Goal: Task Accomplishment & Management: Use online tool/utility

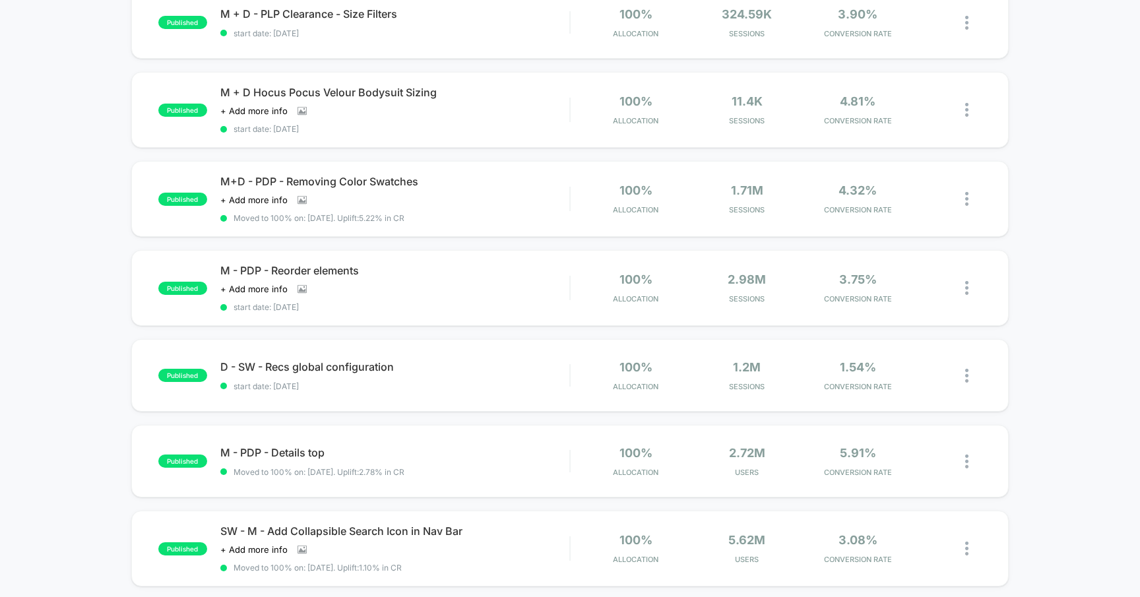
scroll to position [617, 0]
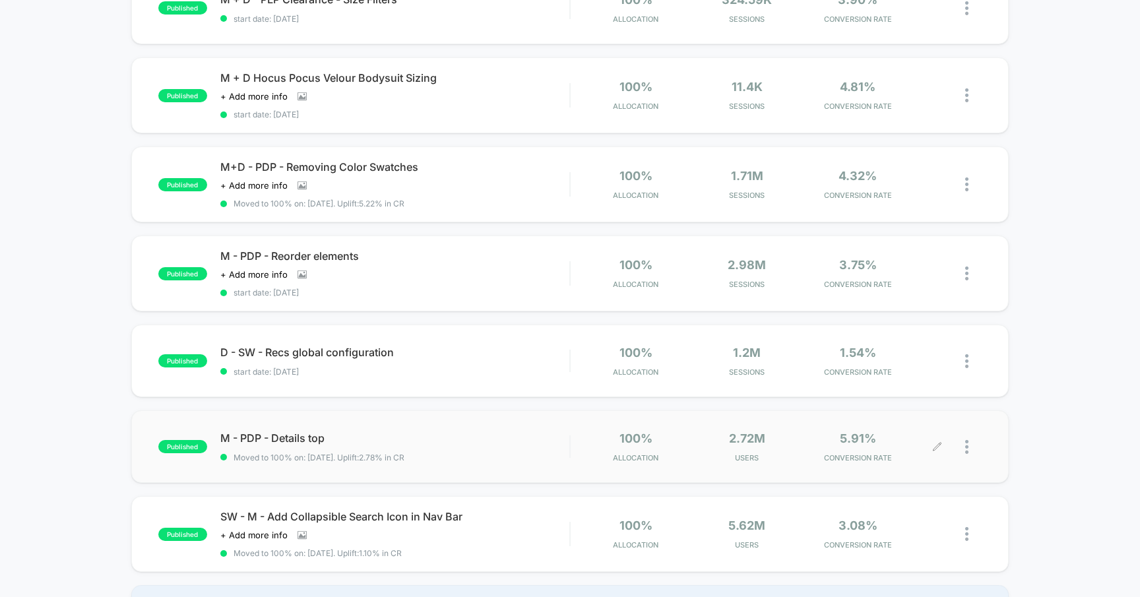
click at [934, 442] on icon at bounding box center [937, 447] width 10 height 10
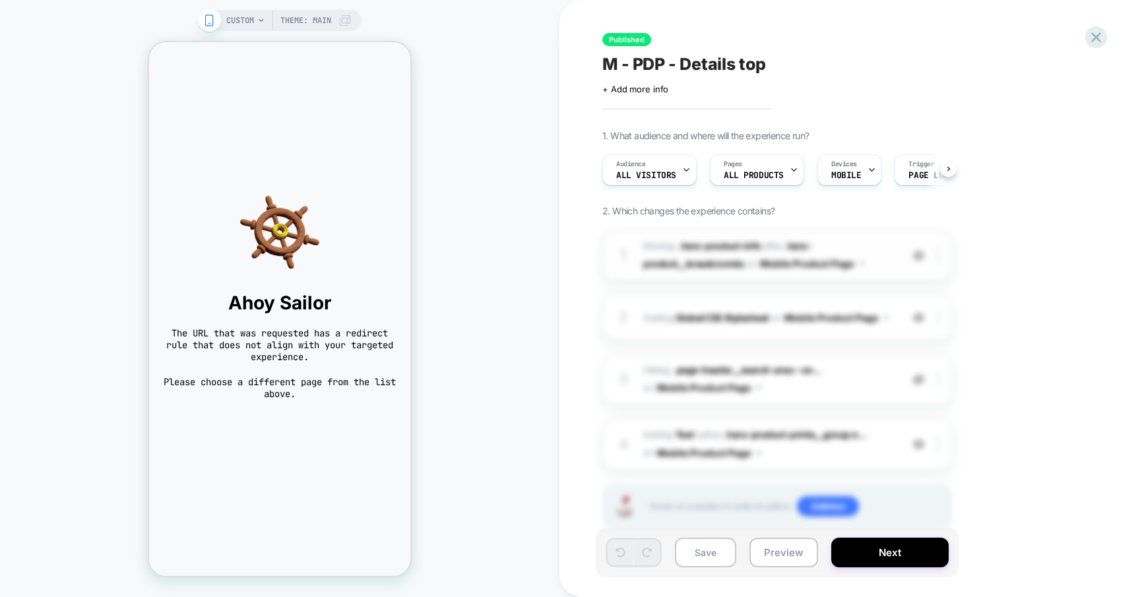
scroll to position [31, 0]
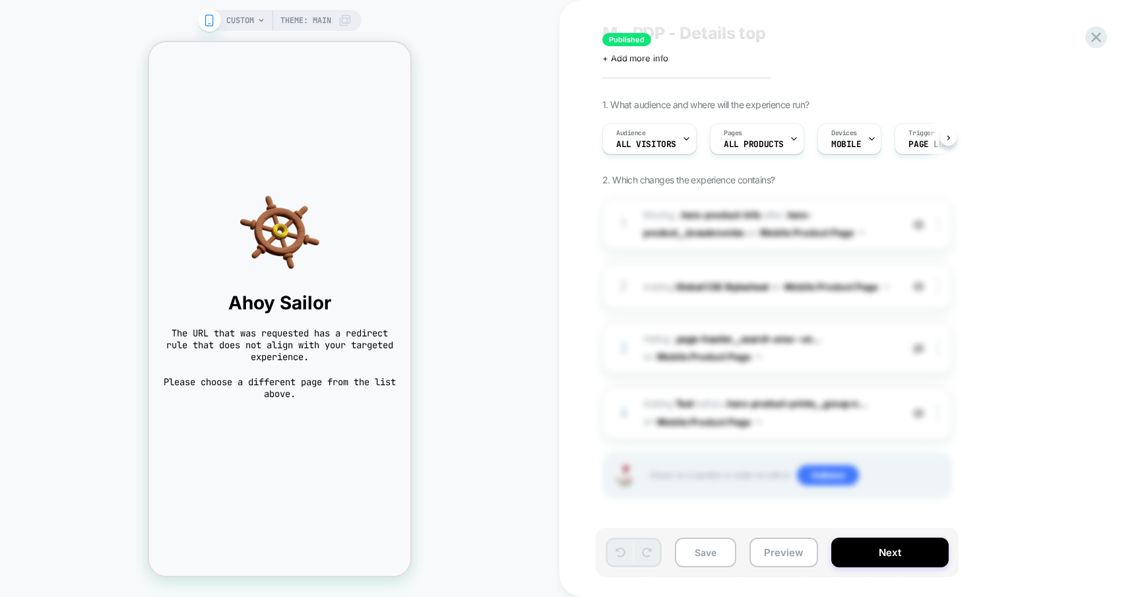
click at [253, 18] on span "CUSTOM" at bounding box center [240, 20] width 28 height 21
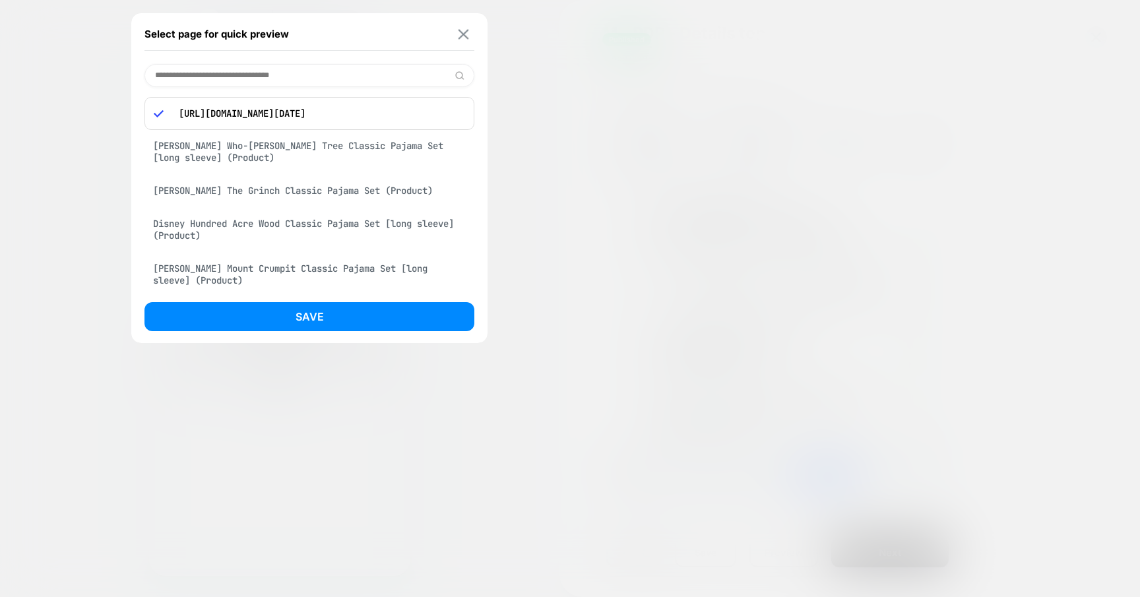
click at [461, 34] on img at bounding box center [463, 34] width 11 height 10
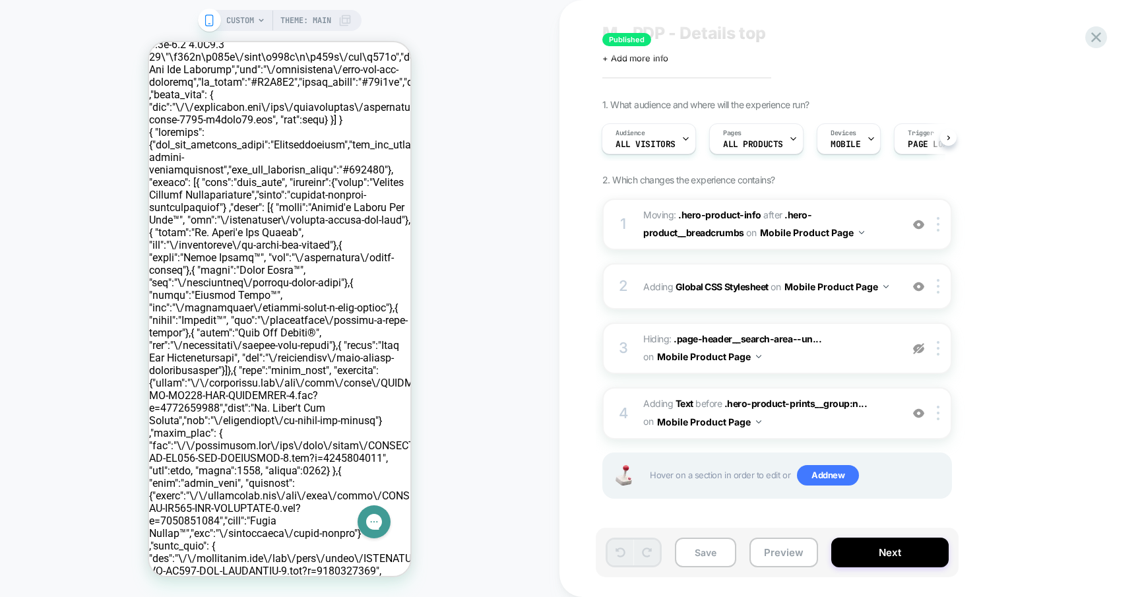
scroll to position [718, 0]
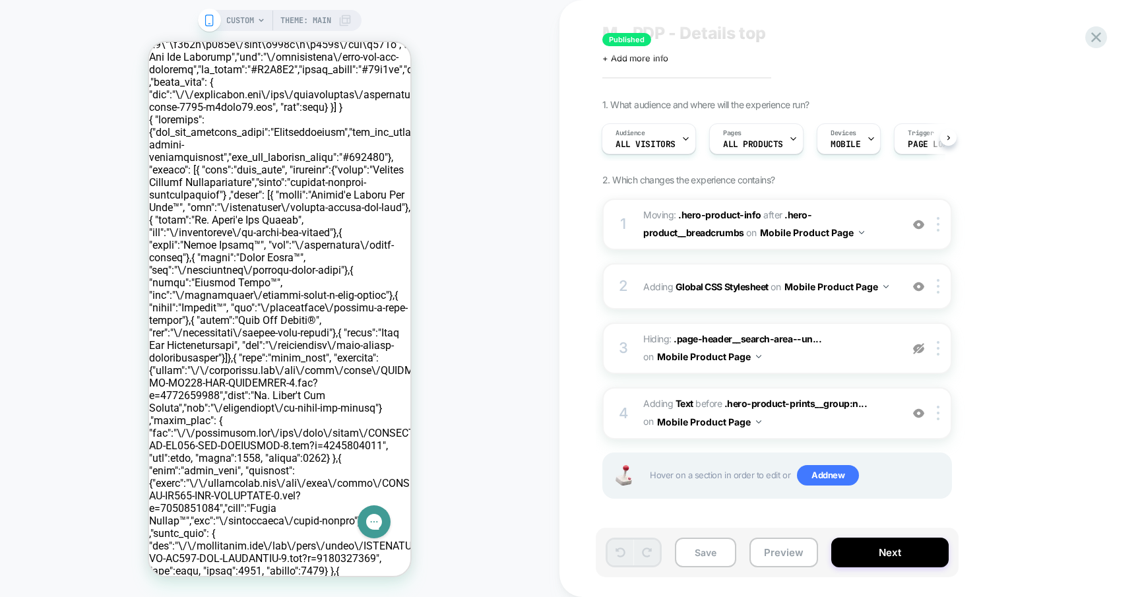
click at [254, 18] on div "CUSTOM Theme: MAIN" at bounding box center [288, 20] width 125 height 21
click at [257, 13] on div "CUSTOM Theme: MAIN" at bounding box center [288, 20] width 125 height 21
click at [292, 13] on span "Theme: MAIN" at bounding box center [305, 20] width 51 height 21
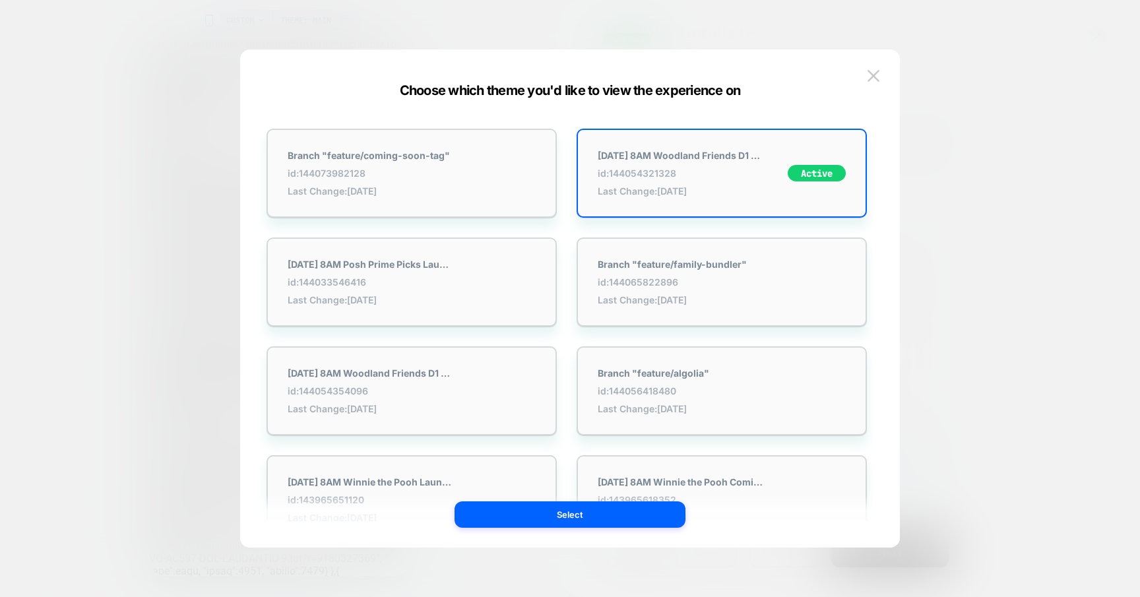
click at [109, 78] on div at bounding box center [570, 298] width 1140 height 597
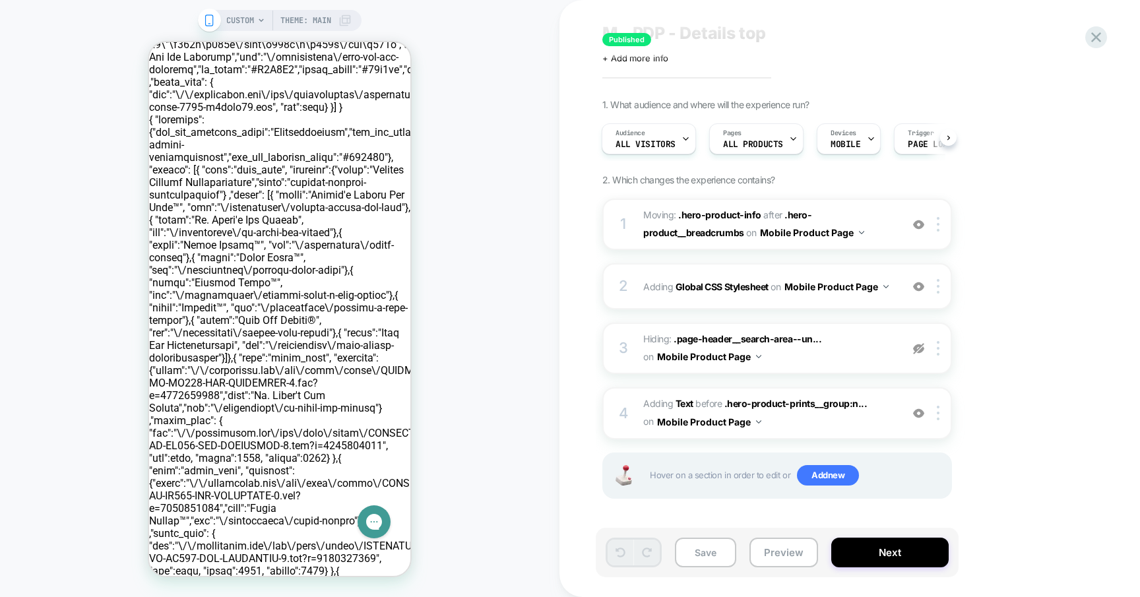
click at [251, 20] on span "CUSTOM" at bounding box center [240, 20] width 28 height 21
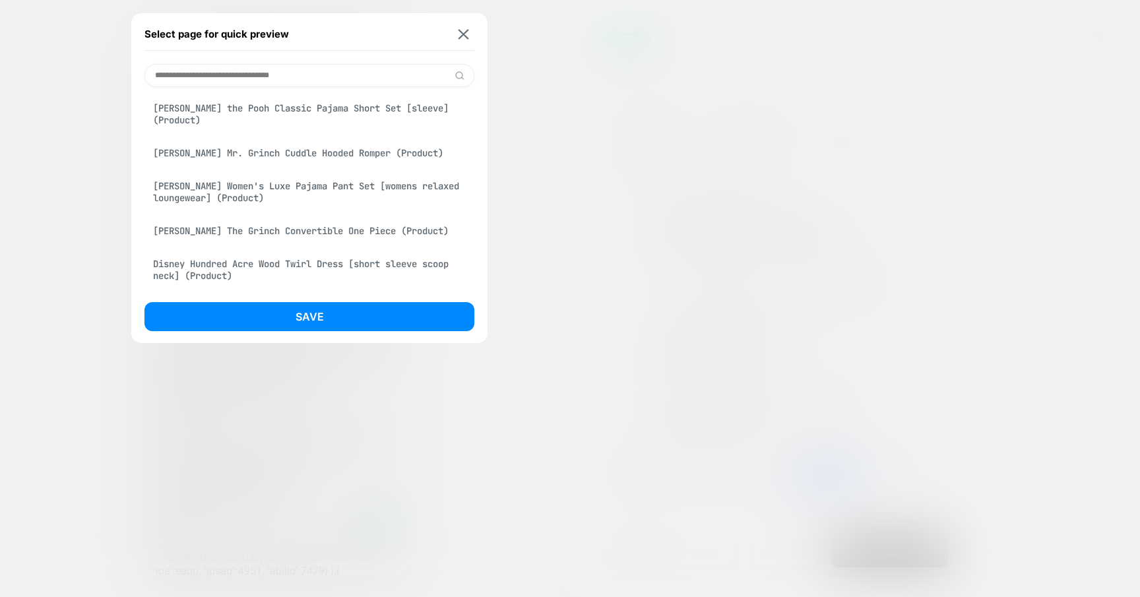
scroll to position [0, 0]
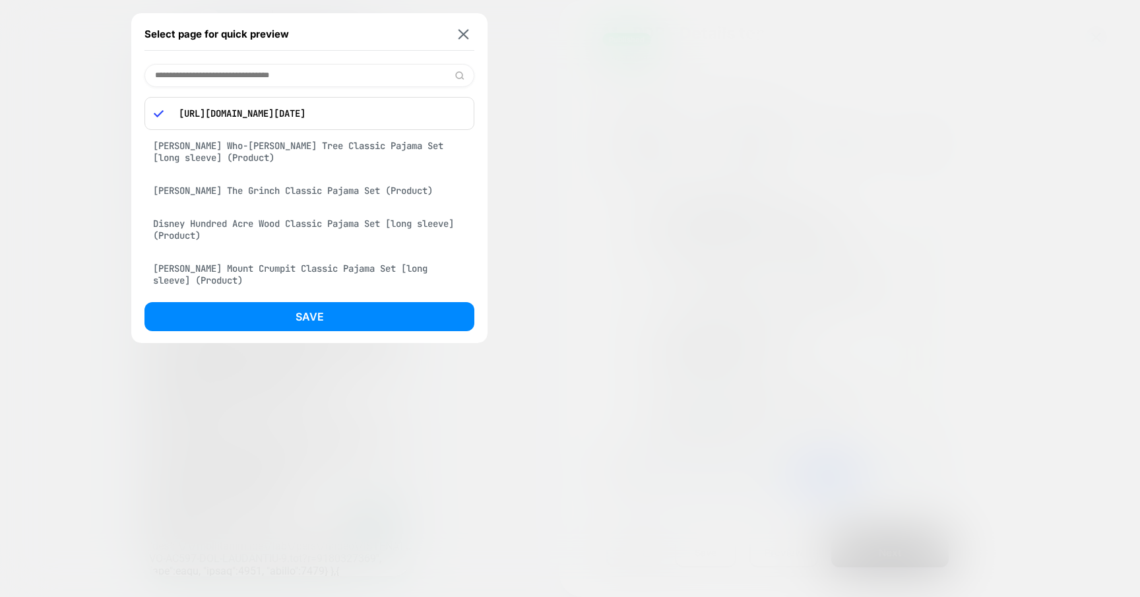
click at [254, 119] on div "[URL][DOMAIN_NAME][DATE]" at bounding box center [309, 113] width 330 height 33
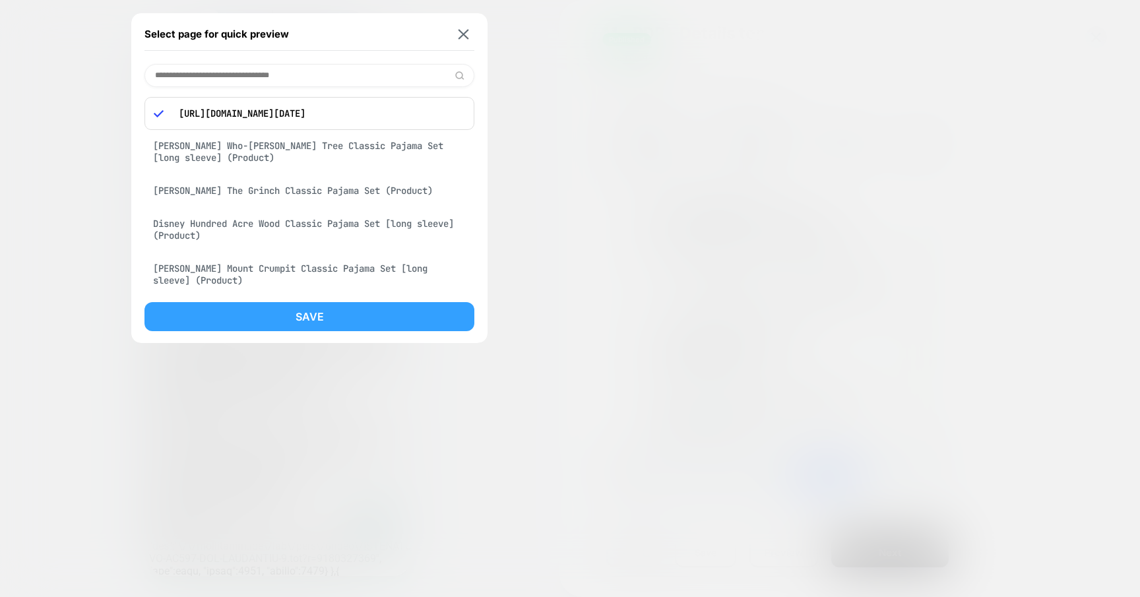
click at [332, 313] on button "Save" at bounding box center [309, 316] width 330 height 29
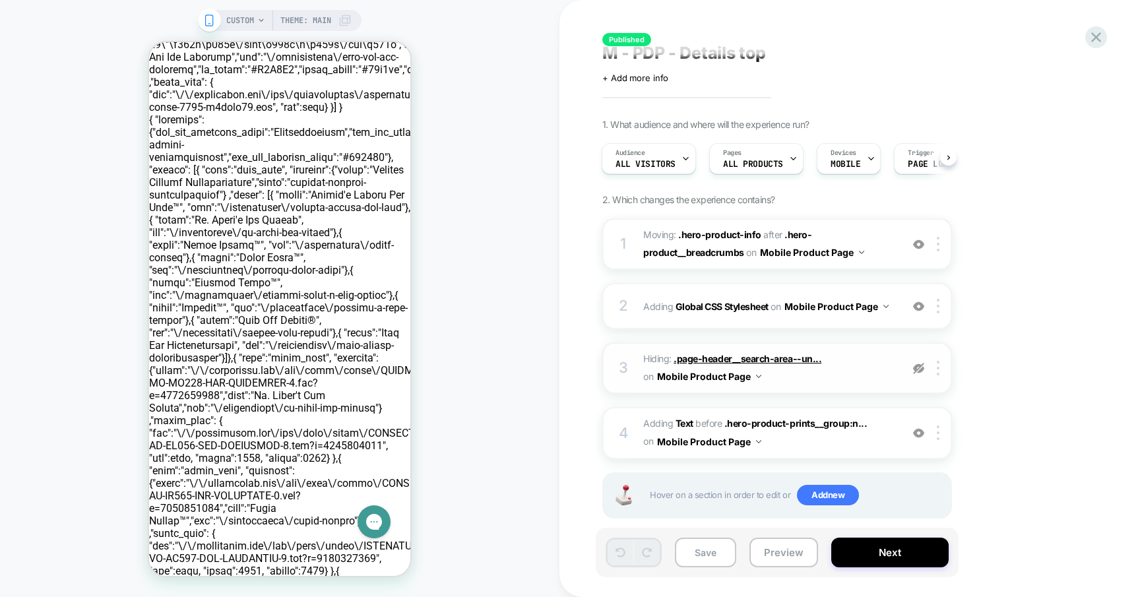
scroll to position [0, 0]
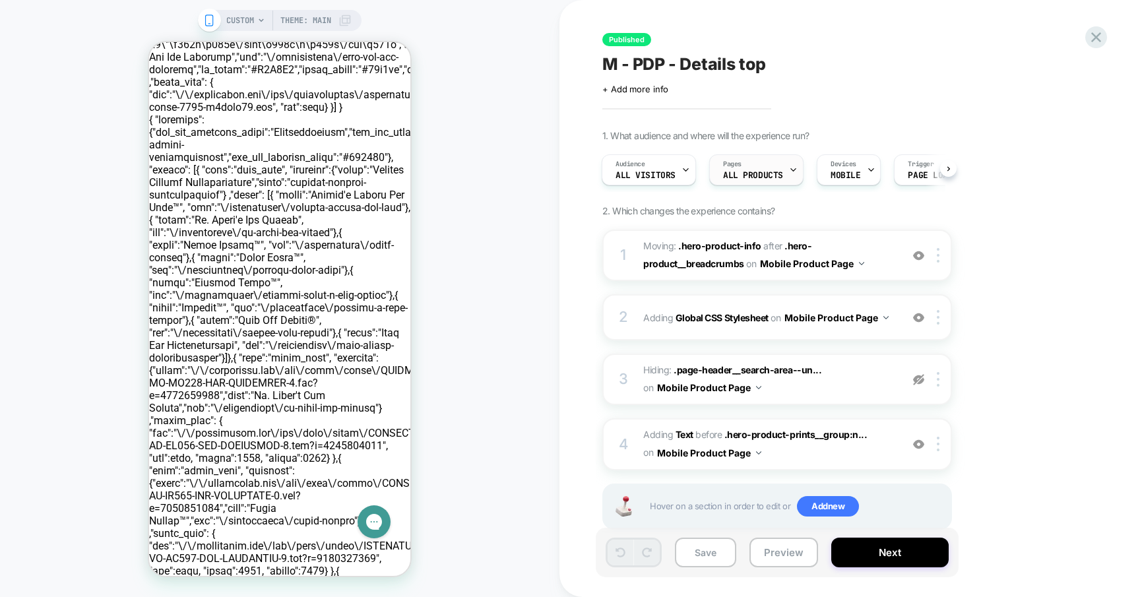
click at [773, 169] on div "Pages ALL PRODUCTS" at bounding box center [753, 170] width 86 height 30
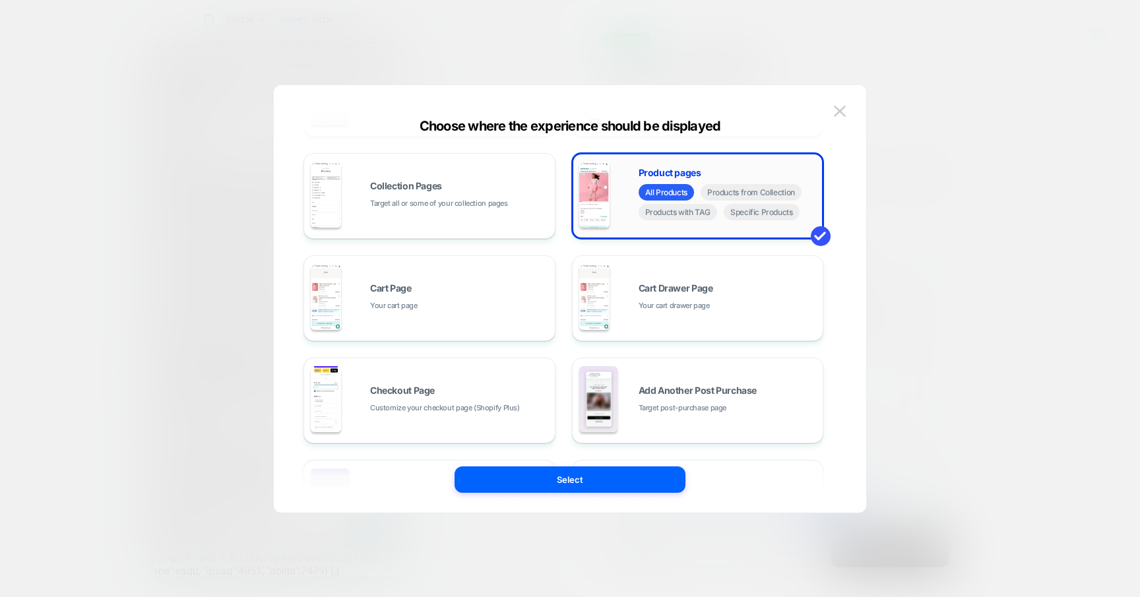
scroll to position [199, 0]
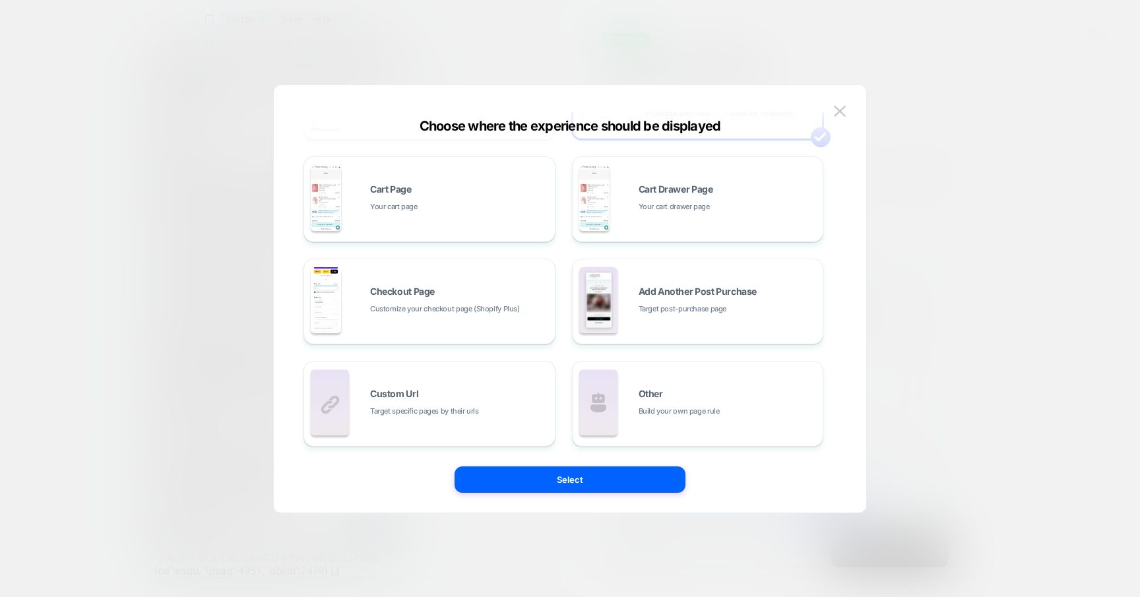
click at [1000, 147] on div at bounding box center [570, 298] width 1140 height 597
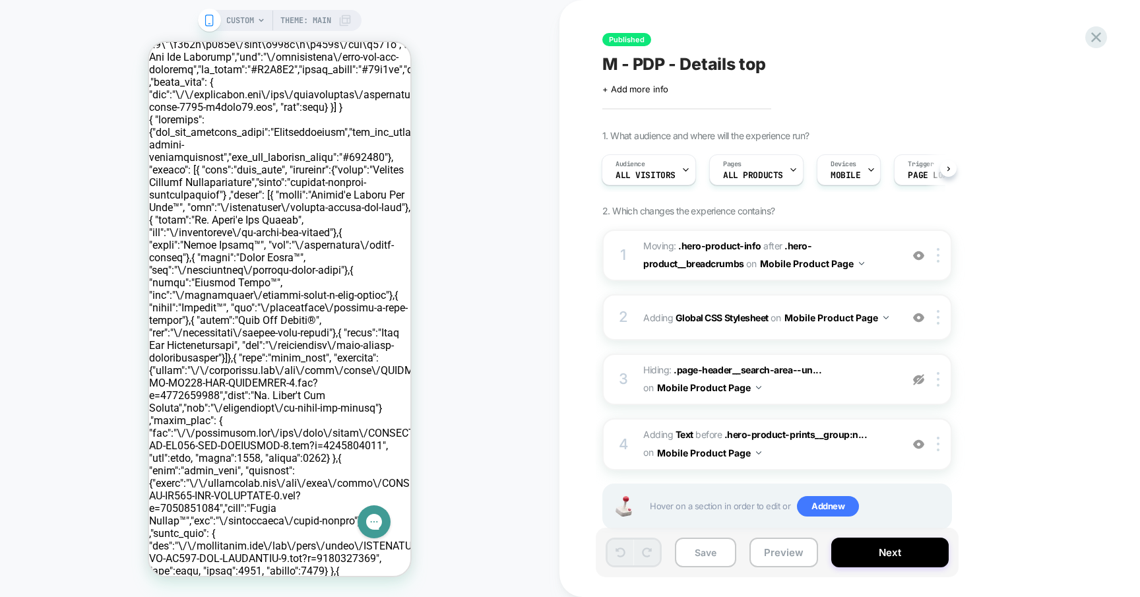
click at [235, 29] on span "CUSTOM" at bounding box center [240, 20] width 28 height 21
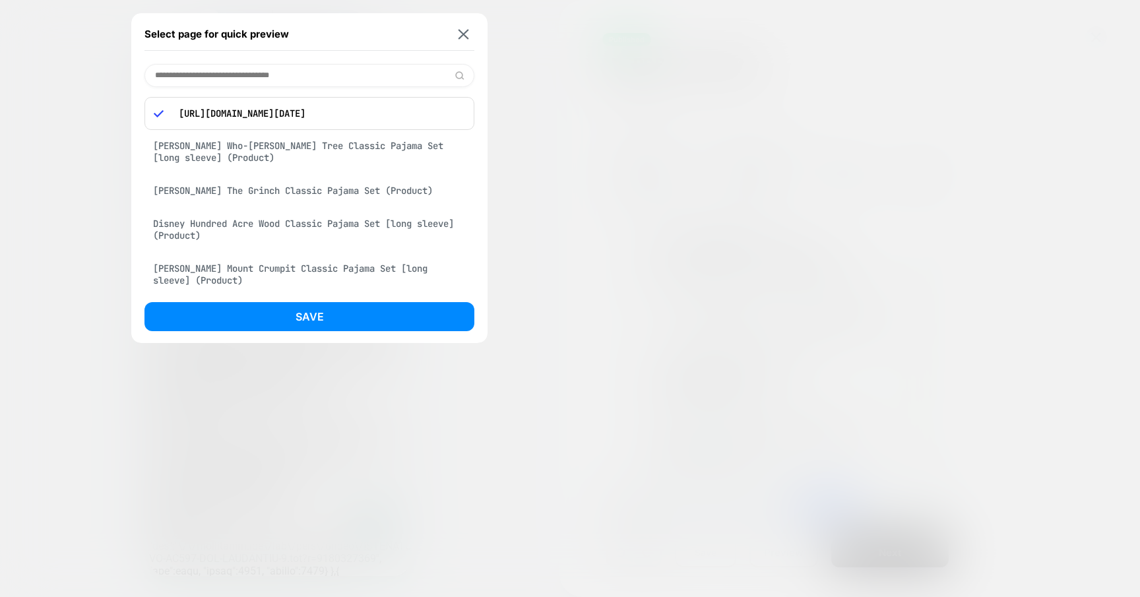
click at [245, 152] on div "[PERSON_NAME] Who-[PERSON_NAME] Tree Classic Pajama Set [long sleeve] (Product)" at bounding box center [309, 151] width 330 height 37
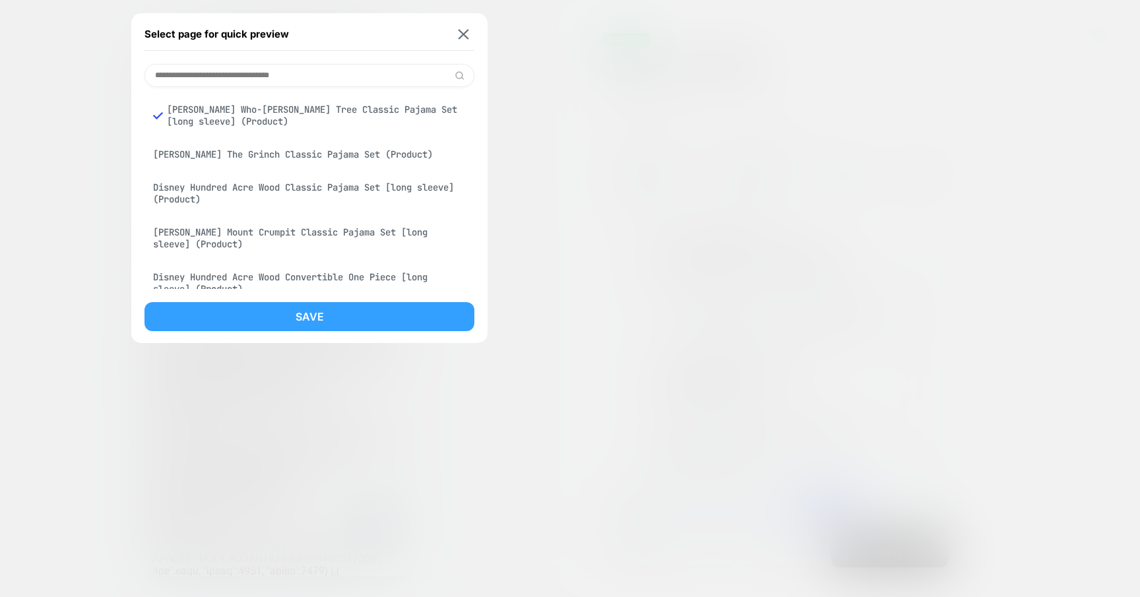
click at [395, 318] on button "Save" at bounding box center [309, 316] width 330 height 29
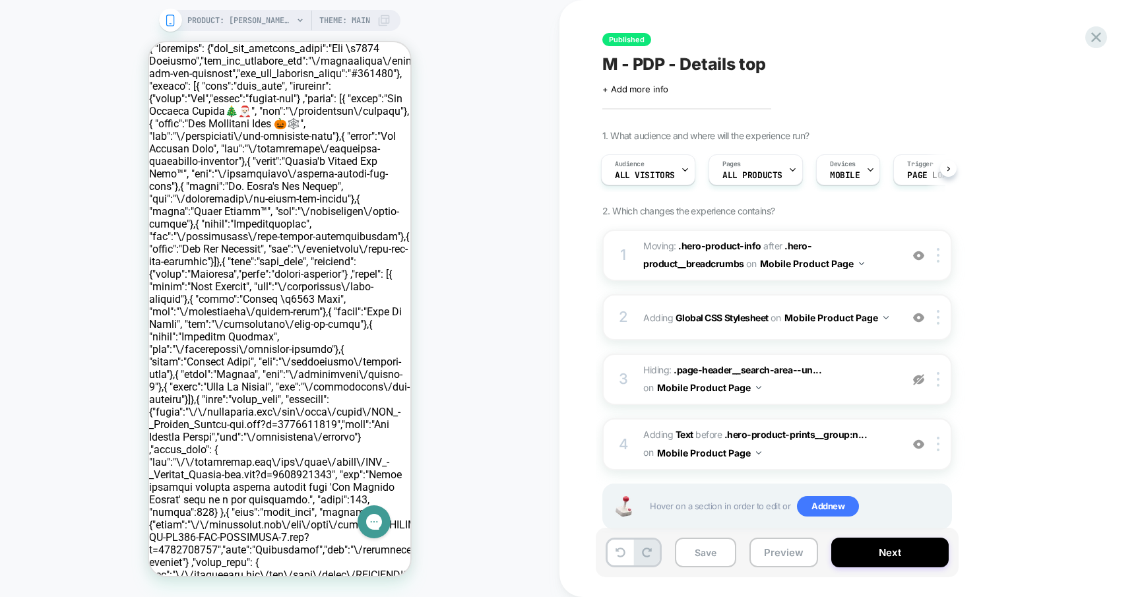
scroll to position [0, 0]
click at [632, 263] on div "1 Moving: .hero-product-info .hero-product-info after .hero-product__breadcrumb…" at bounding box center [777, 255] width 350 height 51
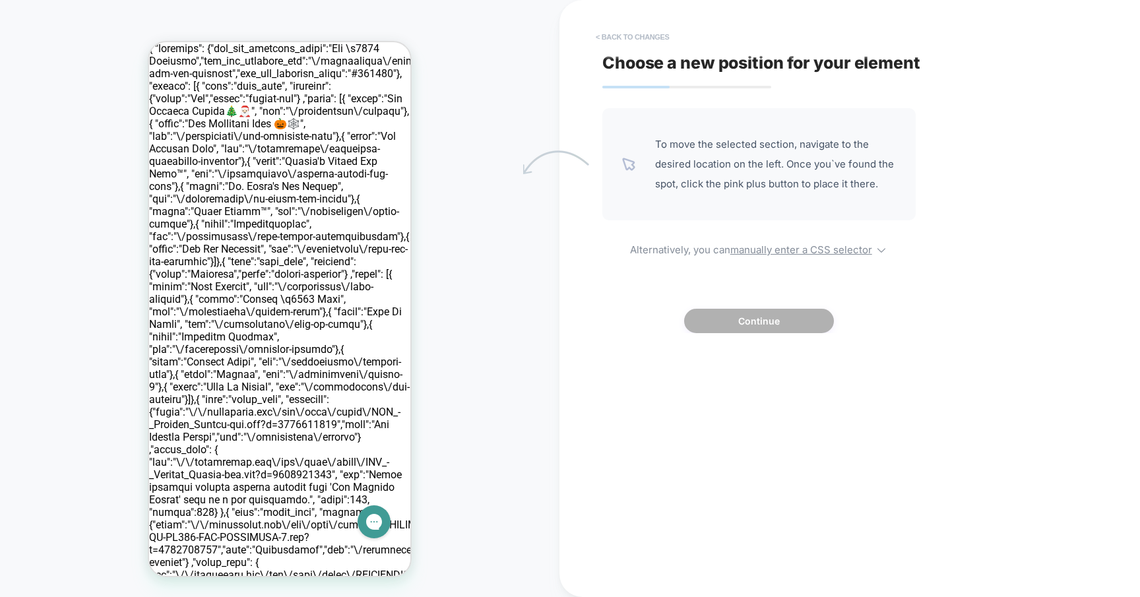
click at [608, 31] on button "< Back to changes" at bounding box center [632, 36] width 87 height 21
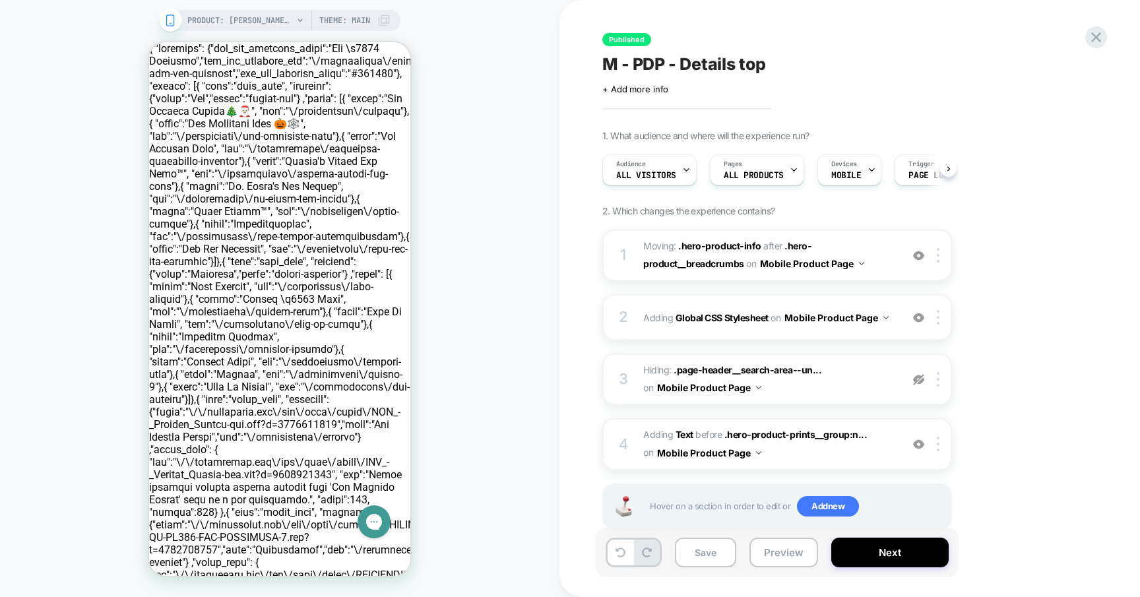
scroll to position [0, 1]
click at [854, 261] on button "Mobile Product Page" at bounding box center [812, 263] width 104 height 19
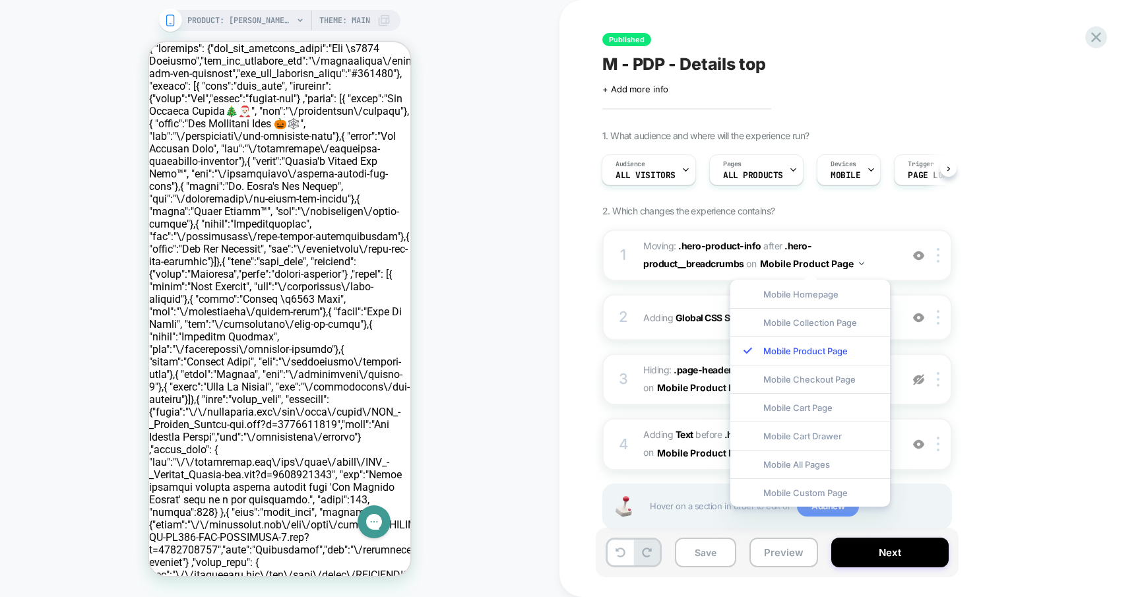
click at [1034, 268] on div "1. What audience and where will the experience run? Audience All Visitors Pages…" at bounding box center [842, 346] width 481 height 433
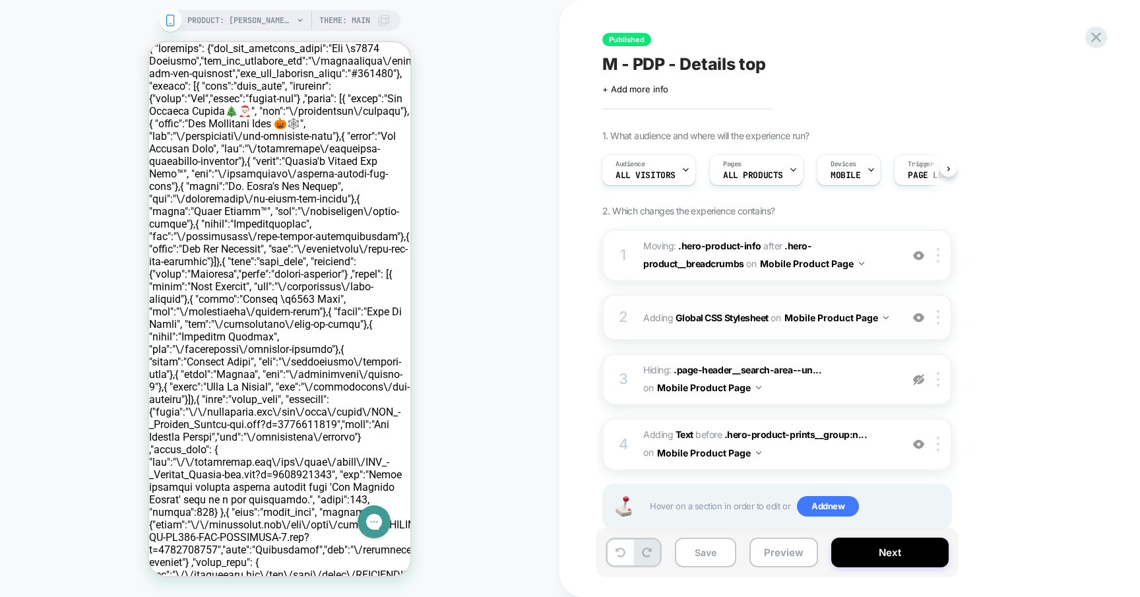
click at [651, 315] on span "Adding Global CSS Stylesheet on Mobile Product Page" at bounding box center [768, 317] width 251 height 19
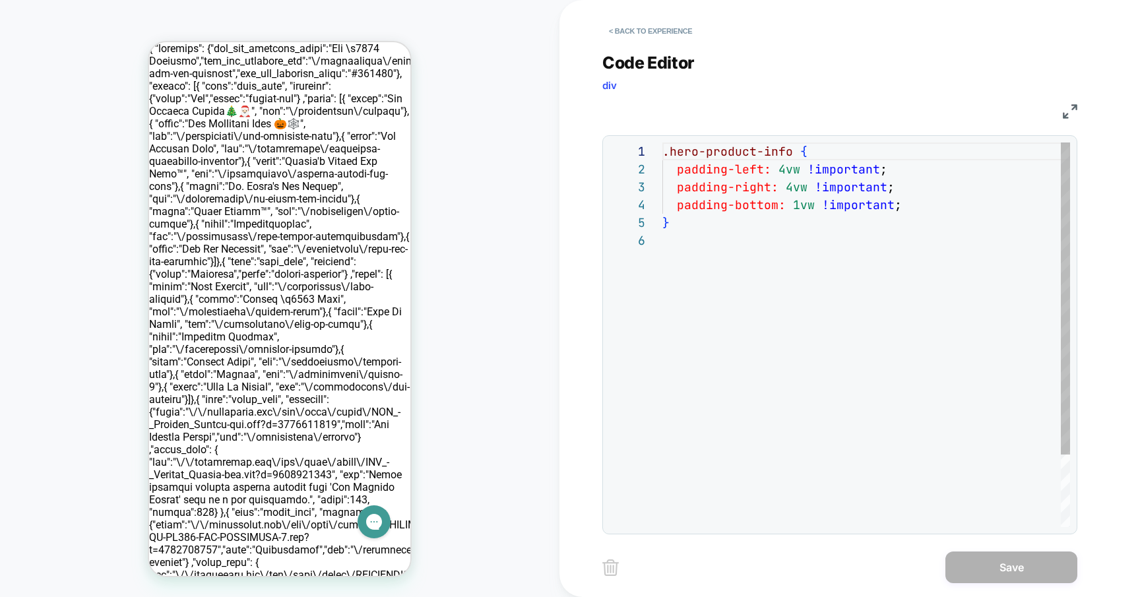
scroll to position [89, 0]
click at [621, 31] on button "< Back to experience" at bounding box center [650, 30] width 96 height 21
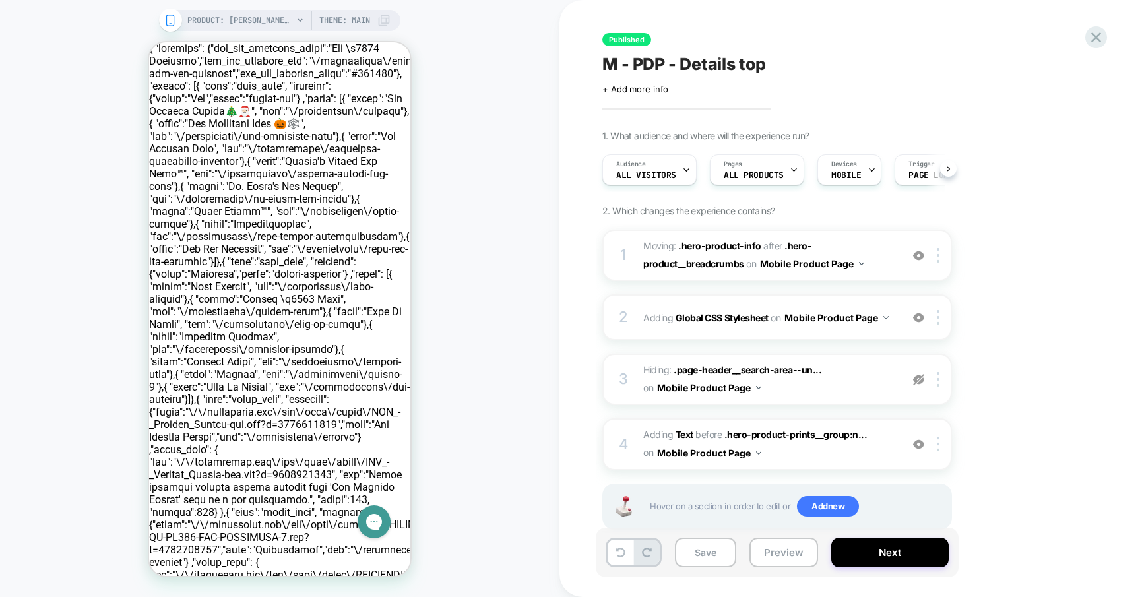
scroll to position [0, 1]
click at [633, 250] on div "1 Moving: .hero-product-info .hero-product-info after .hero-product__breadcrumb…" at bounding box center [777, 255] width 350 height 51
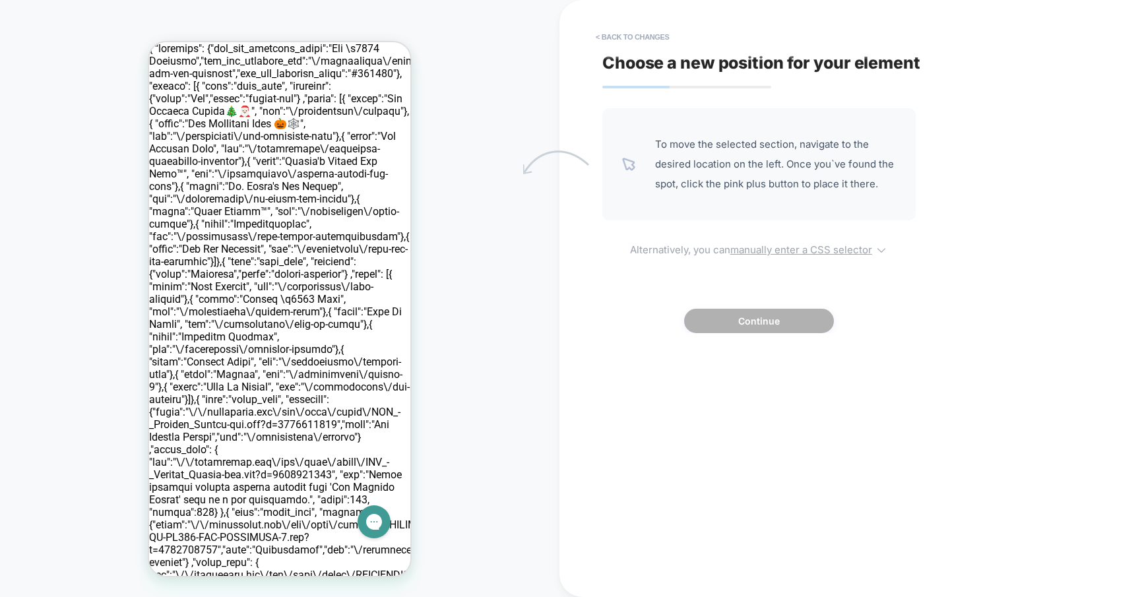
click at [781, 249] on u "manually enter a CSS selector" at bounding box center [801, 249] width 142 height 13
select select "*******"
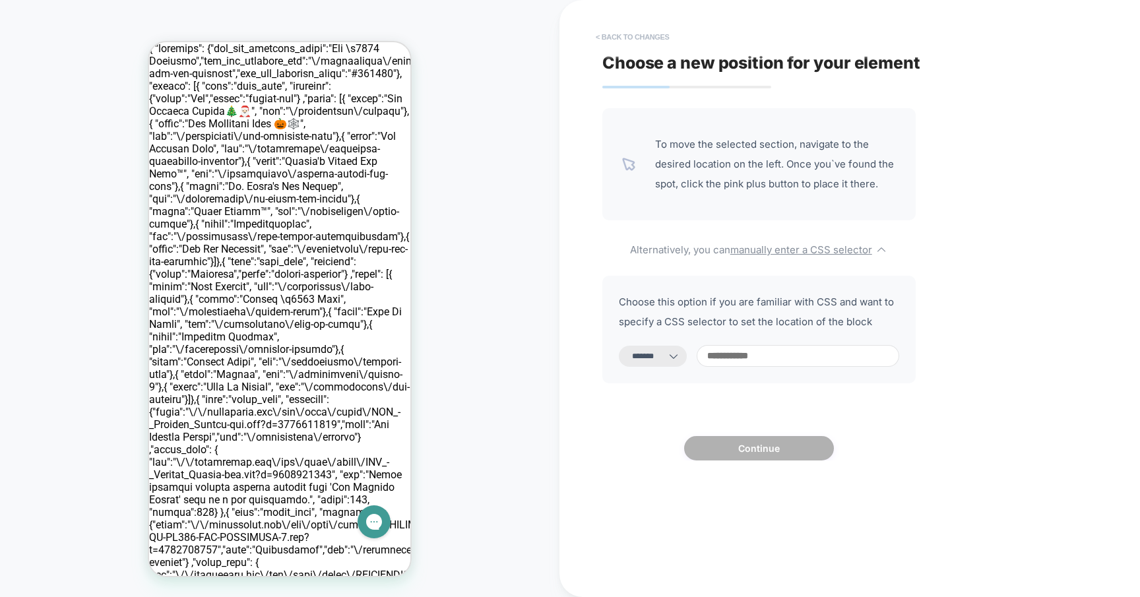
click at [615, 41] on button "< Back to changes" at bounding box center [632, 36] width 87 height 21
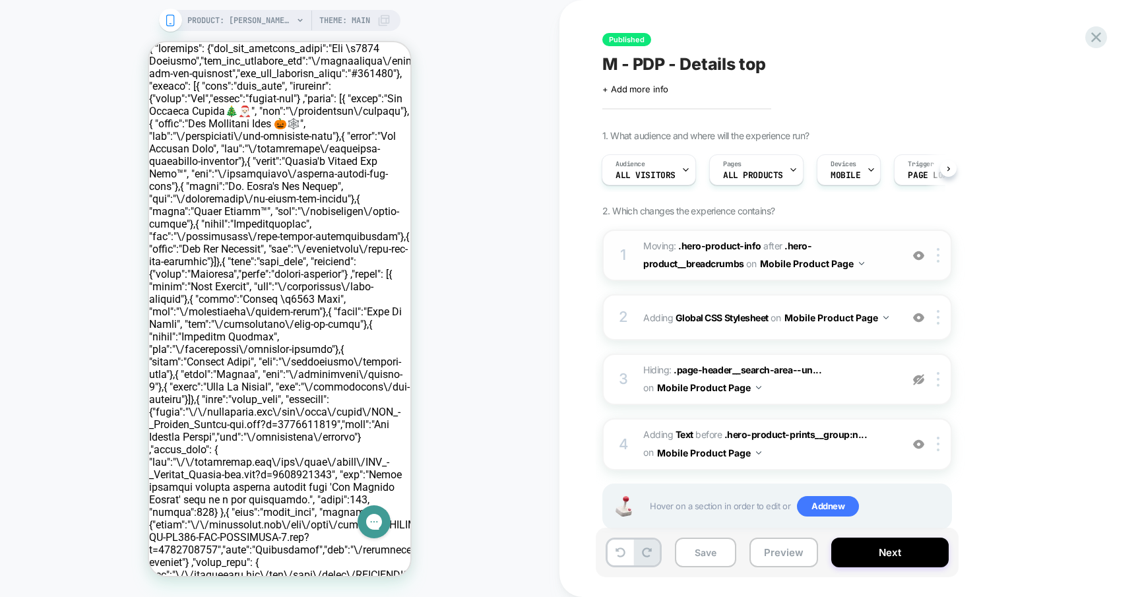
drag, startPoint x: 740, startPoint y: 262, endPoint x: 707, endPoint y: 254, distance: 33.9
click at [707, 254] on span "Moving: .hero-product-info .hero-product-info after .hero-product__breadcrumbs …" at bounding box center [768, 255] width 251 height 36
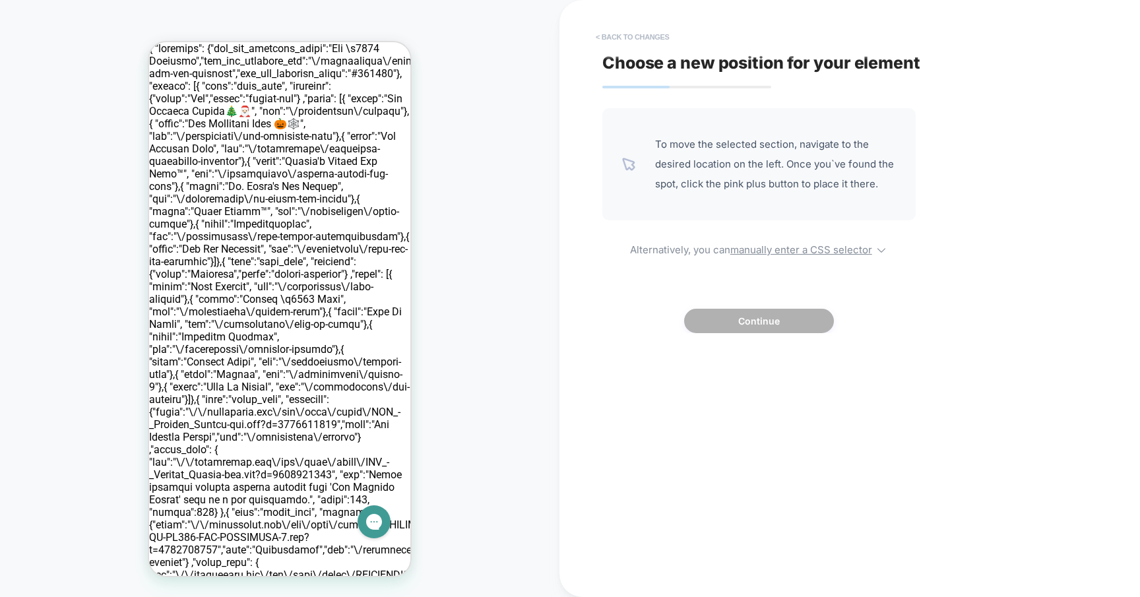
click at [612, 31] on button "< Back to changes" at bounding box center [632, 36] width 87 height 21
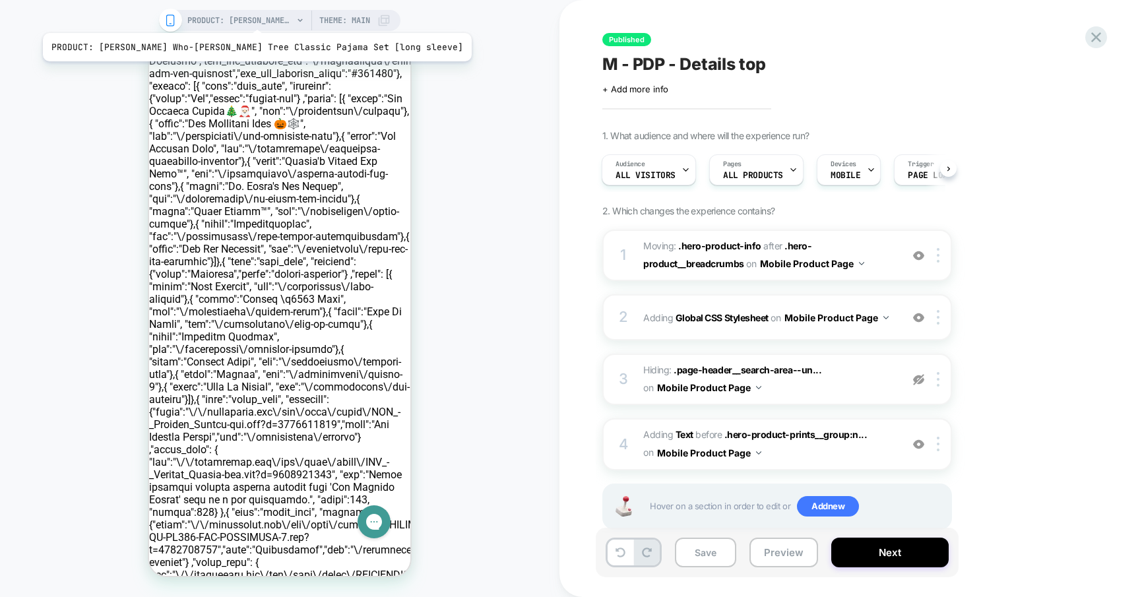
click at [221, 16] on span "PRODUCT: [PERSON_NAME] Who-[PERSON_NAME] Tree Classic Pajama Set [long sleeve]" at bounding box center [240, 20] width 106 height 21
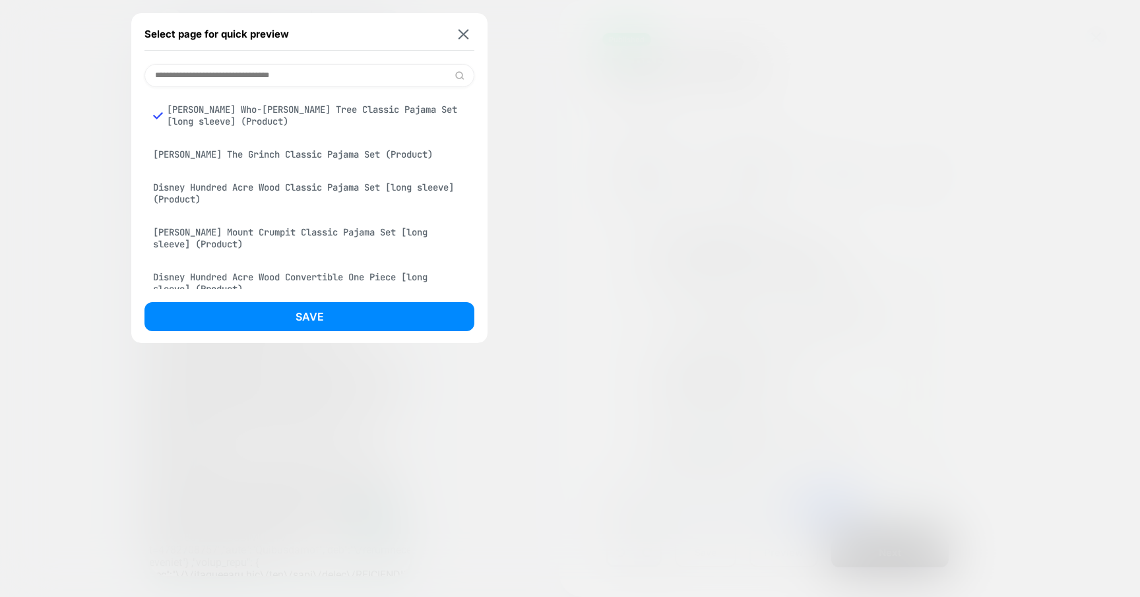
click at [227, 156] on div "[PERSON_NAME] The Grinch Classic Pajama Set (Product)" at bounding box center [309, 154] width 330 height 25
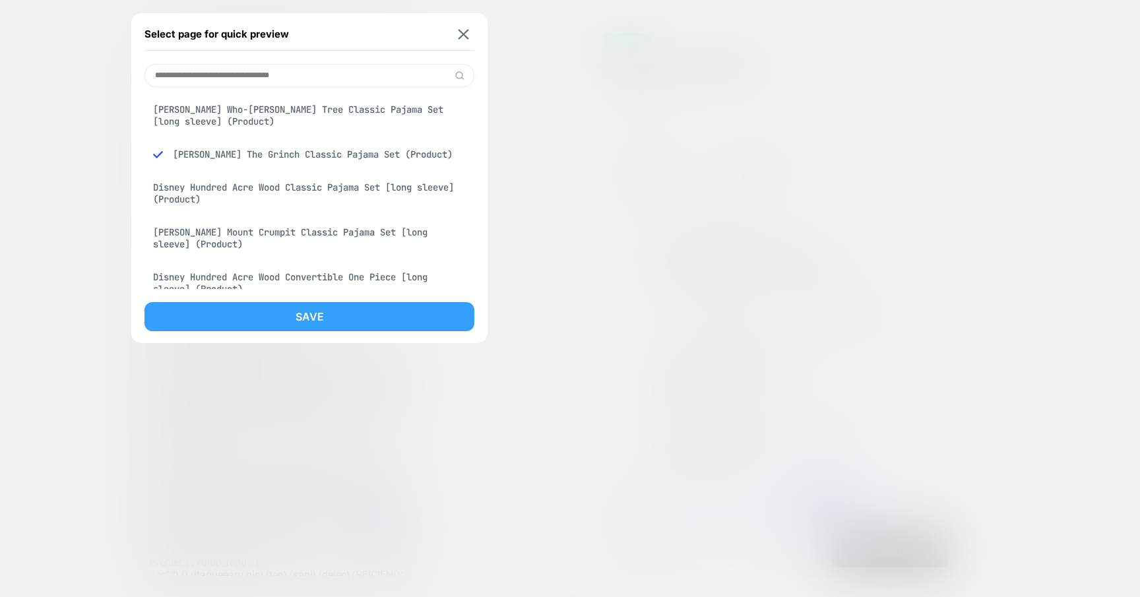
click at [311, 321] on button "Save" at bounding box center [309, 316] width 330 height 29
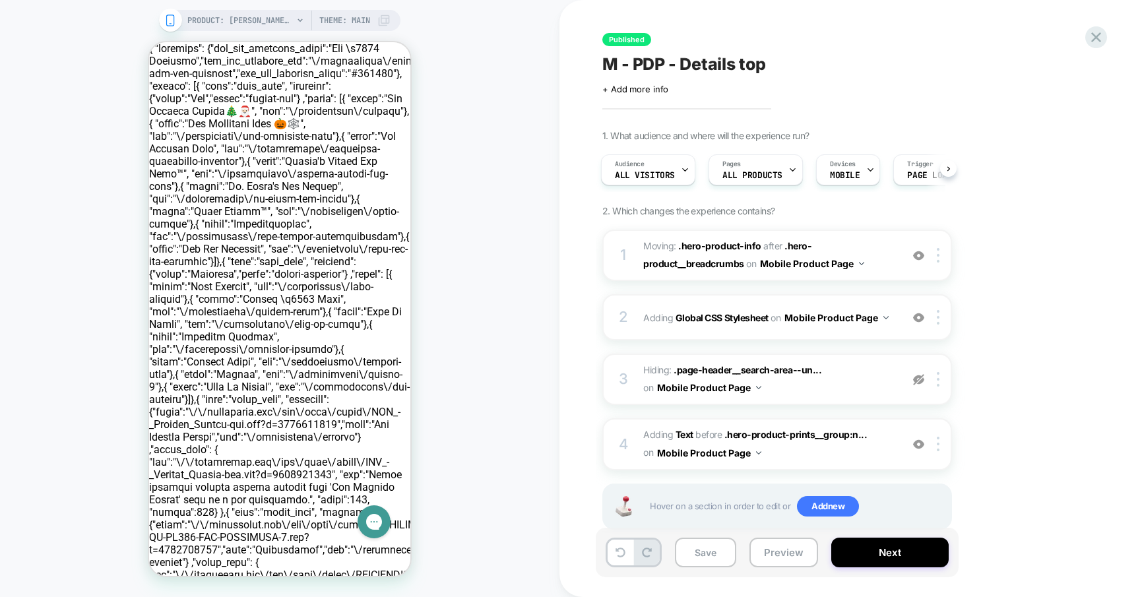
scroll to position [0, 0]
click at [1097, 38] on icon at bounding box center [1096, 37] width 10 height 10
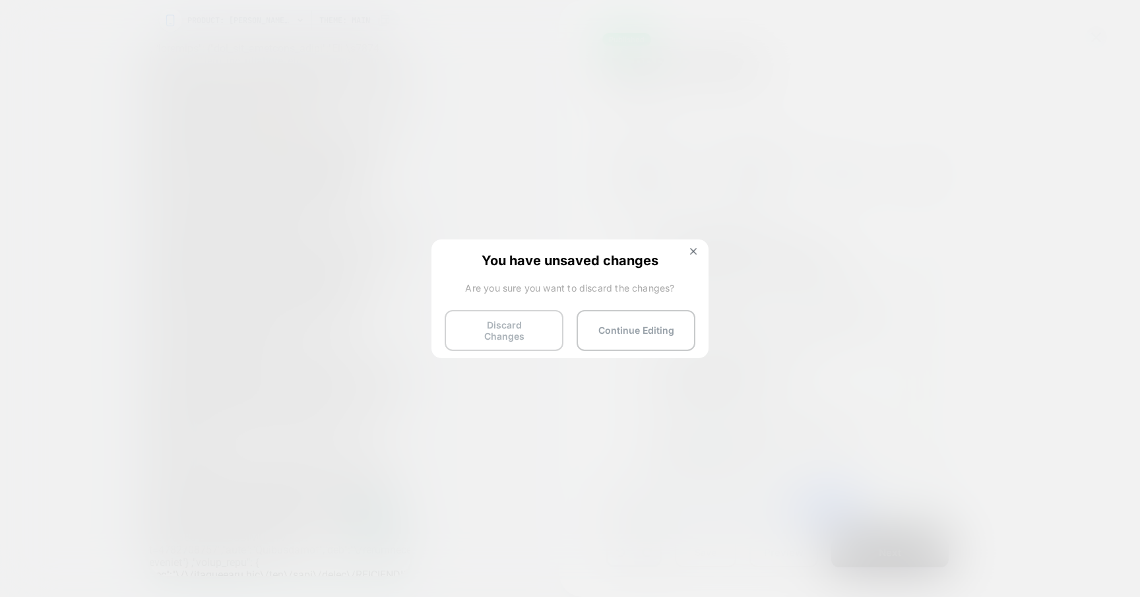
click at [527, 322] on button "Discard Changes" at bounding box center [504, 330] width 119 height 41
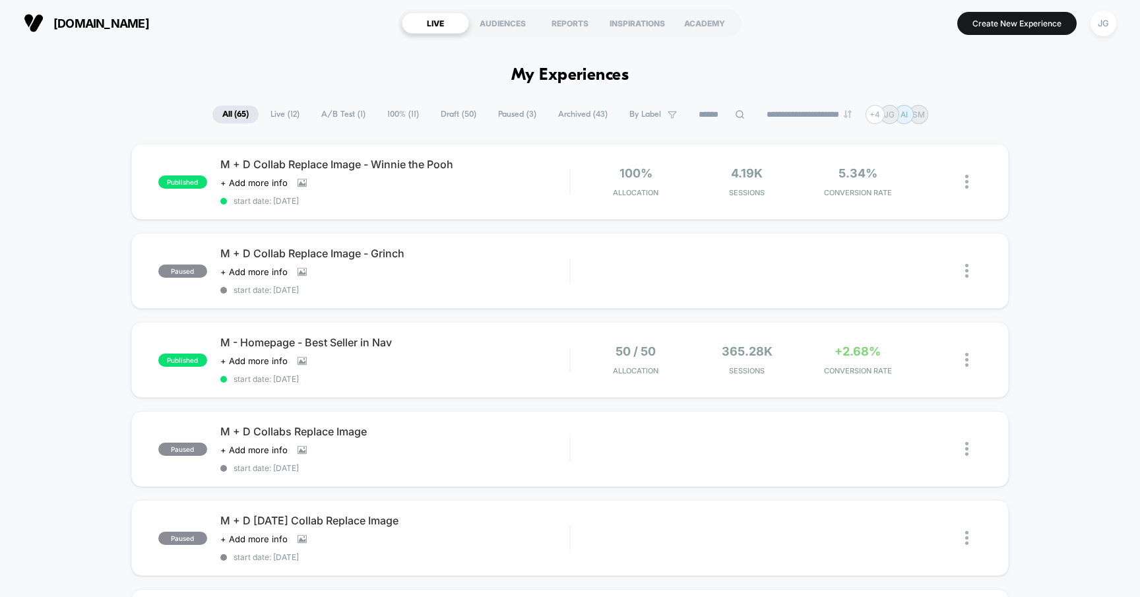
click at [717, 111] on input at bounding box center [722, 115] width 66 height 16
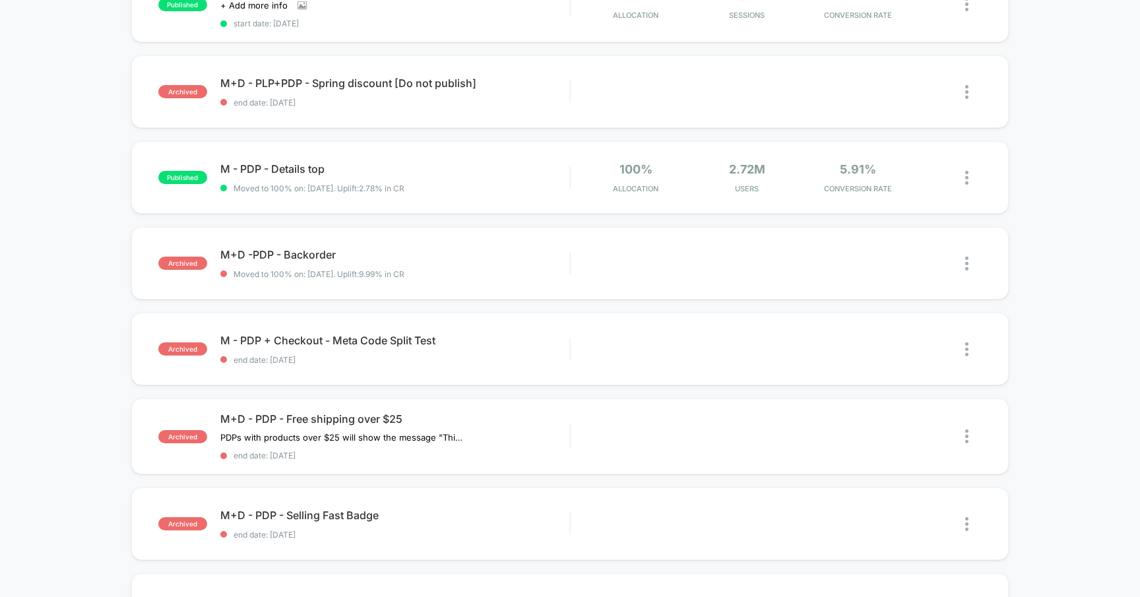
scroll to position [431, 0]
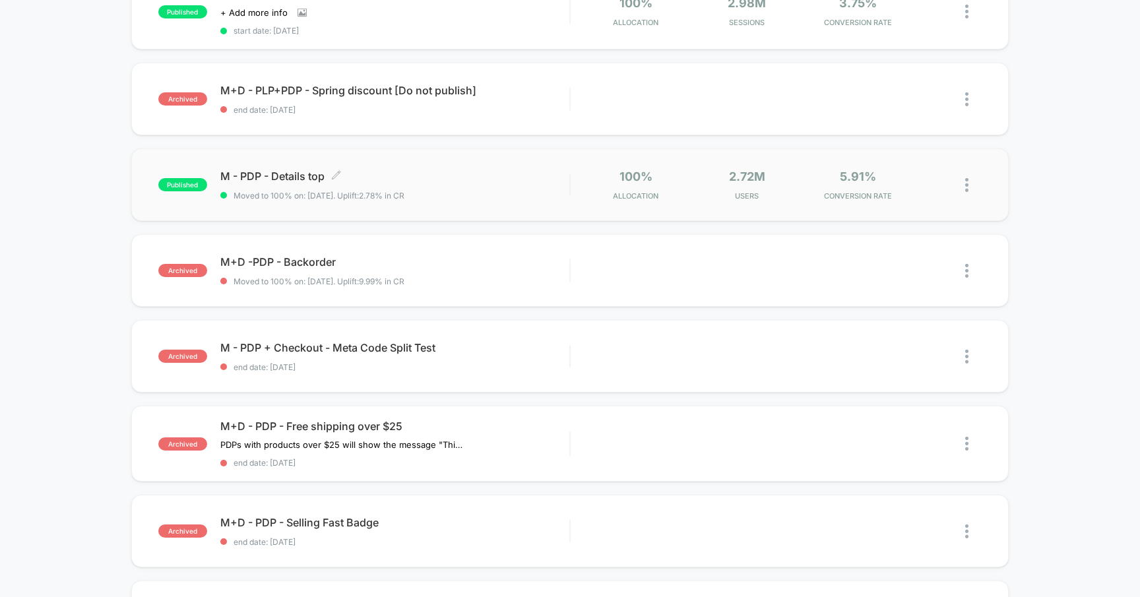
type input "***"
click at [248, 172] on span "M - PDP - Details top Click to edit experience details" at bounding box center [395, 176] width 350 height 13
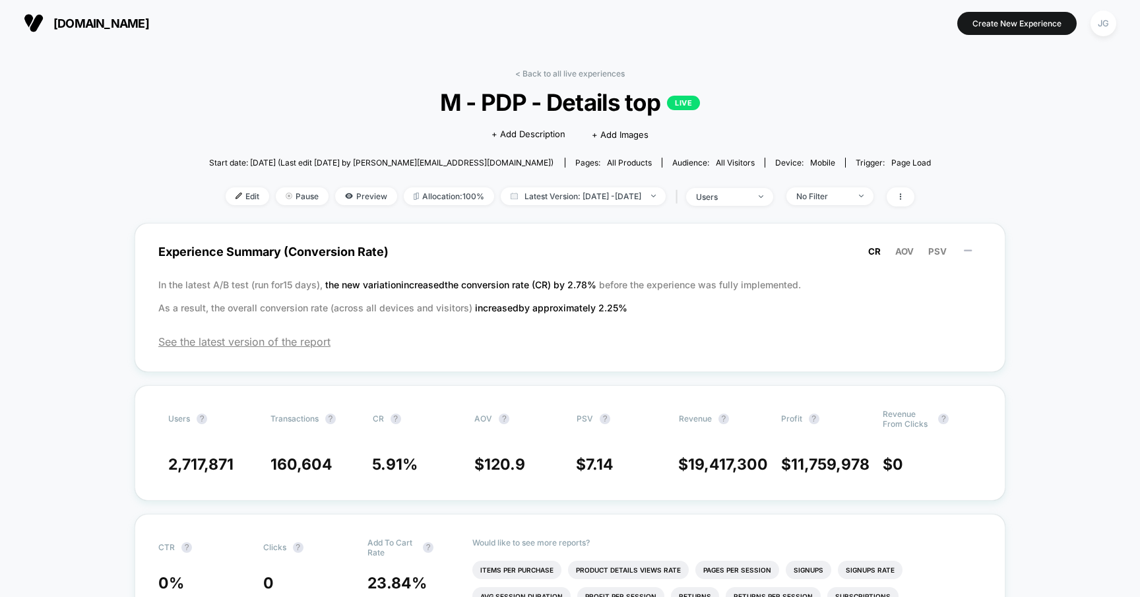
click at [817, 75] on div "< Back to all live experiences M - PDP - Details top LIVE Click to edit experie…" at bounding box center [570, 146] width 722 height 154
click at [914, 191] on span at bounding box center [900, 196] width 28 height 19
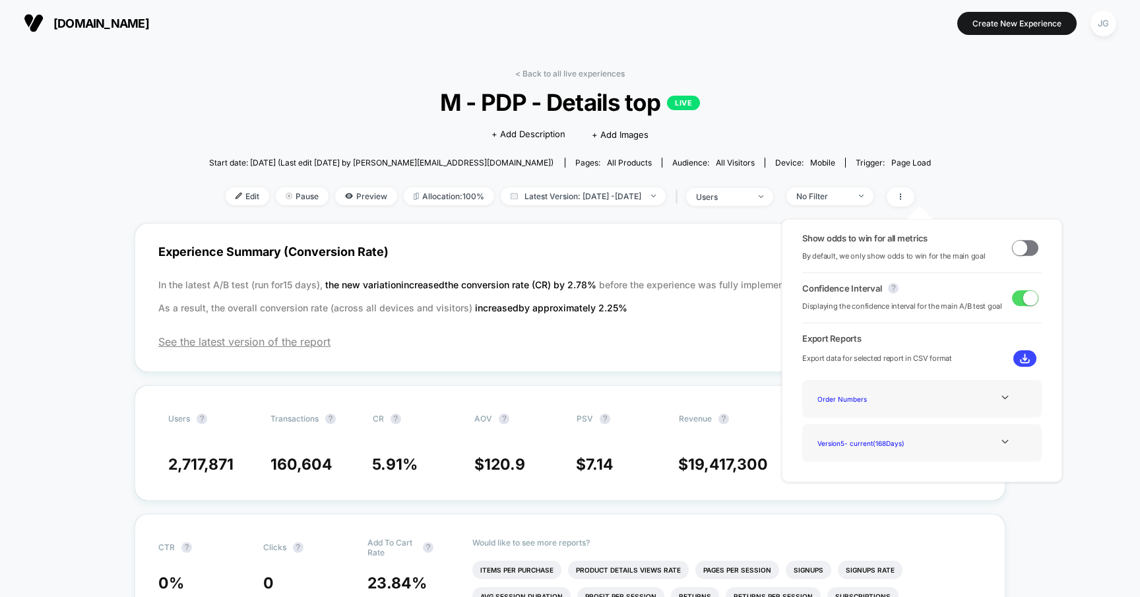
click at [466, 131] on div "Click to edit experience details + Add Description + Add Images" at bounding box center [570, 133] width 433 height 35
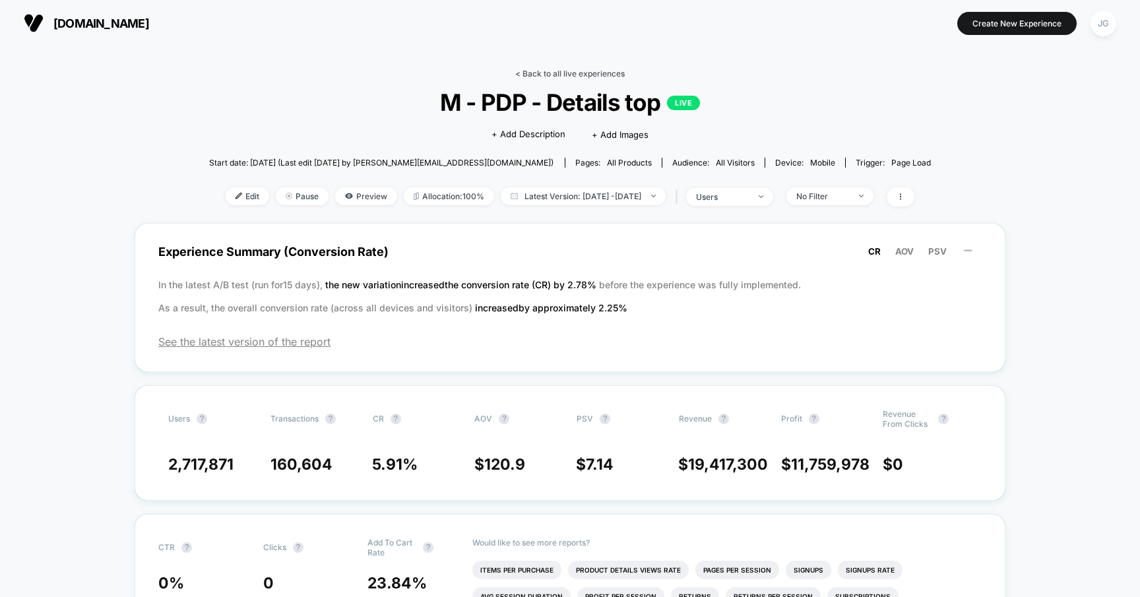
click at [531, 71] on link "< Back to all live experiences" at bounding box center [569, 74] width 109 height 10
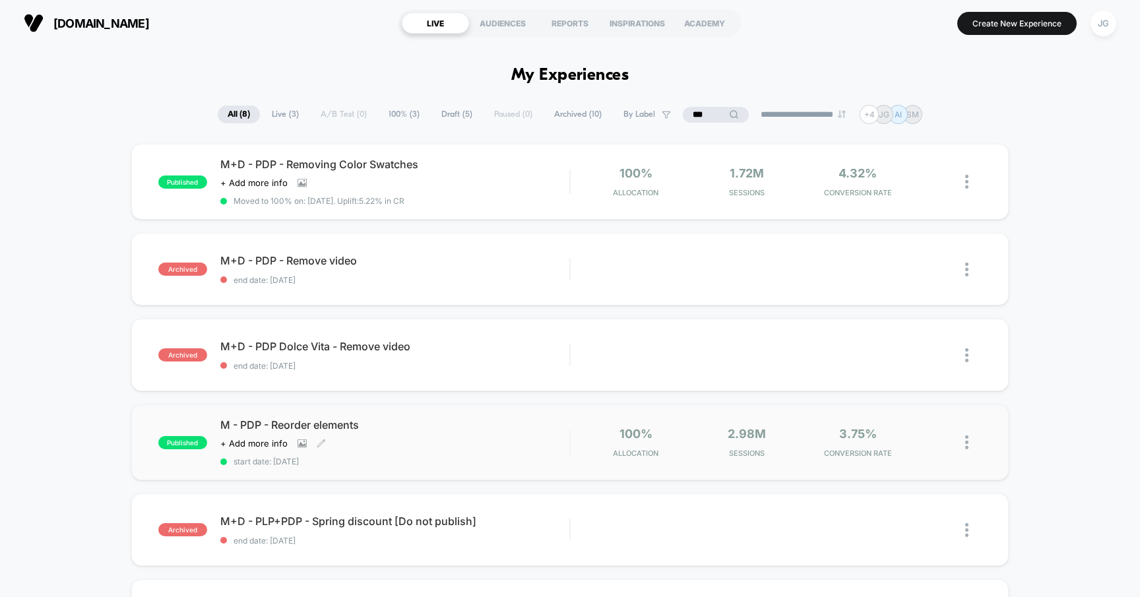
click at [346, 418] on span "M - PDP - Reorder elements" at bounding box center [395, 424] width 350 height 13
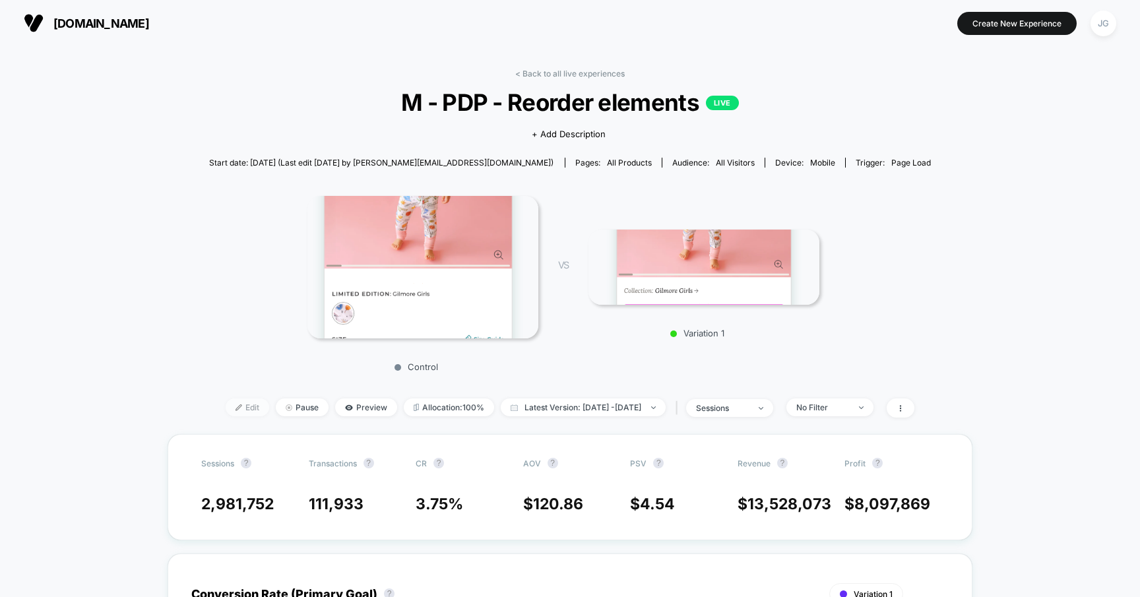
click at [226, 403] on span "Edit" at bounding box center [248, 407] width 44 height 18
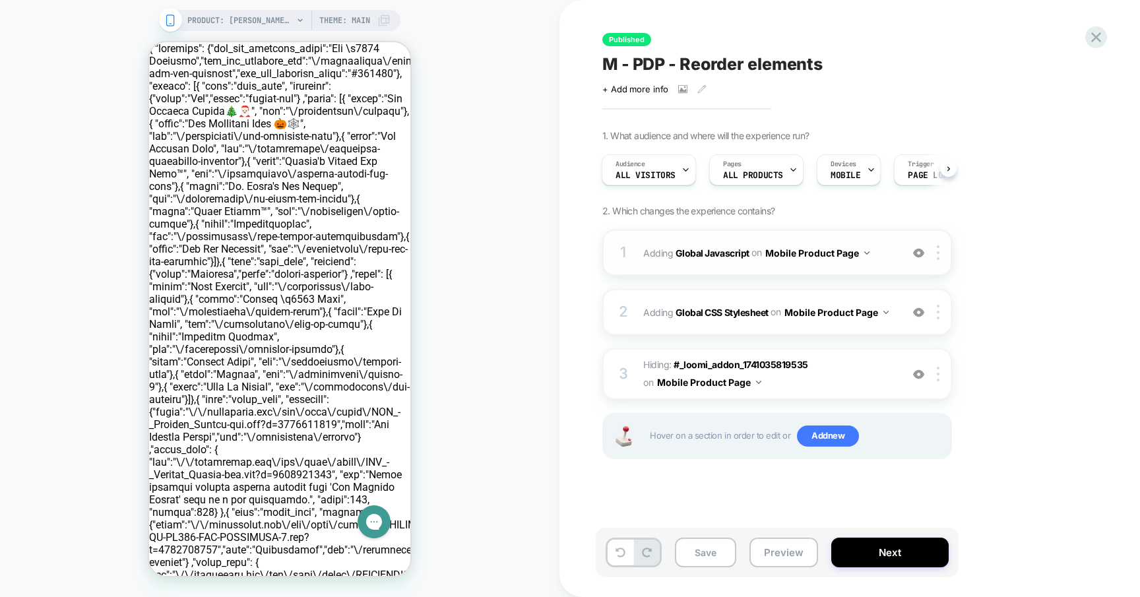
click at [640, 258] on div "1 Adding Global Javascript on Mobile Product Page Add Before Add After Copy to …" at bounding box center [777, 253] width 350 height 46
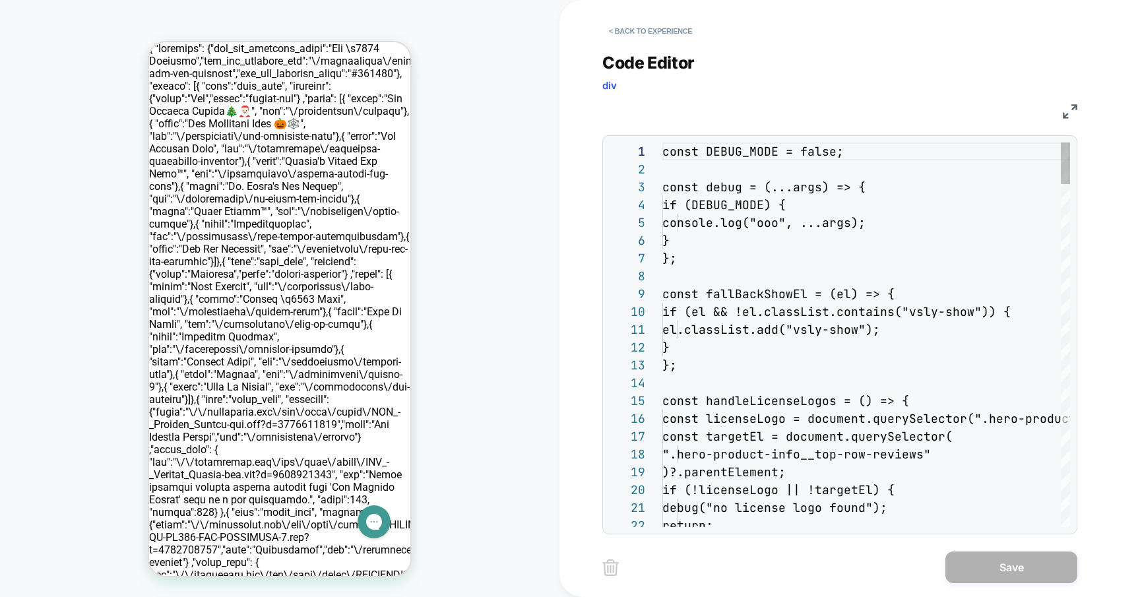
scroll to position [178, 0]
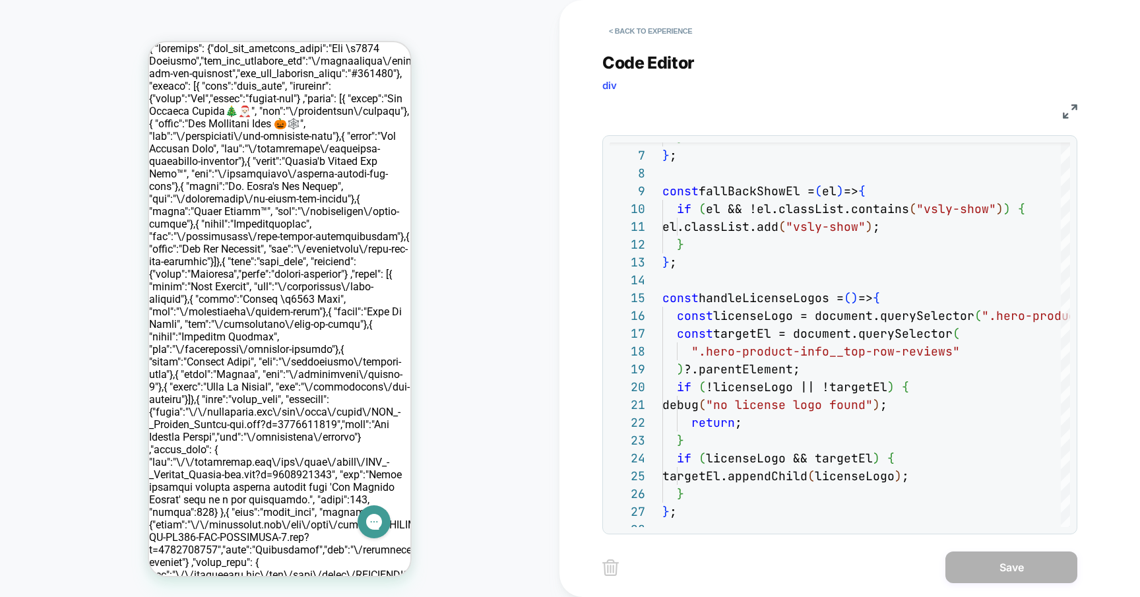
click at [648, 36] on button "< Back to experience" at bounding box center [650, 30] width 96 height 21
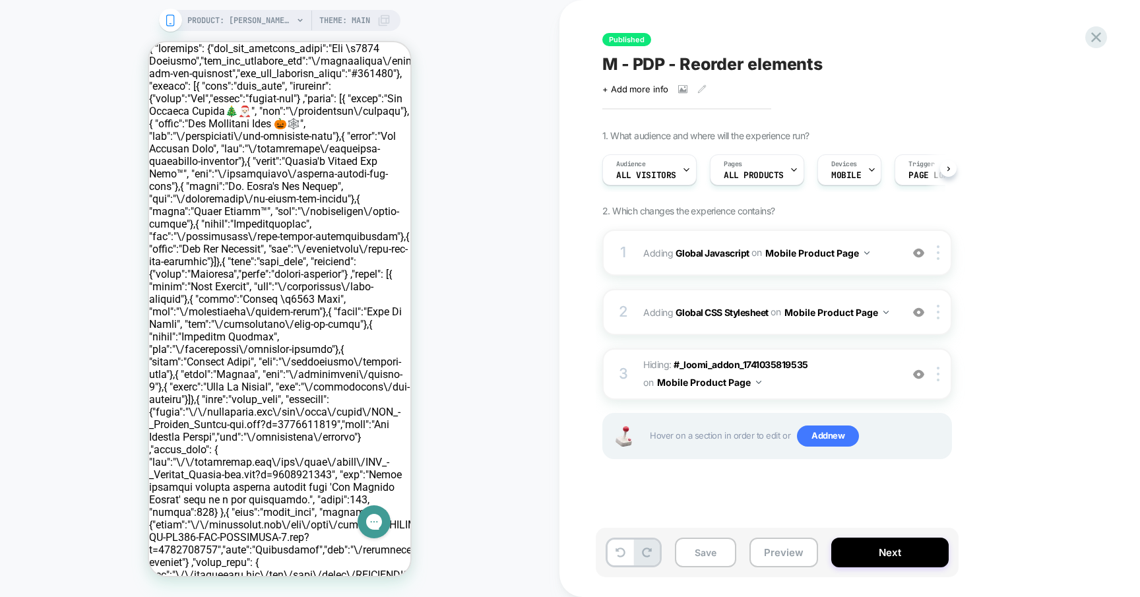
scroll to position [0, 1]
click at [1096, 34] on icon at bounding box center [1096, 37] width 18 height 18
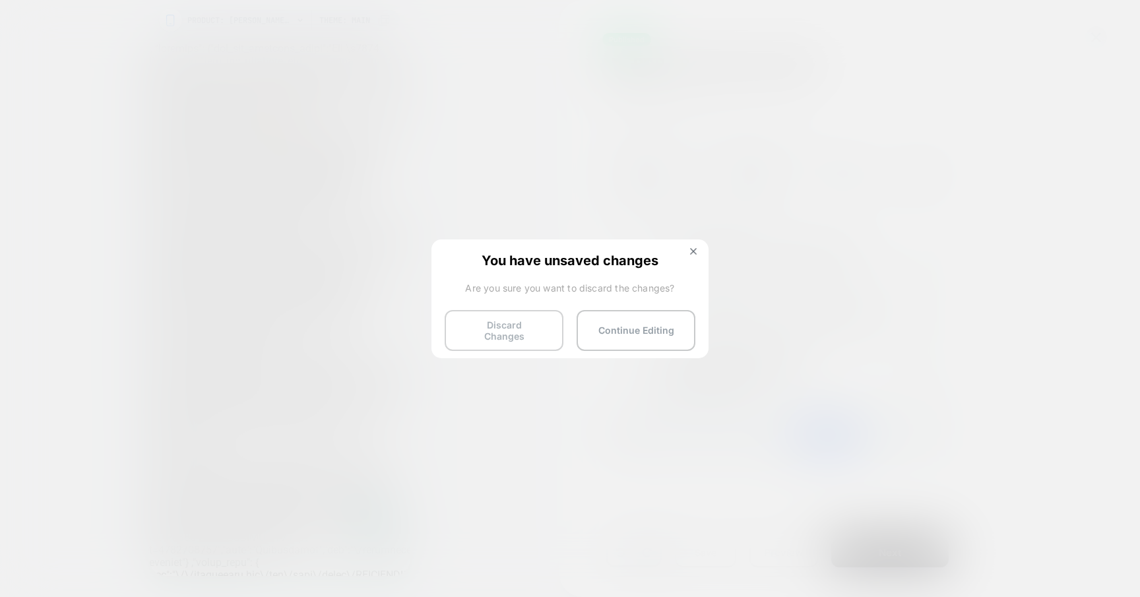
click at [497, 325] on button "Discard Changes" at bounding box center [504, 330] width 119 height 41
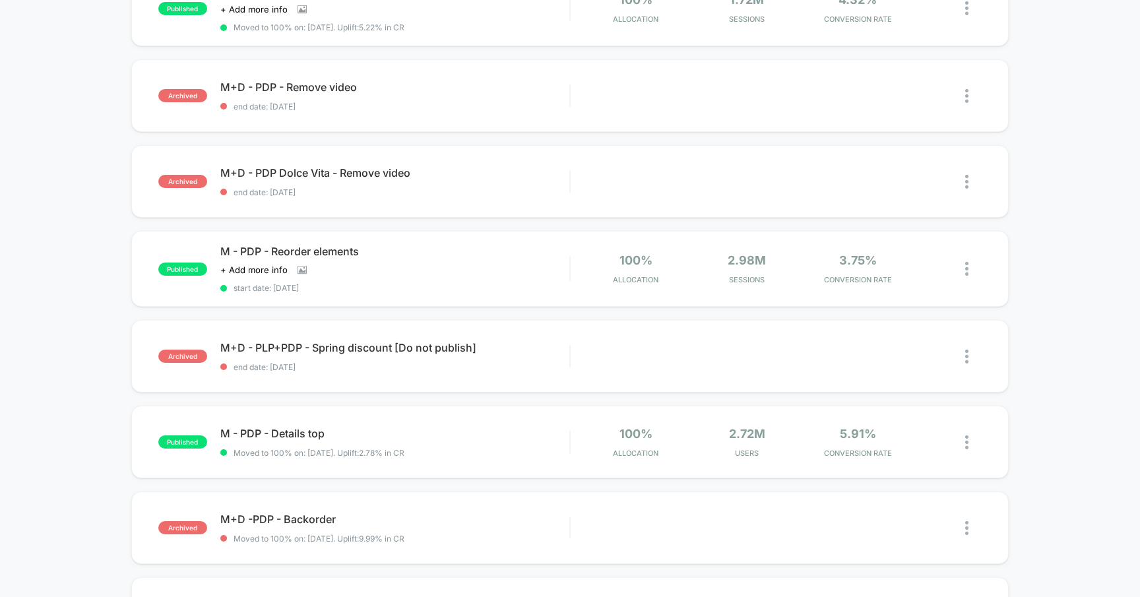
scroll to position [216, 0]
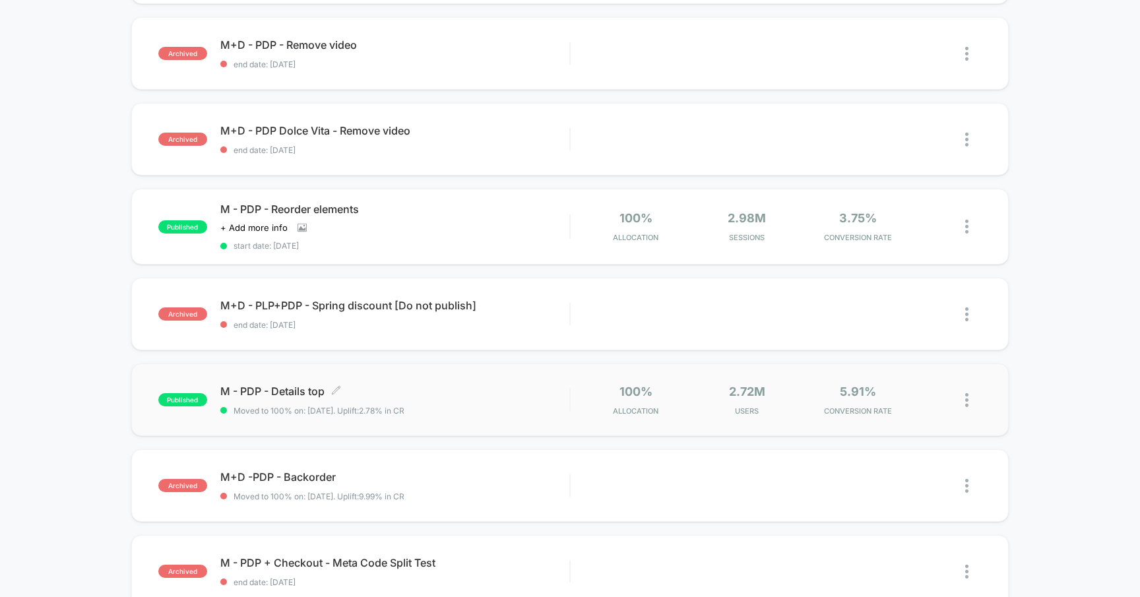
click at [282, 387] on span "M - PDP - Details top Click to edit experience details" at bounding box center [395, 391] width 350 height 13
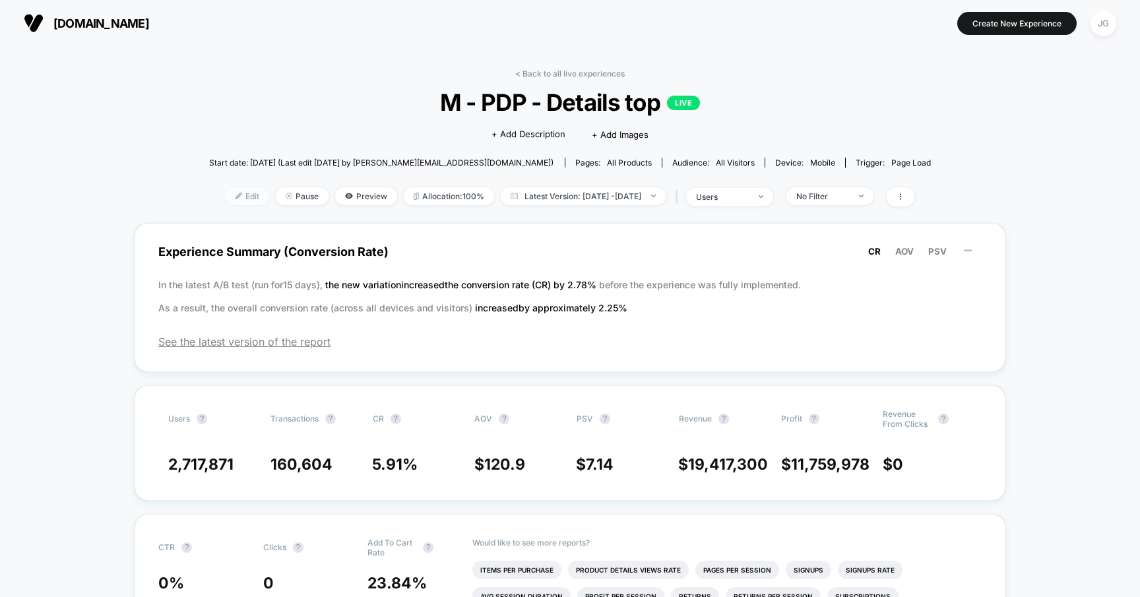
click at [235, 194] on img at bounding box center [238, 196] width 7 height 7
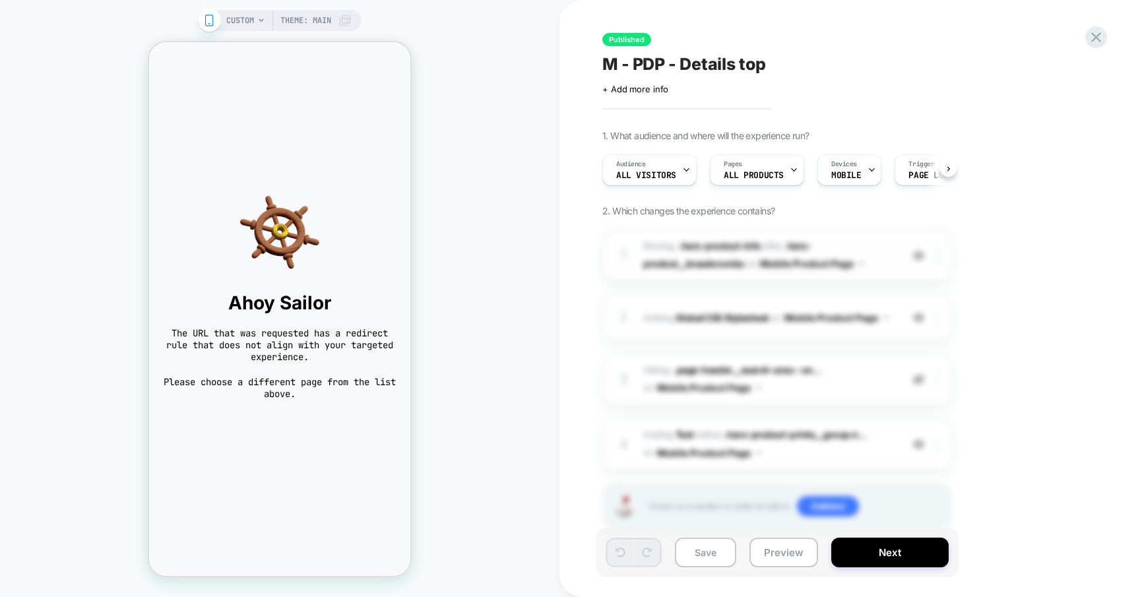
scroll to position [0, 1]
click at [235, 17] on span "CUSTOM" at bounding box center [240, 20] width 28 height 21
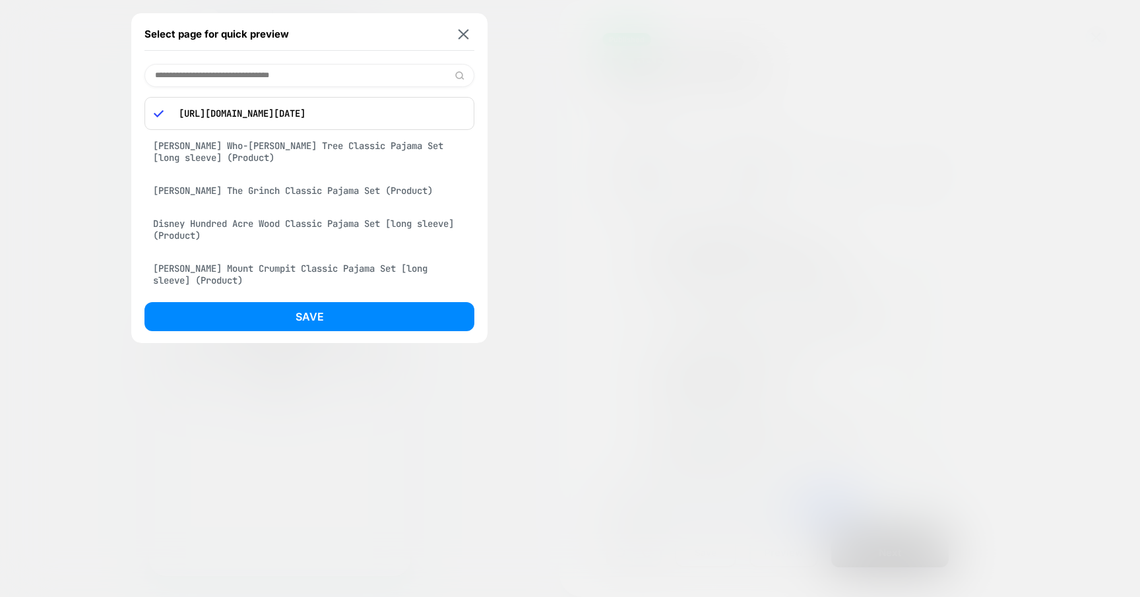
click at [242, 158] on div "[PERSON_NAME] Who-[PERSON_NAME] Tree Classic Pajama Set [long sleeve] (Product)" at bounding box center [309, 151] width 330 height 37
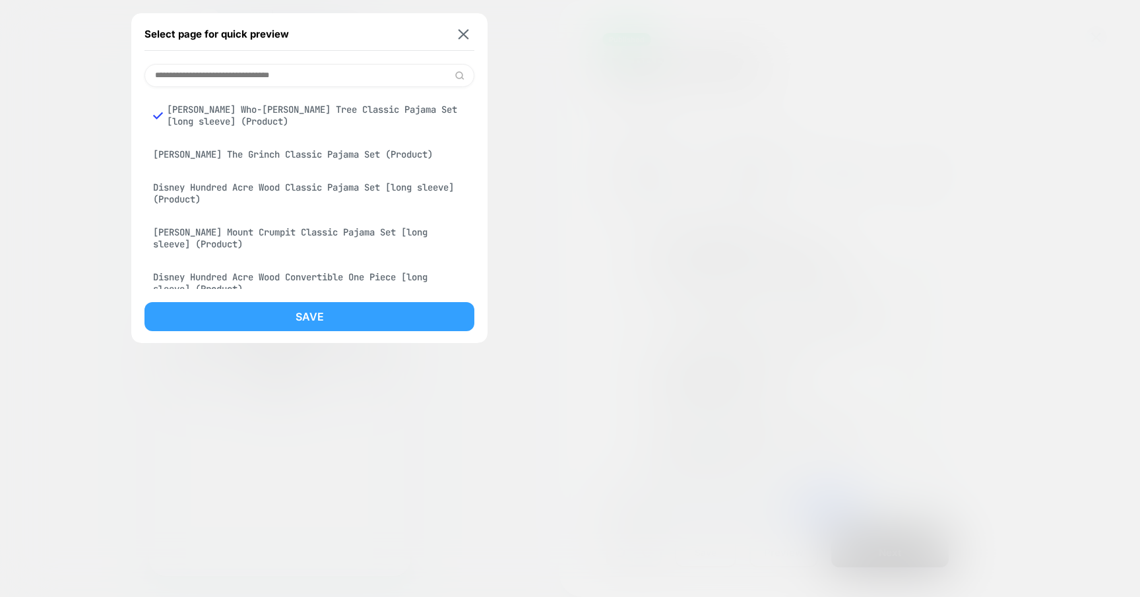
click at [285, 311] on button "Save" at bounding box center [309, 316] width 330 height 29
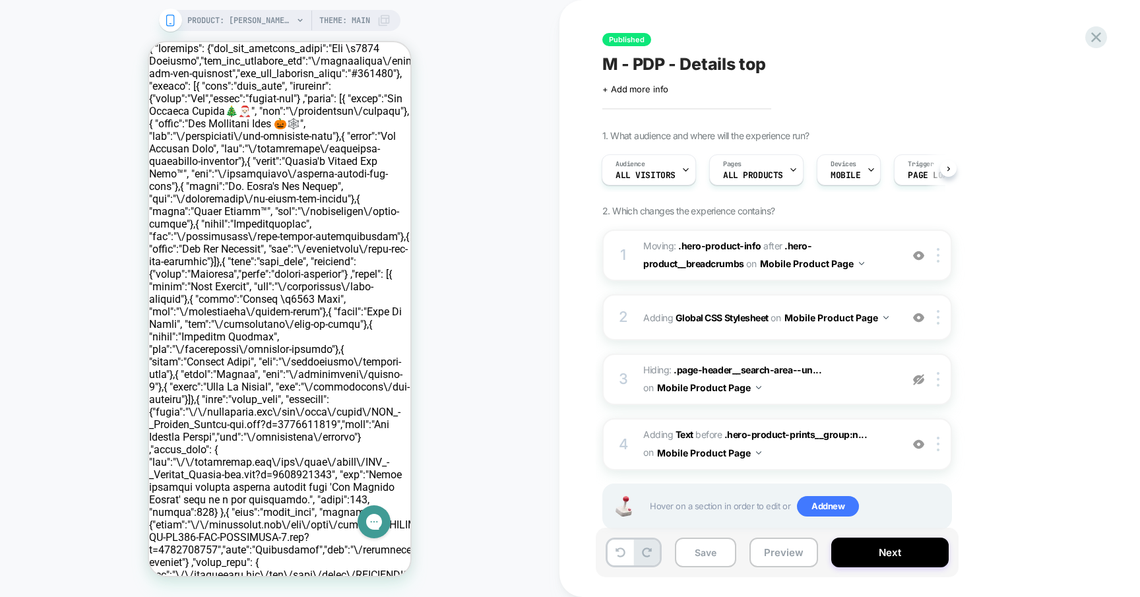
scroll to position [0, 1]
click at [1097, 34] on icon at bounding box center [1096, 37] width 18 height 18
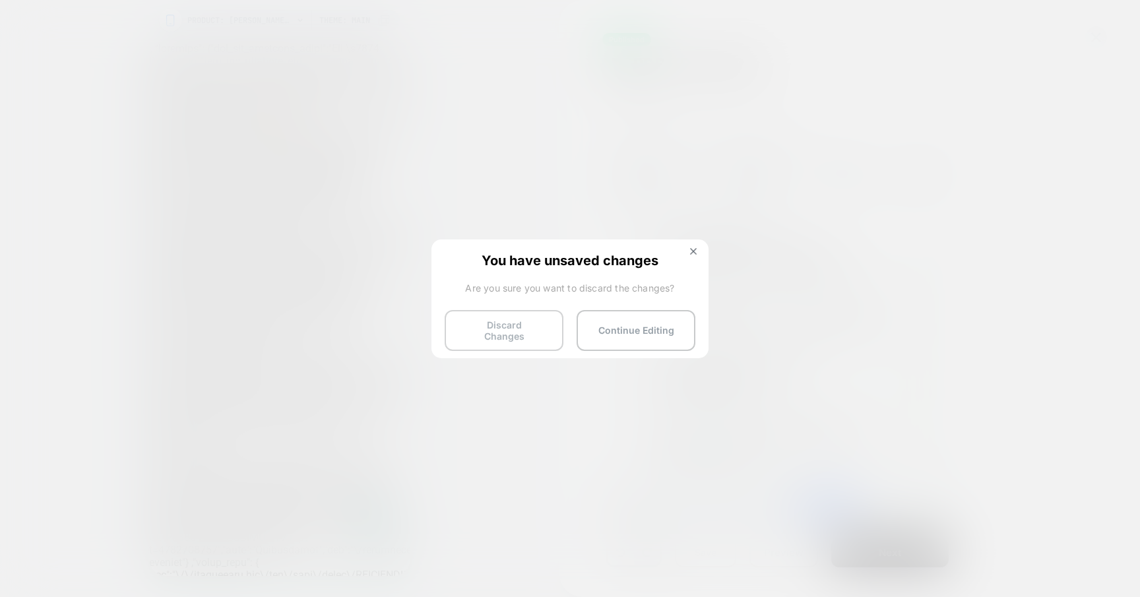
click at [540, 315] on button "Discard Changes" at bounding box center [504, 330] width 119 height 41
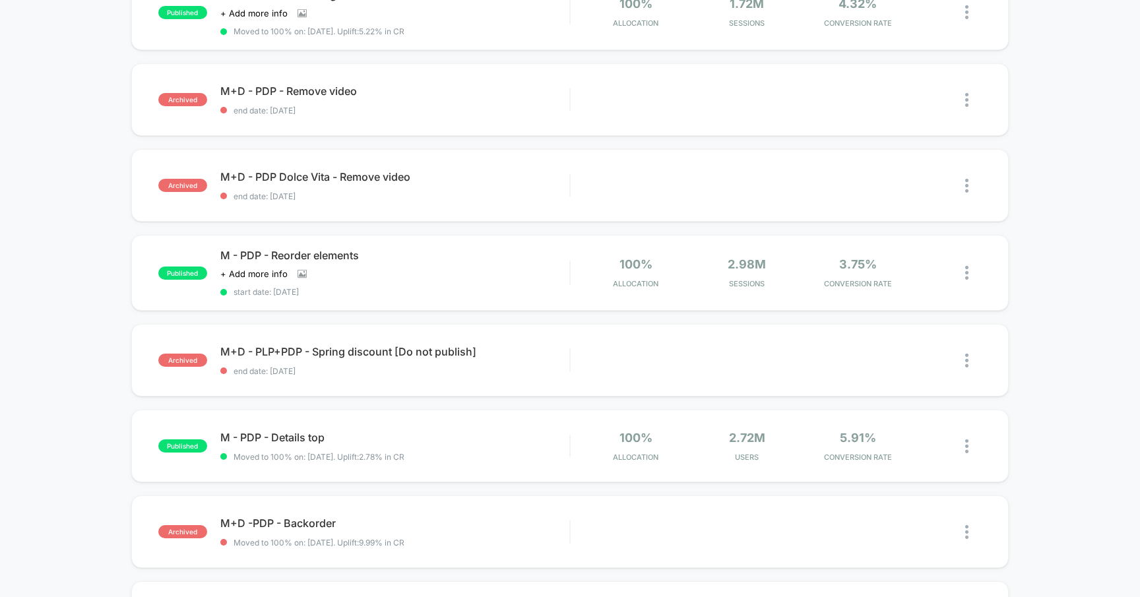
scroll to position [414, 0]
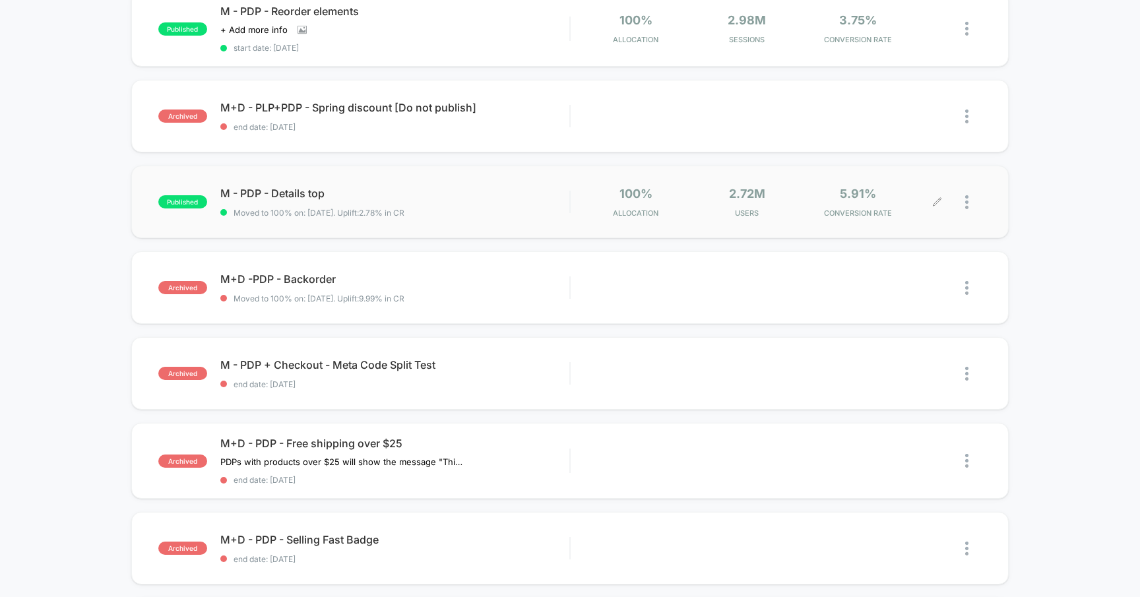
click at [962, 198] on div at bounding box center [959, 202] width 44 height 31
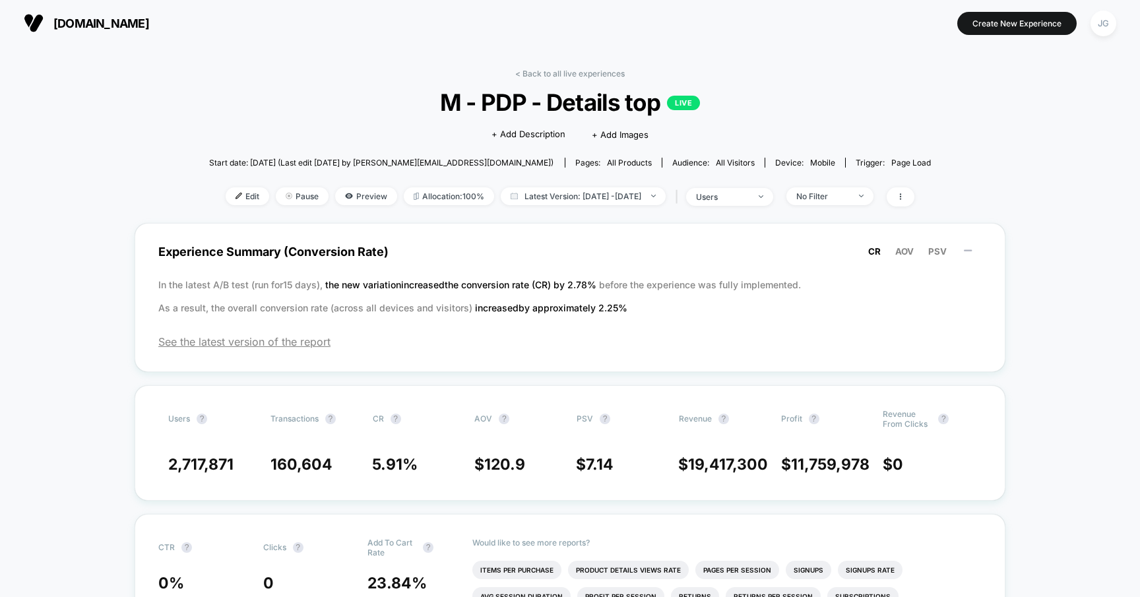
click at [528, 71] on link "< Back to all live experiences" at bounding box center [569, 74] width 109 height 10
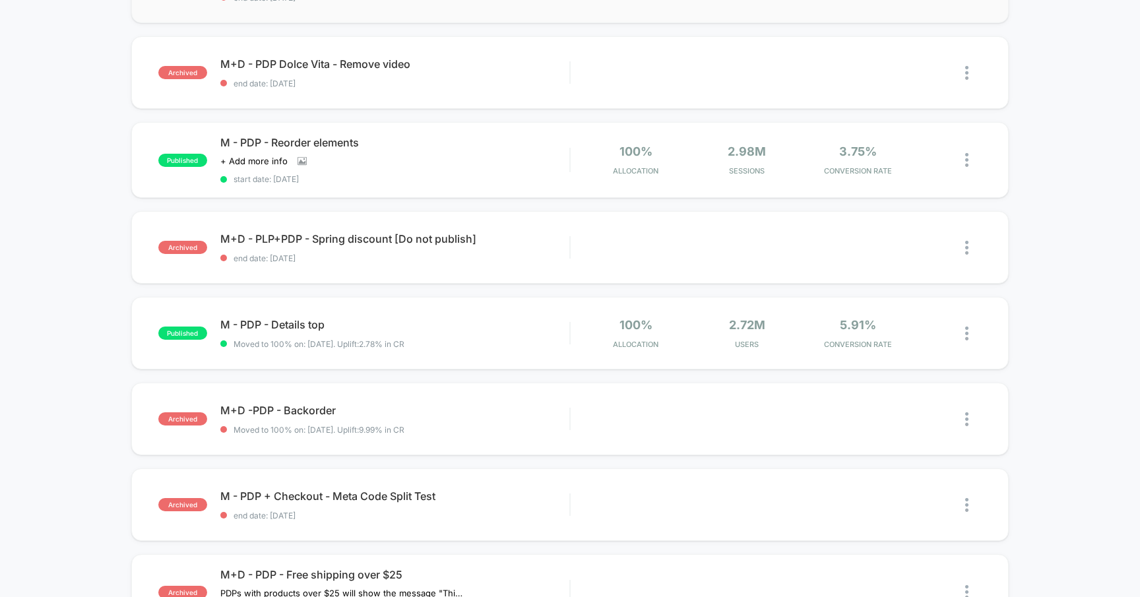
scroll to position [290, 0]
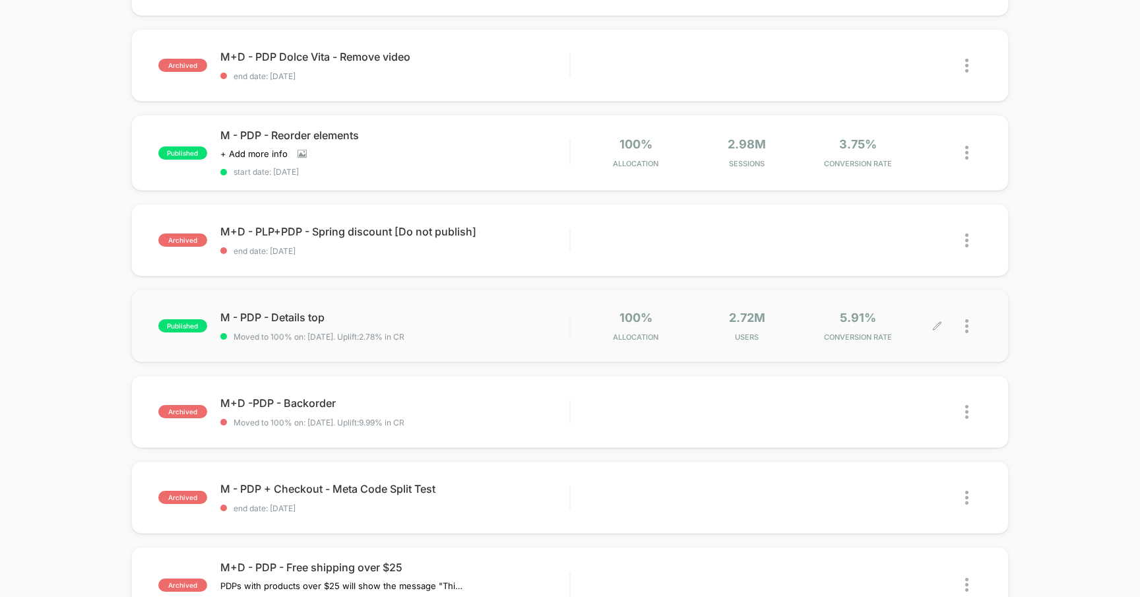
click at [964, 325] on div at bounding box center [959, 326] width 44 height 31
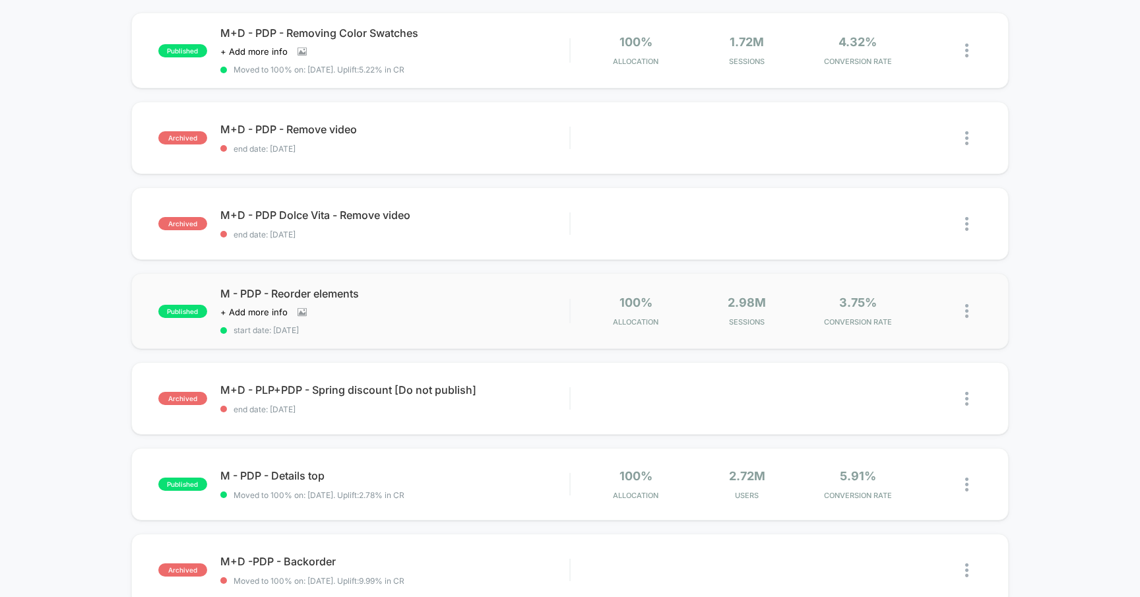
scroll to position [315, 0]
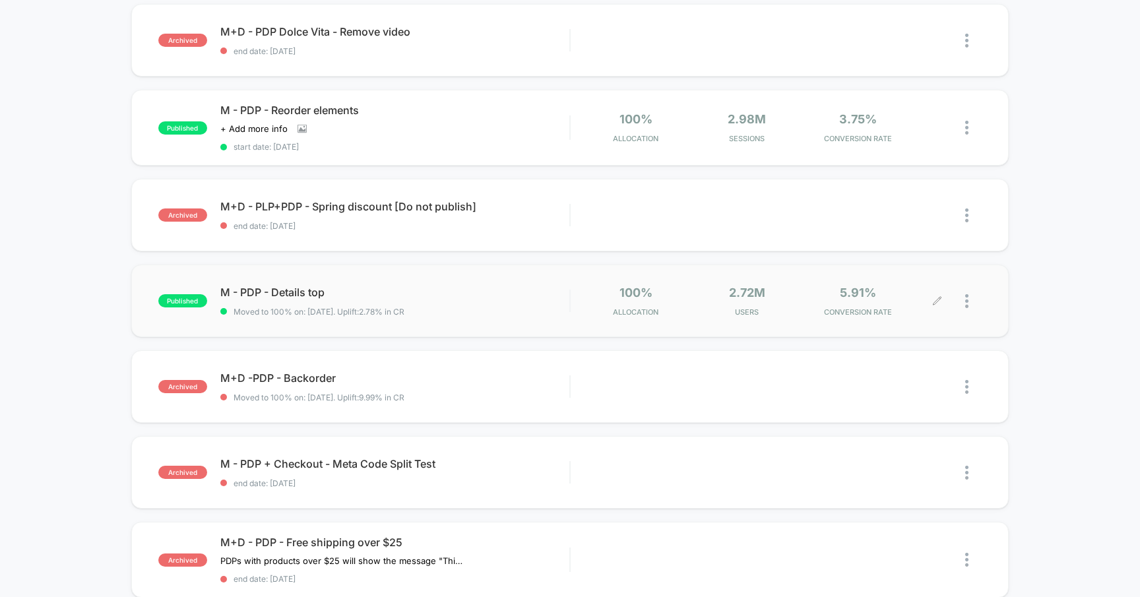
click at [971, 298] on div at bounding box center [973, 301] width 16 height 31
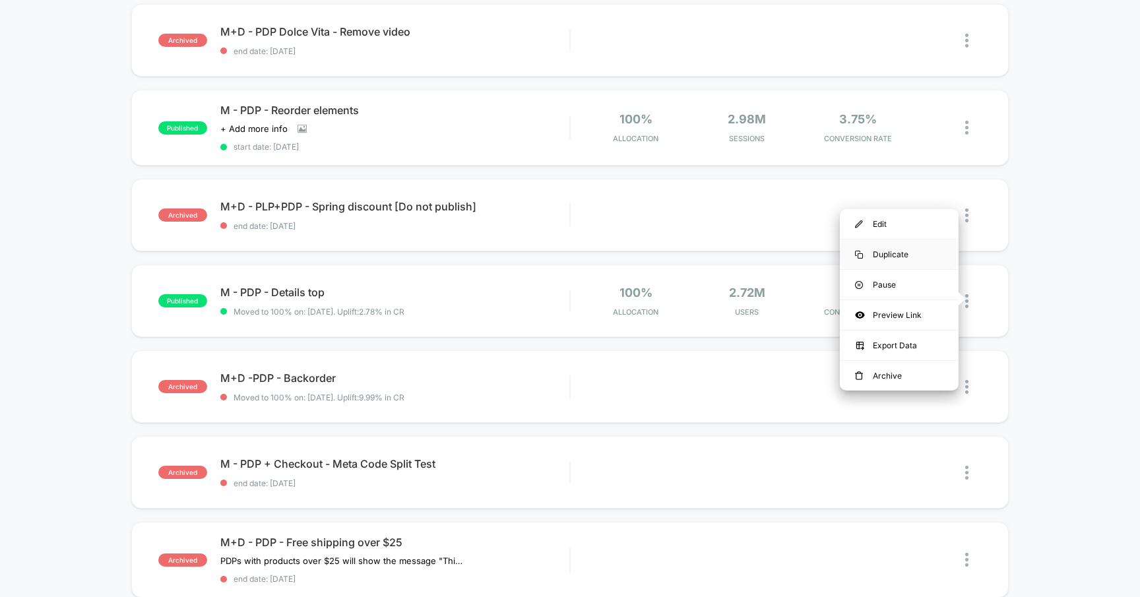
click at [899, 249] on div "Duplicate" at bounding box center [899, 254] width 119 height 30
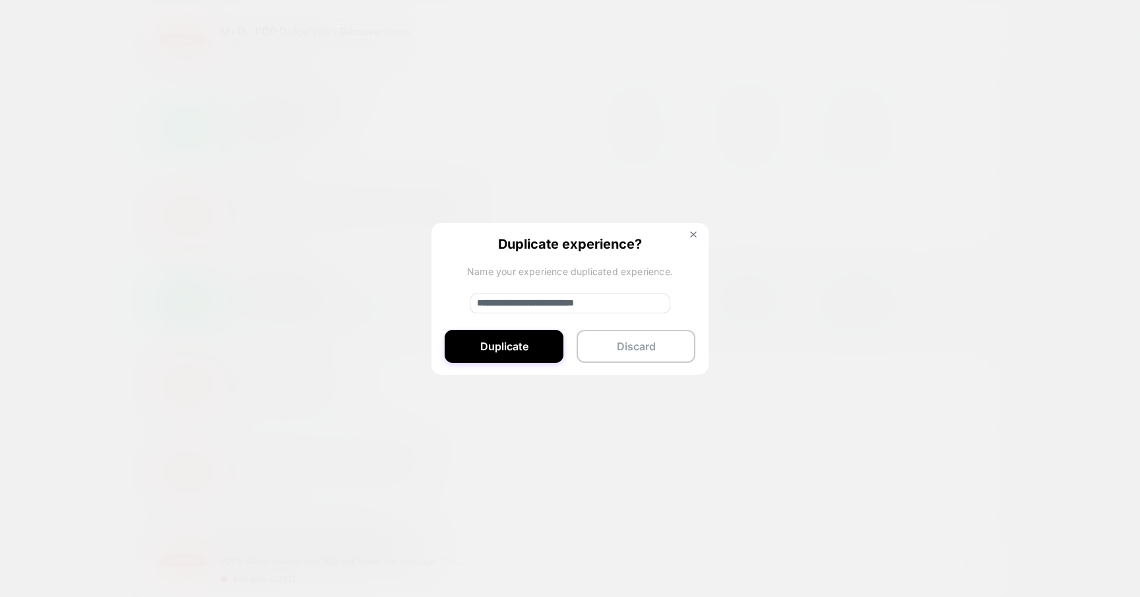
click at [641, 303] on input "**********" at bounding box center [570, 304] width 201 height 20
type input "**********"
click at [512, 350] on button "Duplicate" at bounding box center [504, 346] width 119 height 33
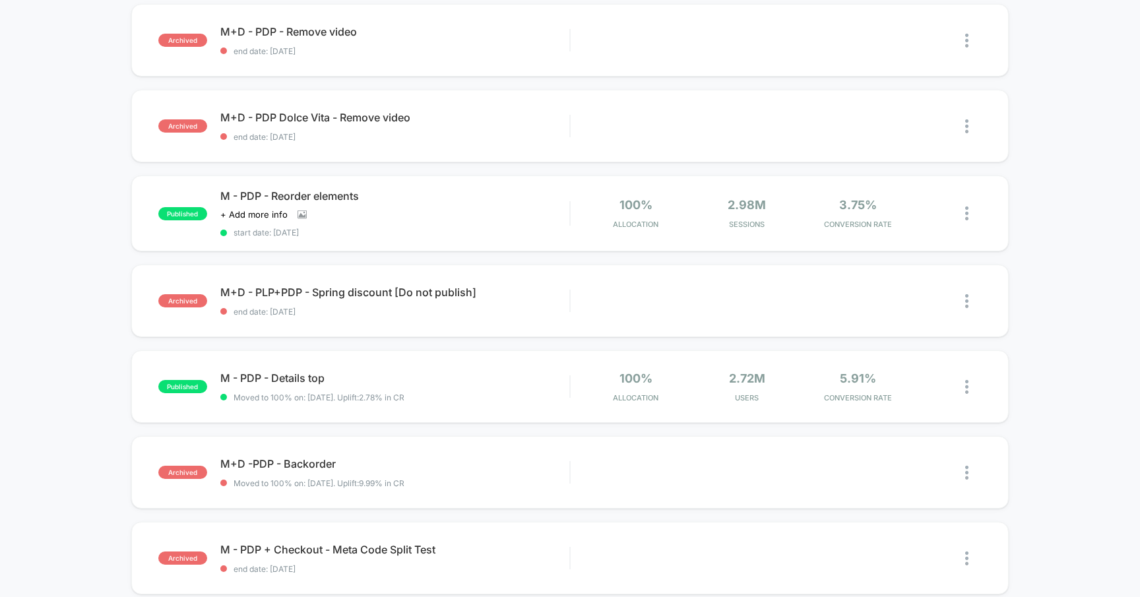
scroll to position [0, 0]
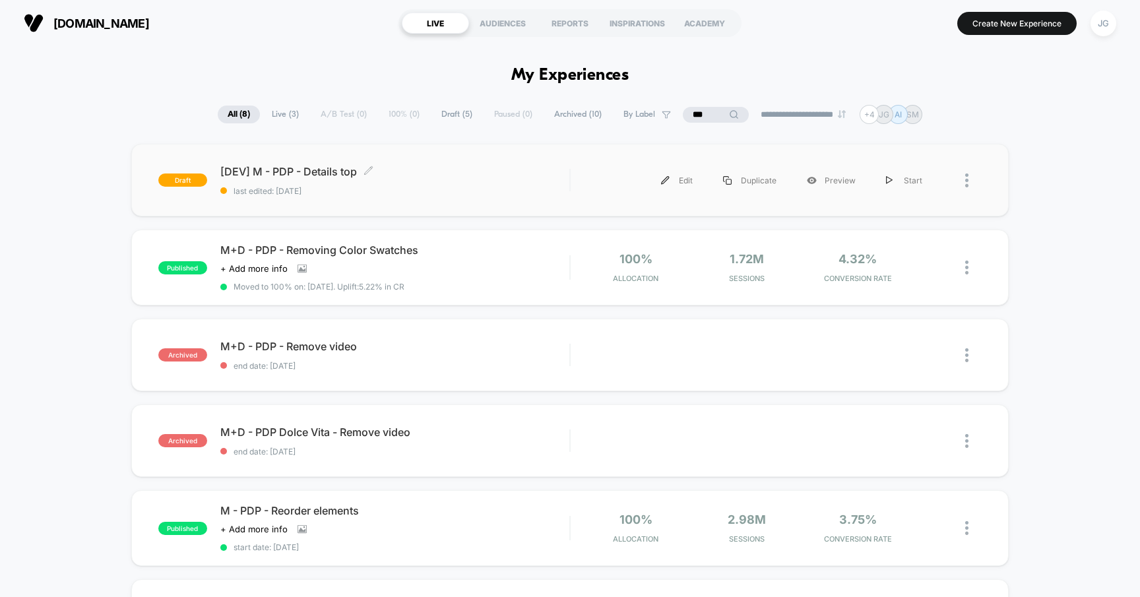
click at [328, 169] on span "[DEV] M - PDP - Details top Click to edit experience details" at bounding box center [395, 171] width 350 height 13
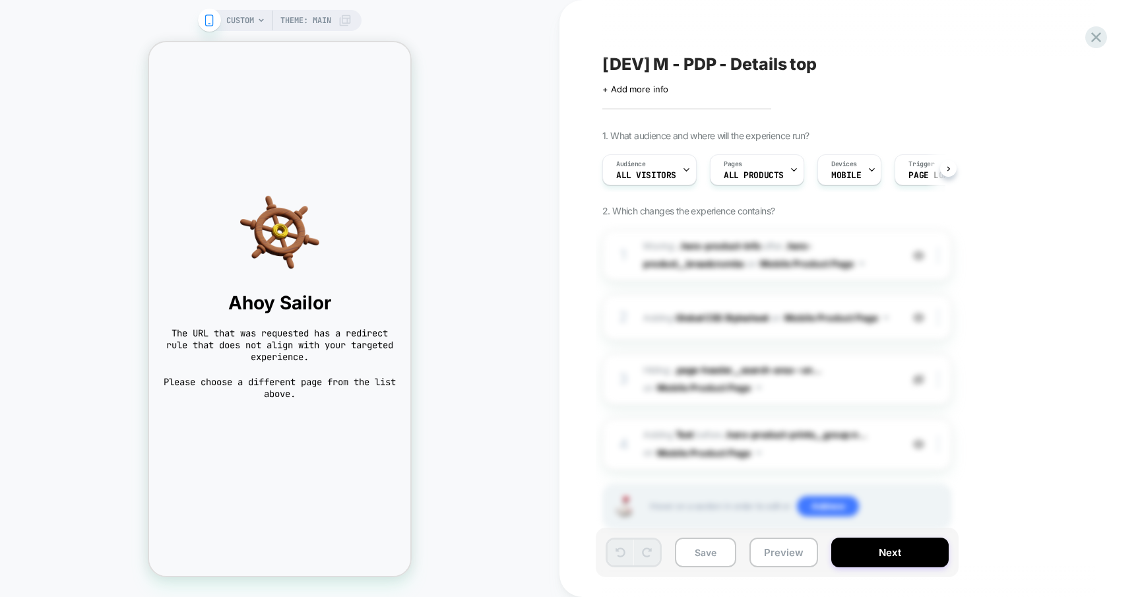
scroll to position [0, 1]
click at [245, 13] on span "CUSTOM" at bounding box center [240, 20] width 28 height 21
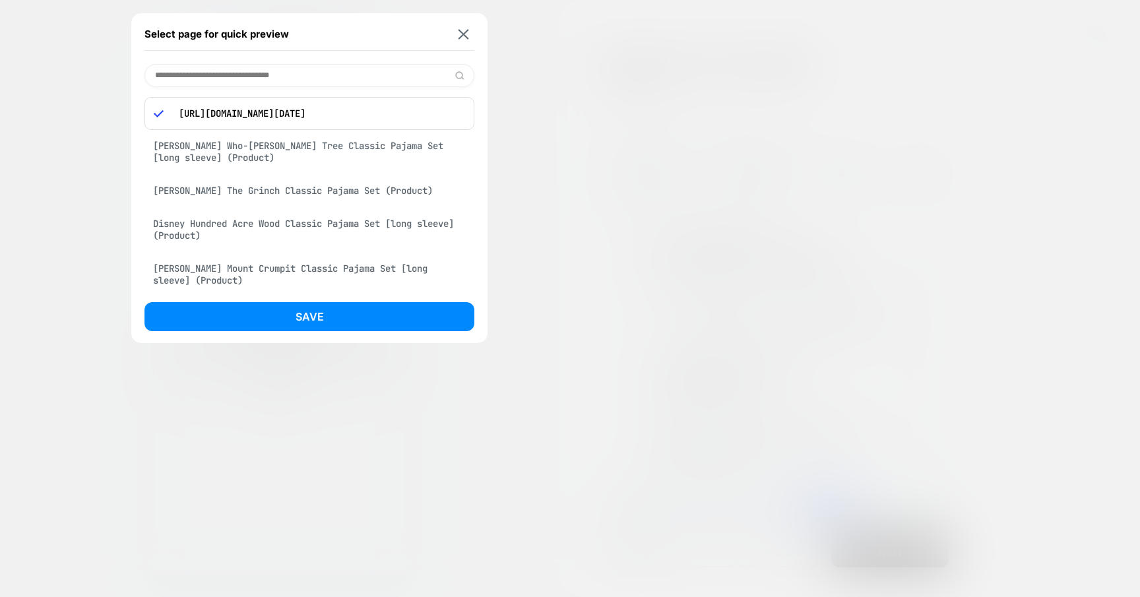
click at [226, 155] on div "[PERSON_NAME] Who-[PERSON_NAME] Tree Classic Pajama Set [long sleeve] (Product)" at bounding box center [309, 151] width 330 height 37
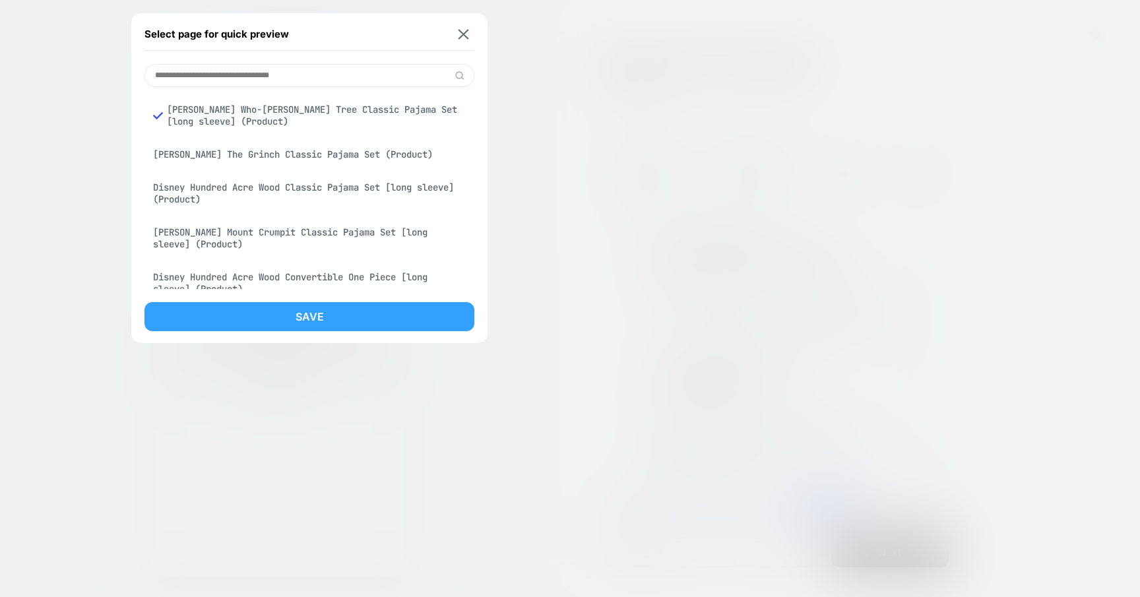
click at [268, 309] on button "Save" at bounding box center [309, 316] width 330 height 29
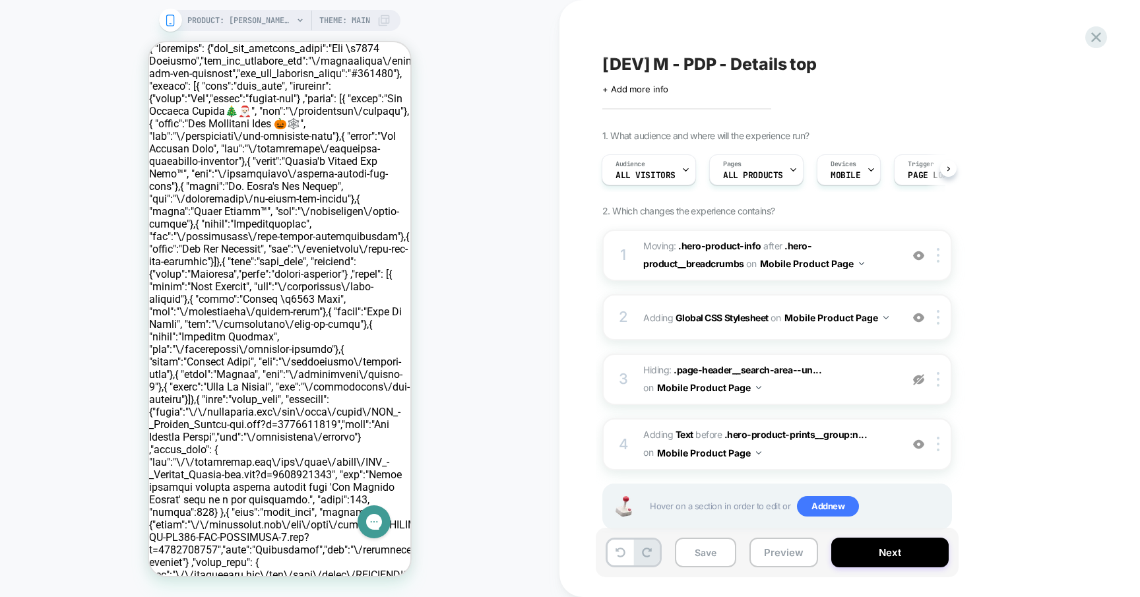
scroll to position [0, 1]
click at [935, 261] on div at bounding box center [940, 255] width 22 height 15
click at [674, 266] on span ".hero-product__breadcrumbs" at bounding box center [727, 254] width 168 height 29
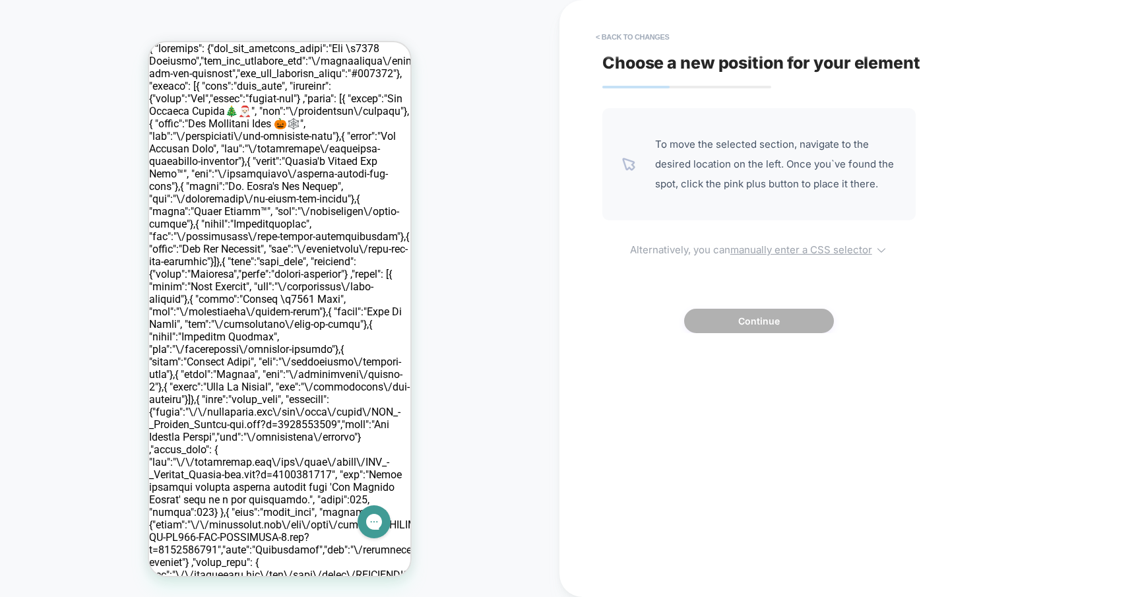
click at [743, 251] on u "manually enter a CSS selector" at bounding box center [801, 249] width 142 height 13
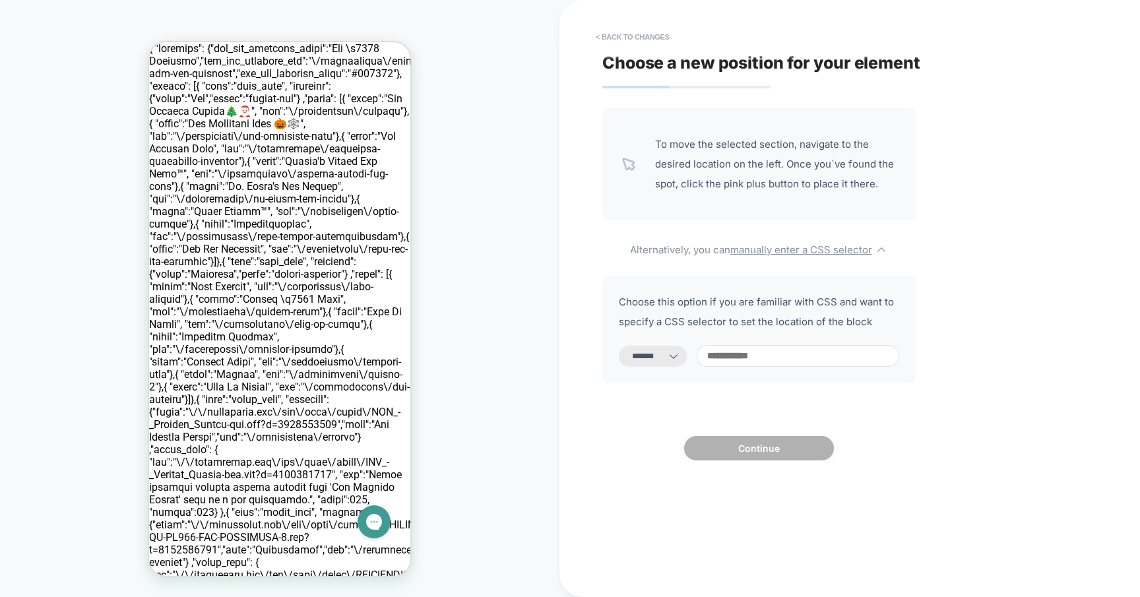
click at [680, 358] on select "**********" at bounding box center [653, 356] width 68 height 21
select select "**********"
click at [619, 346] on select "**********" at bounding box center [653, 356] width 68 height 21
click at [743, 361] on input at bounding box center [797, 356] width 202 height 22
paste input "**********"
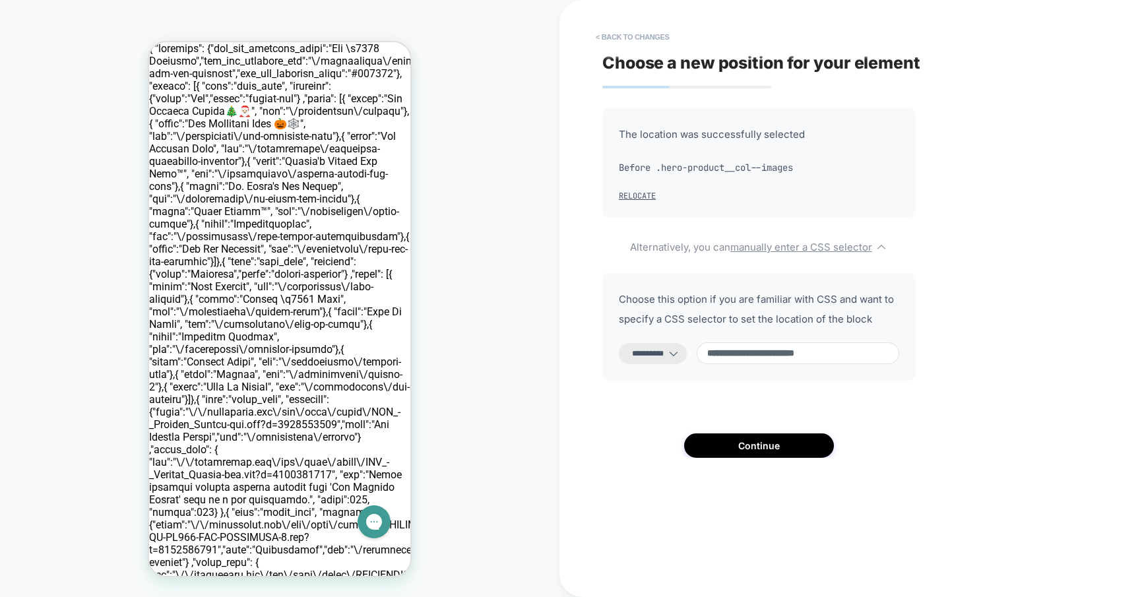
type input "**********"
click at [648, 195] on button "Relocate" at bounding box center [637, 196] width 37 height 11
select select "*******"
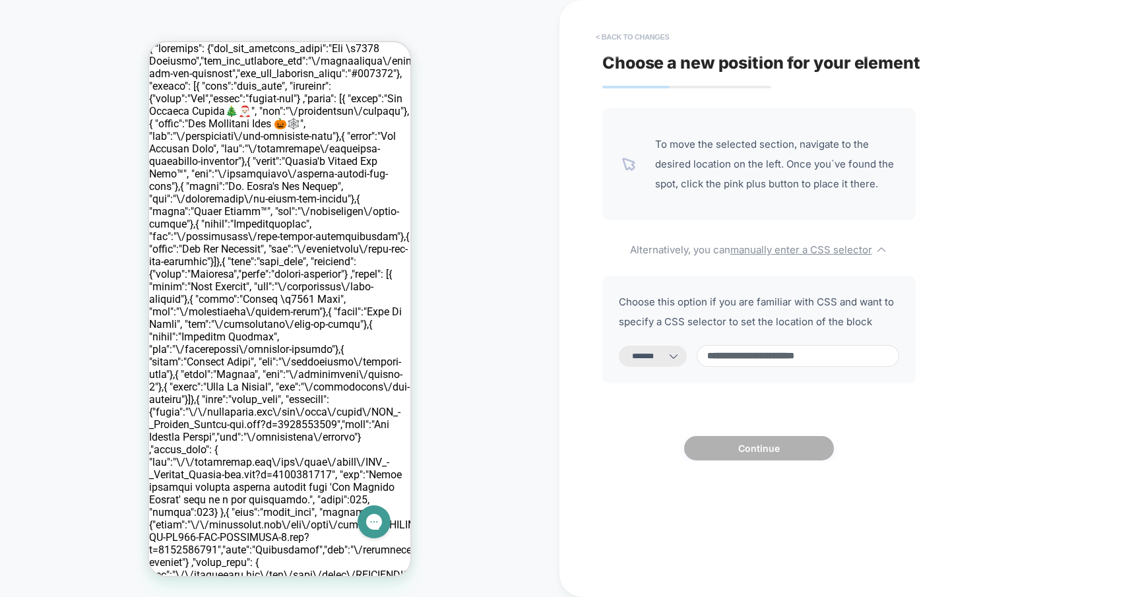
click at [613, 41] on button "< Back to changes" at bounding box center [632, 36] width 87 height 21
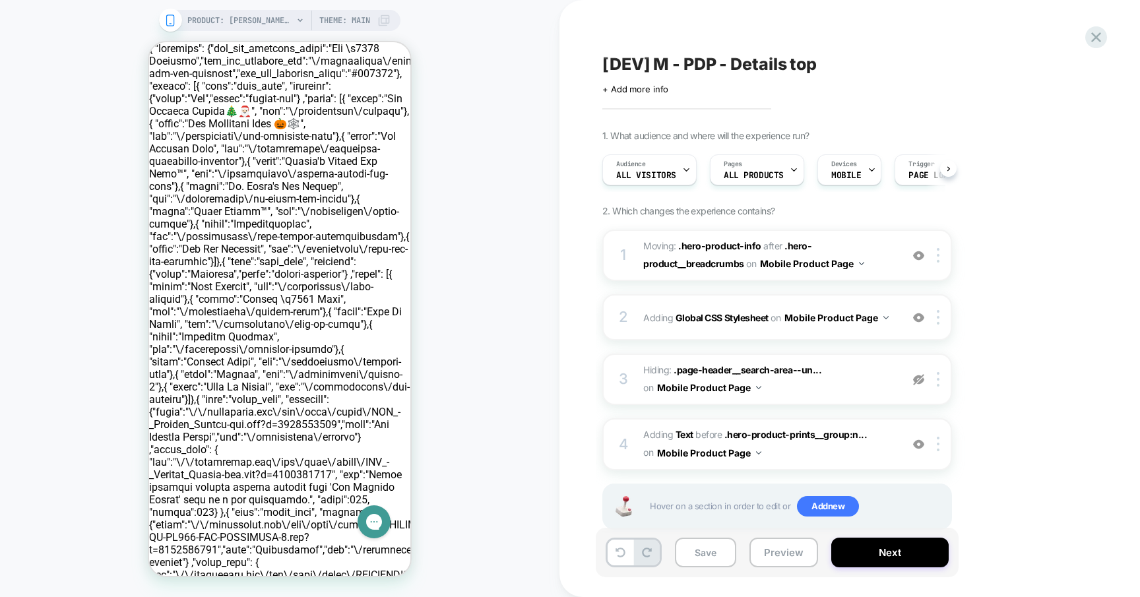
scroll to position [0, 1]
click at [709, 246] on span ".hero-product-info" at bounding box center [719, 245] width 83 height 11
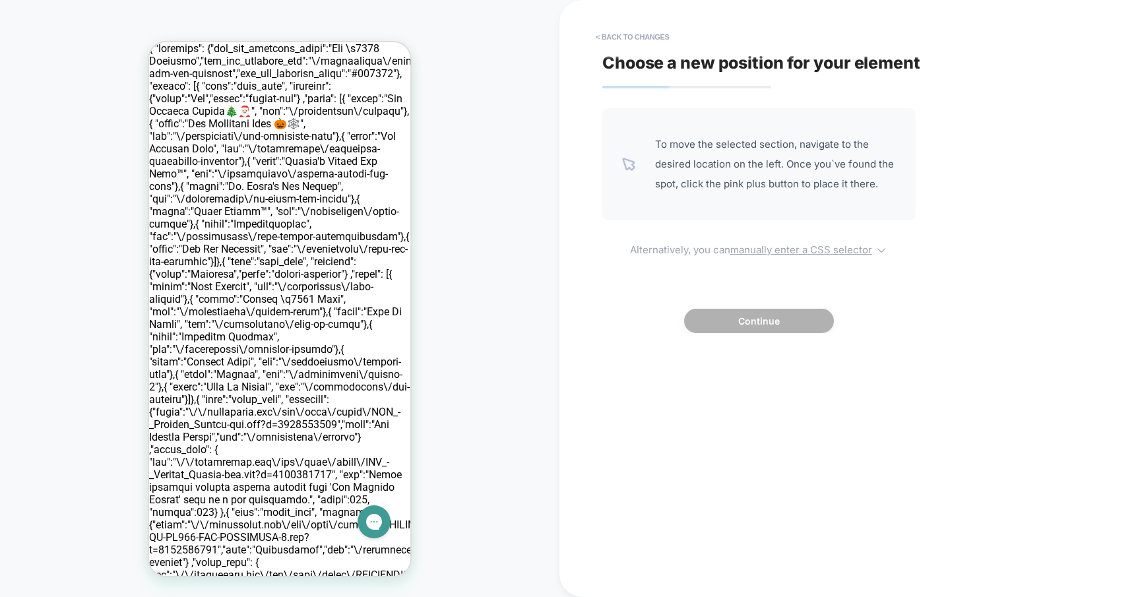
click at [776, 251] on u "manually enter a CSS selector" at bounding box center [801, 249] width 142 height 13
select select "*******"
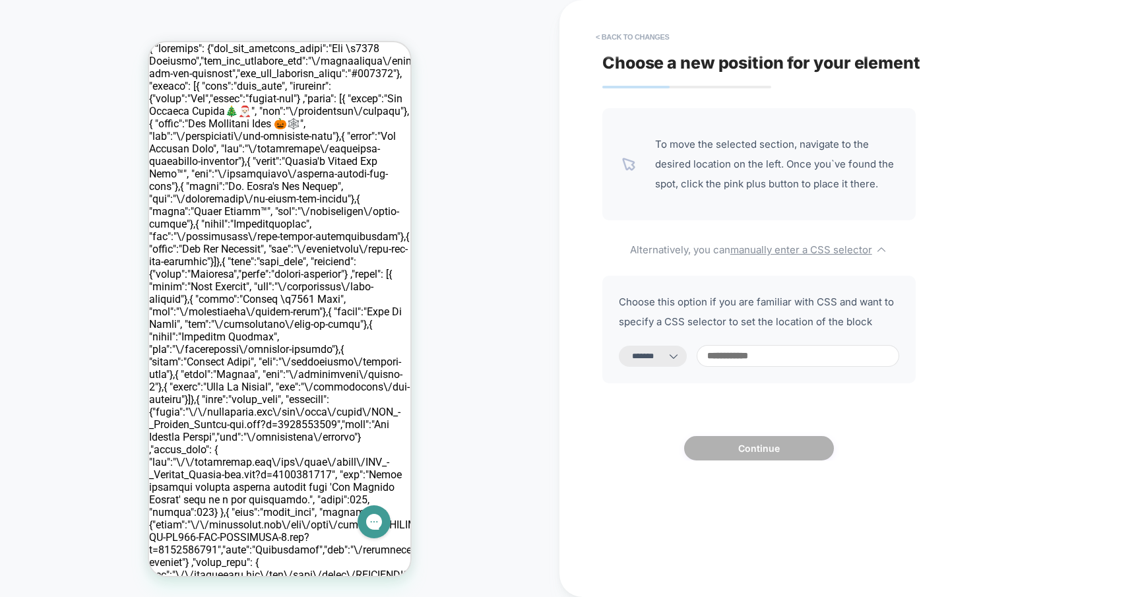
click at [785, 351] on input at bounding box center [797, 356] width 202 height 22
paste input "**********"
type input "**********"
select select "*********"
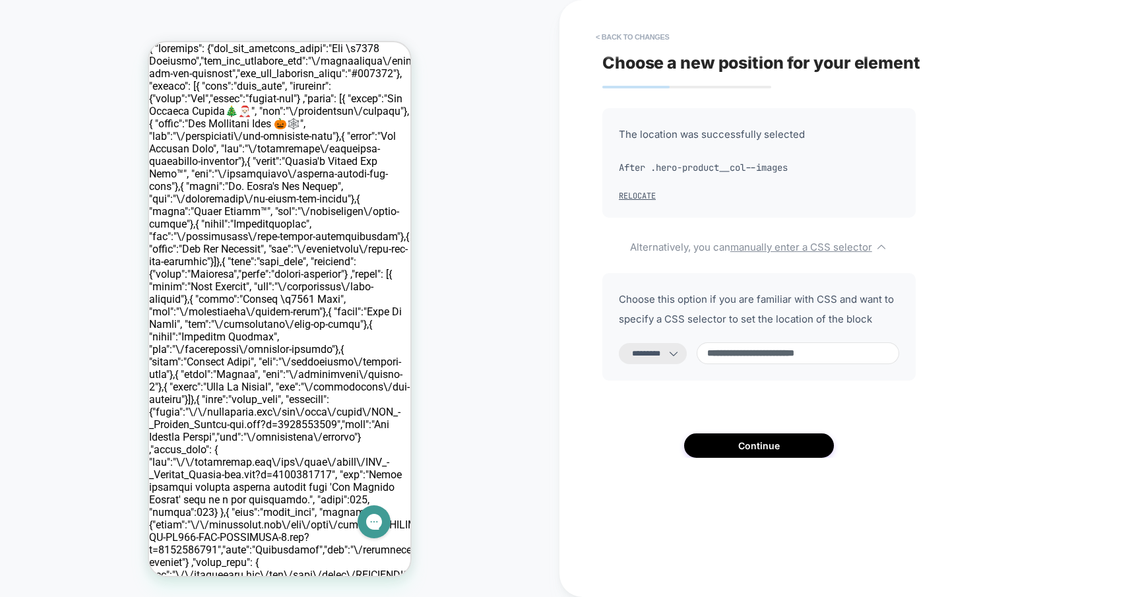
type input "**********"
click at [659, 356] on select "**********" at bounding box center [653, 353] width 68 height 21
select select "**********"
click at [619, 343] on select "**********" at bounding box center [653, 353] width 68 height 21
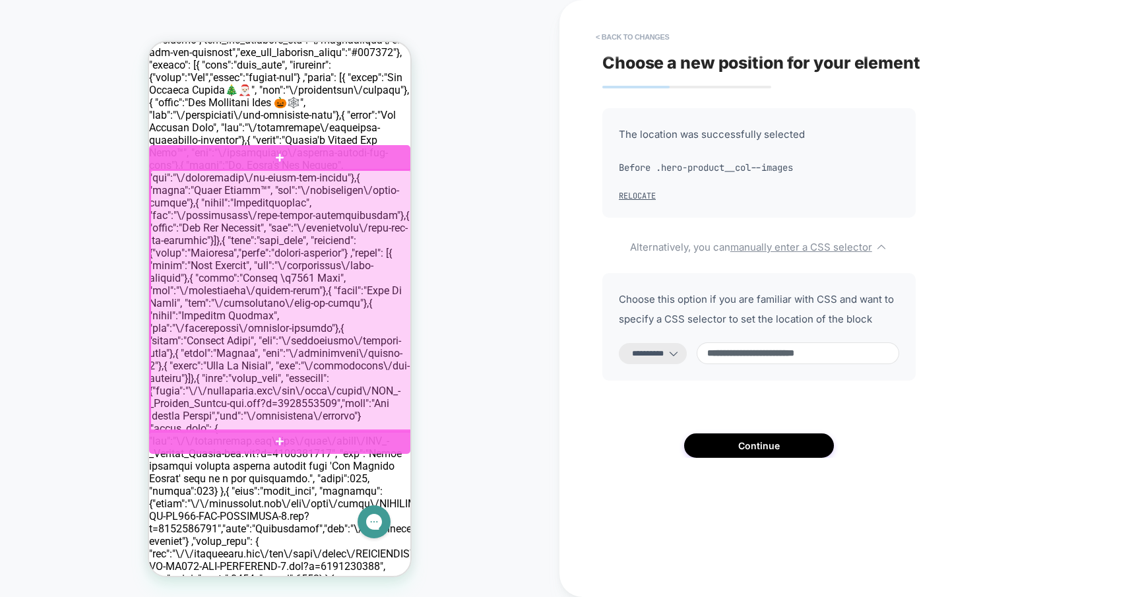
scroll to position [0, 0]
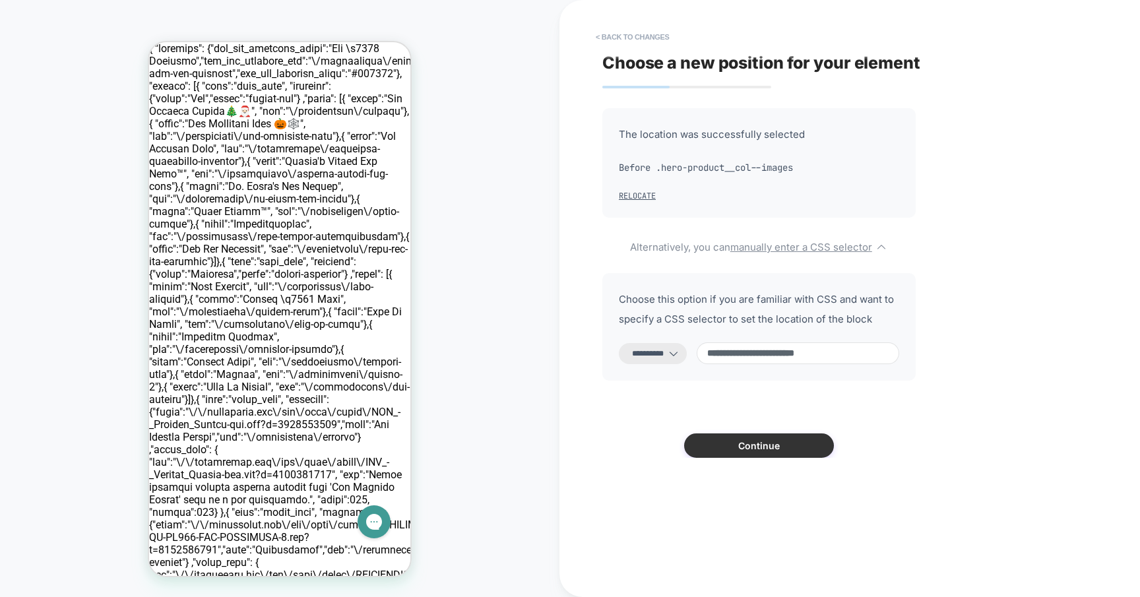
click at [745, 446] on button "Continue" at bounding box center [759, 445] width 150 height 24
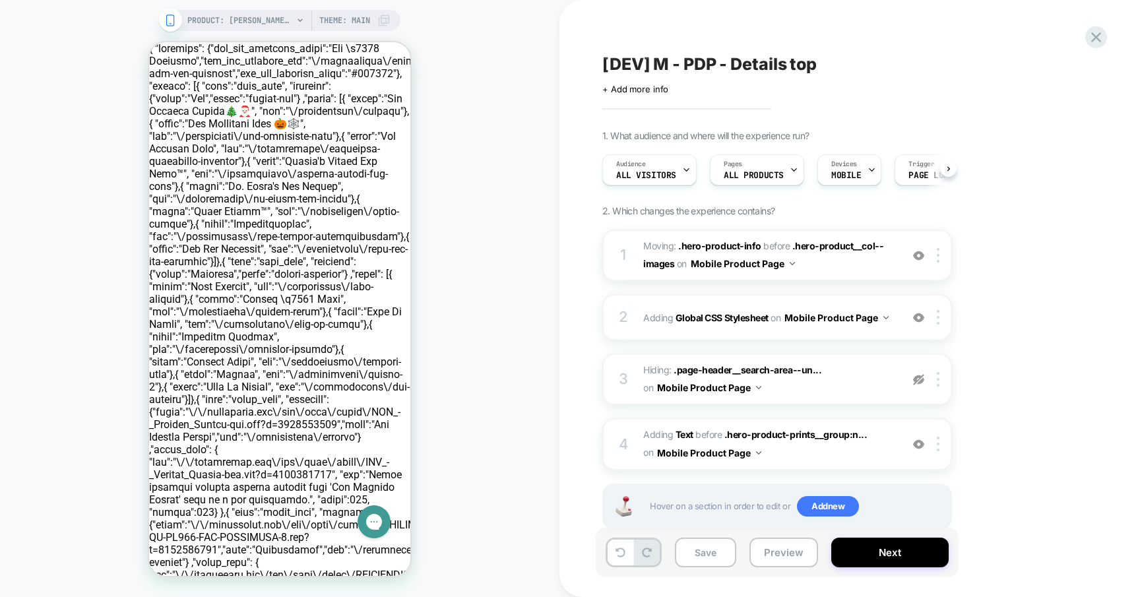
scroll to position [0, 1]
click at [640, 450] on div "4 #_loomi_addon_1723114976189_dup1759943405 Adding Text BEFORE .hero-product-pr…" at bounding box center [777, 443] width 350 height 51
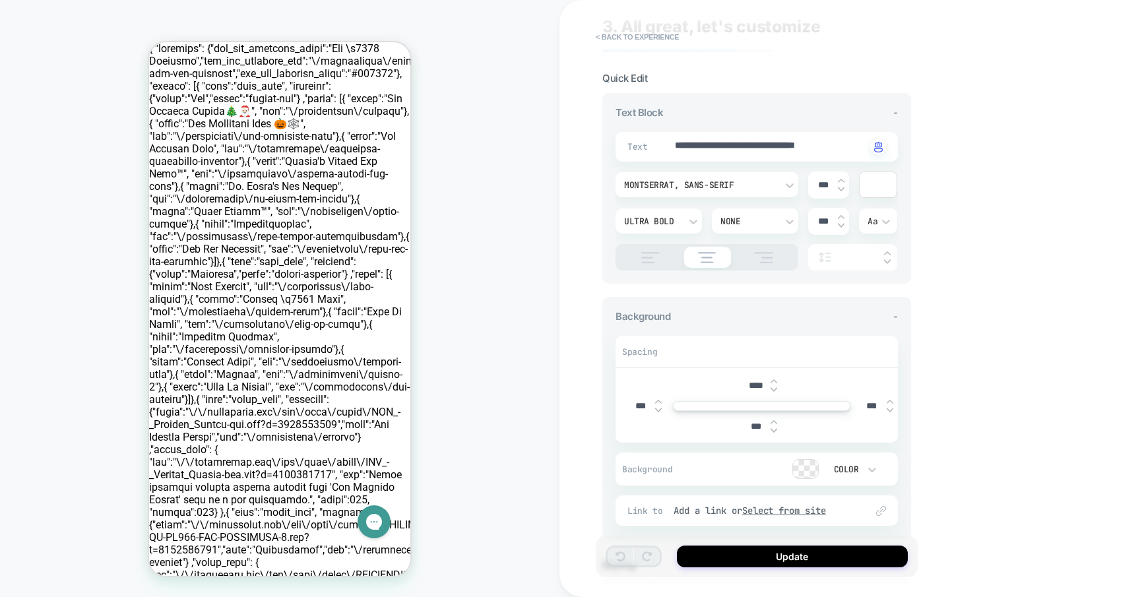
scroll to position [0, 0]
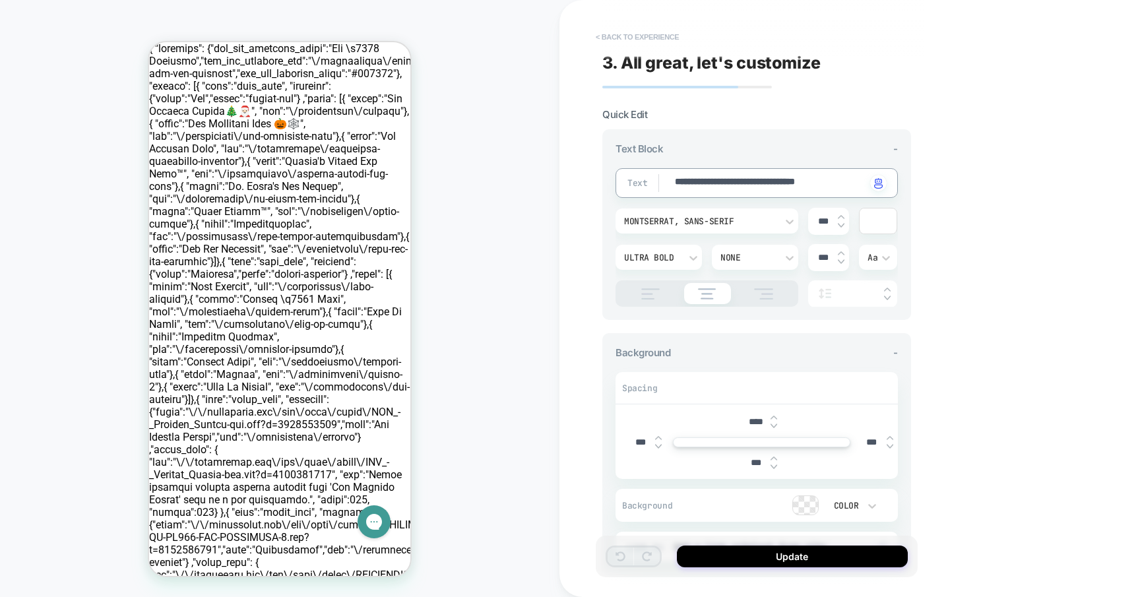
type textarea "*"
click at [607, 40] on button "< Back to experience" at bounding box center [637, 36] width 96 height 21
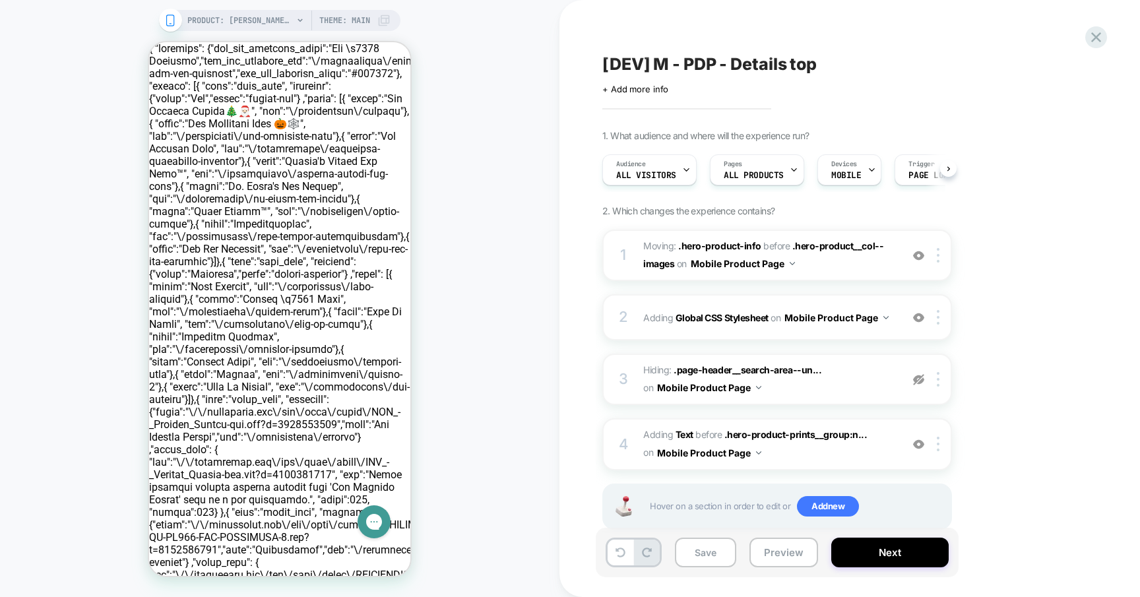
scroll to position [0, 1]
click at [916, 377] on img at bounding box center [918, 379] width 11 height 11
click at [919, 259] on img at bounding box center [918, 255] width 11 height 11
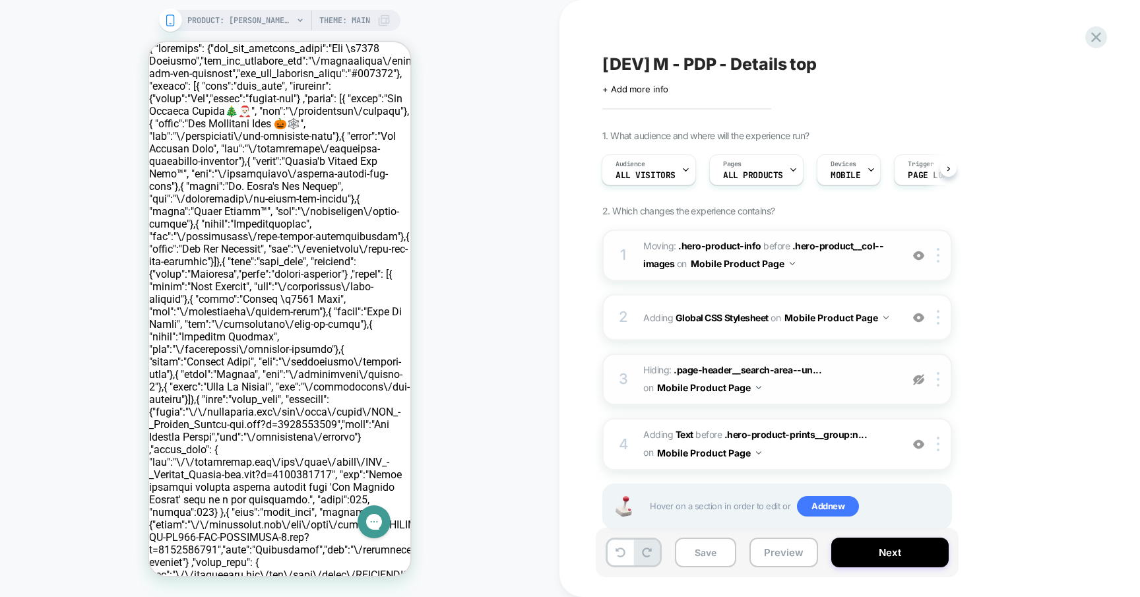
click at [919, 259] on img at bounding box center [918, 255] width 11 height 11
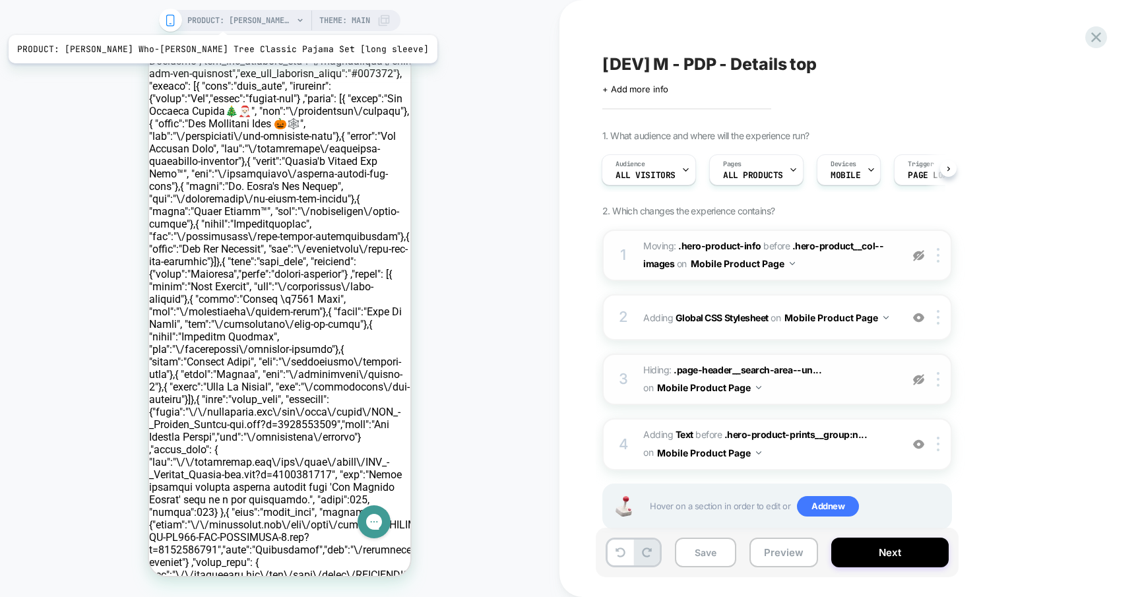
click at [187, 18] on span "PRODUCT: [PERSON_NAME] Who-[PERSON_NAME] Tree Classic Pajama Set [long sleeve]" at bounding box center [240, 20] width 106 height 21
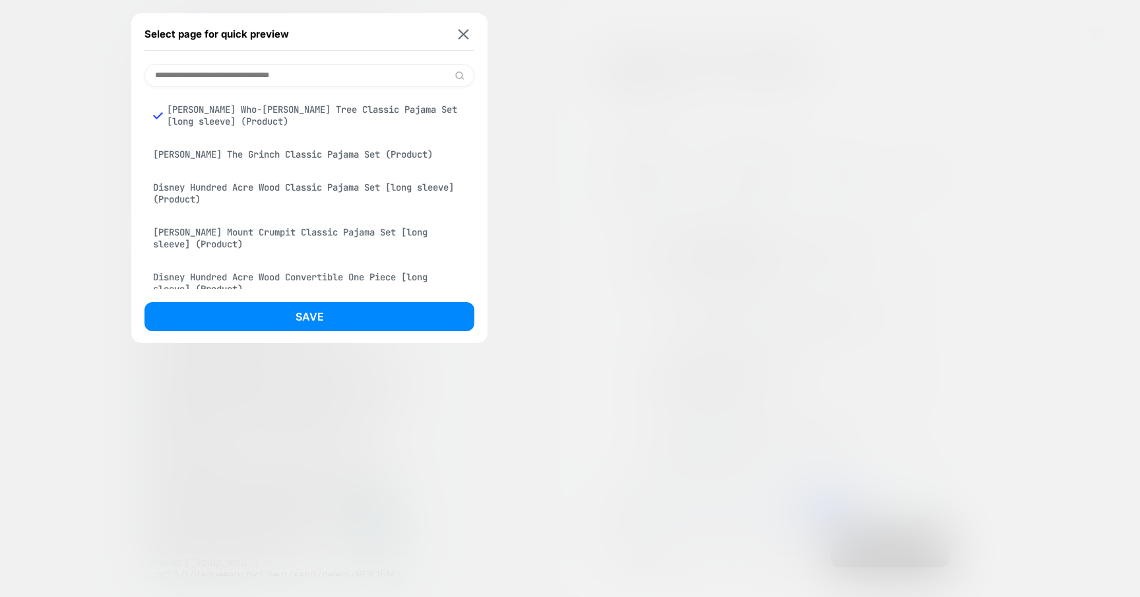
scroll to position [24, 0]
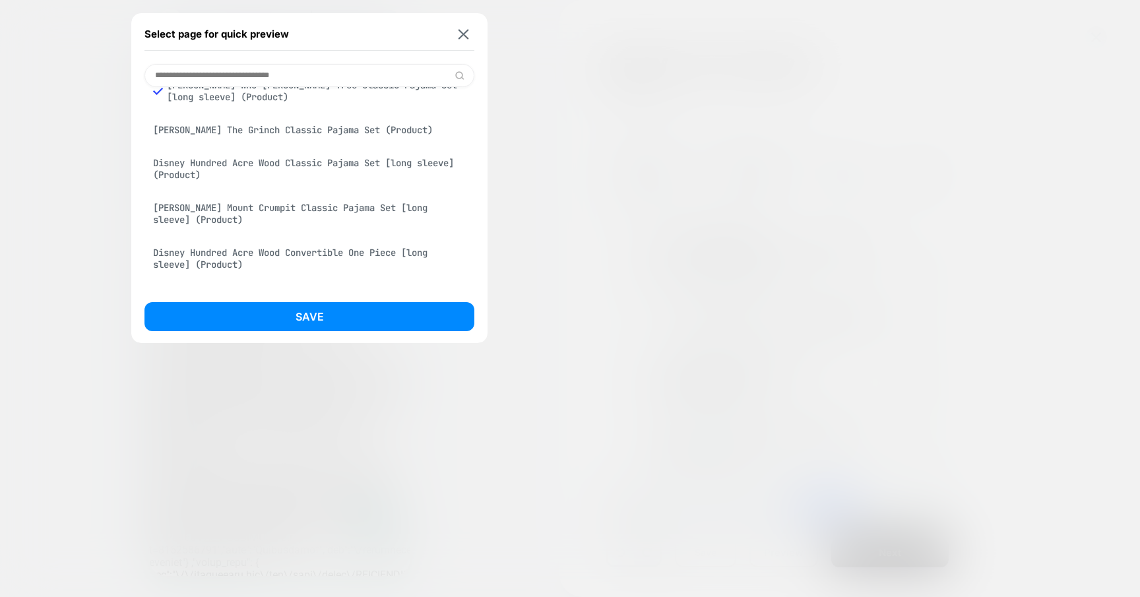
click at [206, 216] on div "[PERSON_NAME] Mount Crumpit Classic Pajama Set [long sleeve] (Product)" at bounding box center [309, 213] width 330 height 37
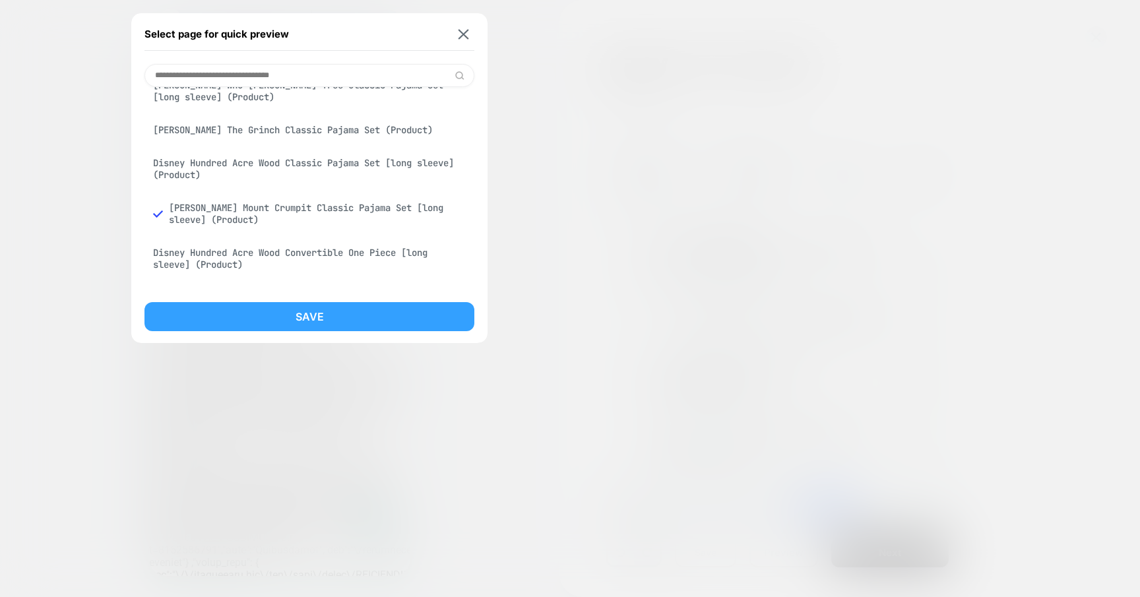
click at [251, 305] on button "Save" at bounding box center [309, 316] width 330 height 29
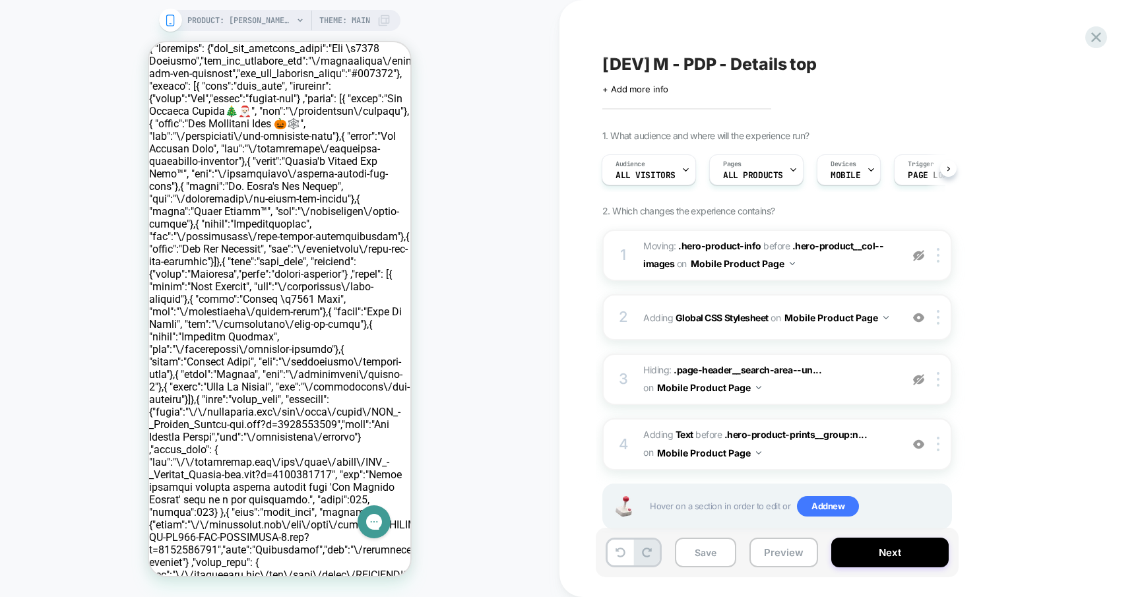
scroll to position [0, 1]
click at [915, 254] on img at bounding box center [918, 255] width 11 height 11
click at [168, 15] on rect at bounding box center [170, 20] width 7 height 11
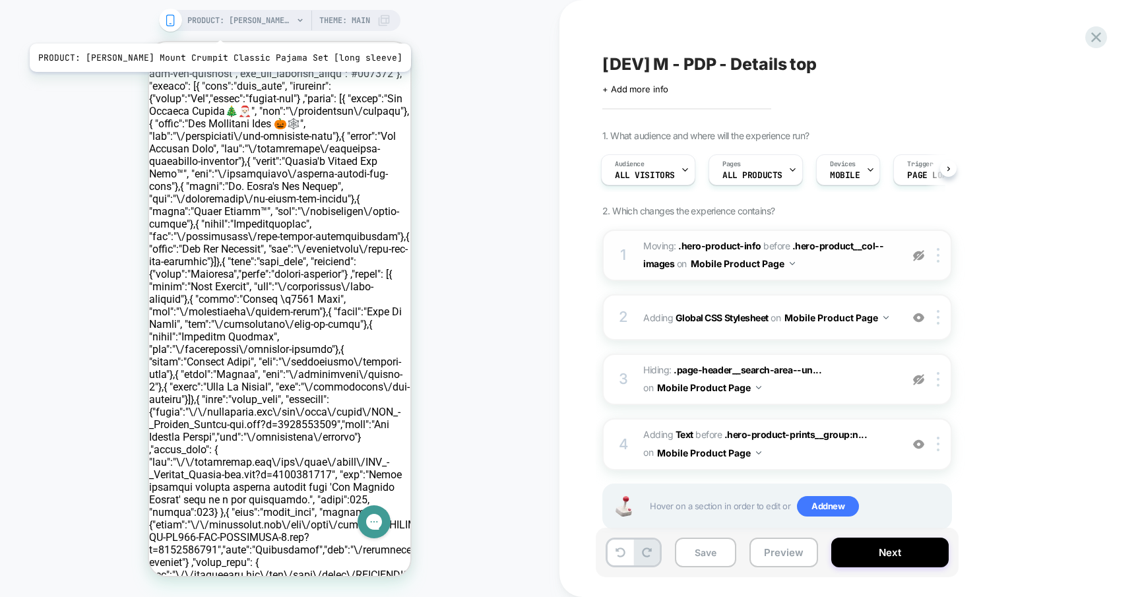
click at [204, 24] on span "PRODUCT: [PERSON_NAME] Mount Crumpit Classic Pajama Set [long sleeve]" at bounding box center [240, 20] width 106 height 21
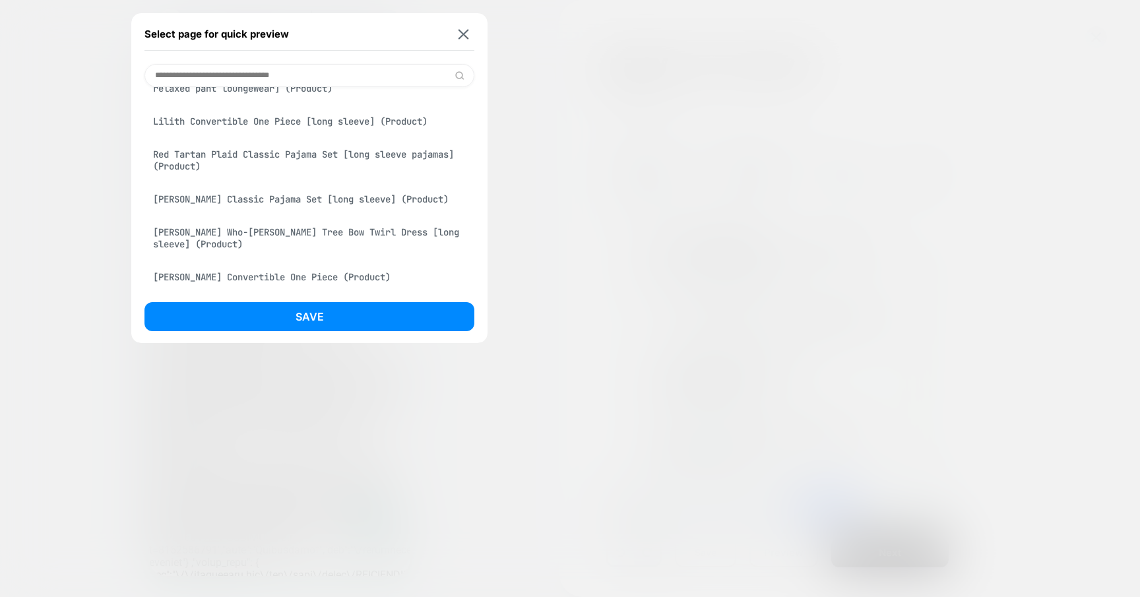
scroll to position [852, 0]
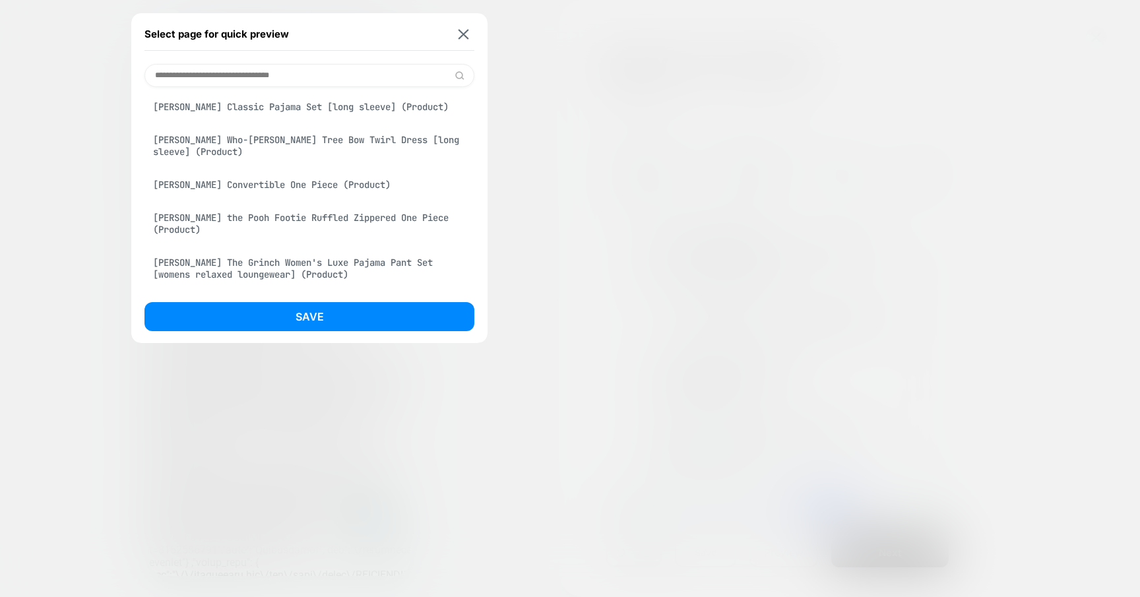
click at [204, 233] on div "[PERSON_NAME] the Pooh Footie Ruffled Zippered One Piece (Product)" at bounding box center [309, 223] width 330 height 37
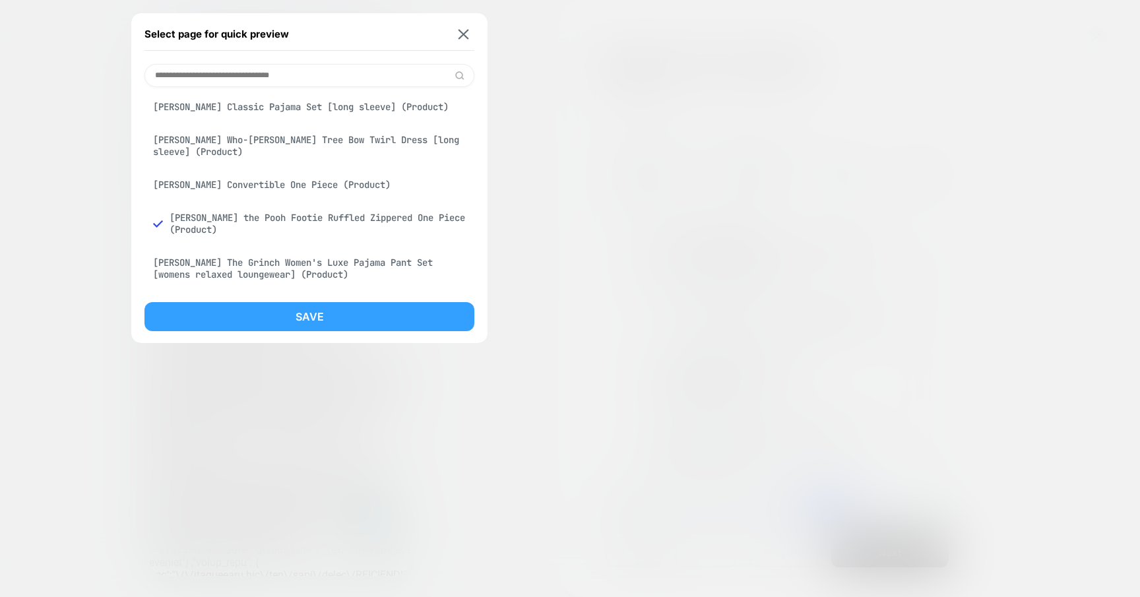
click at [254, 309] on button "Save" at bounding box center [309, 316] width 330 height 29
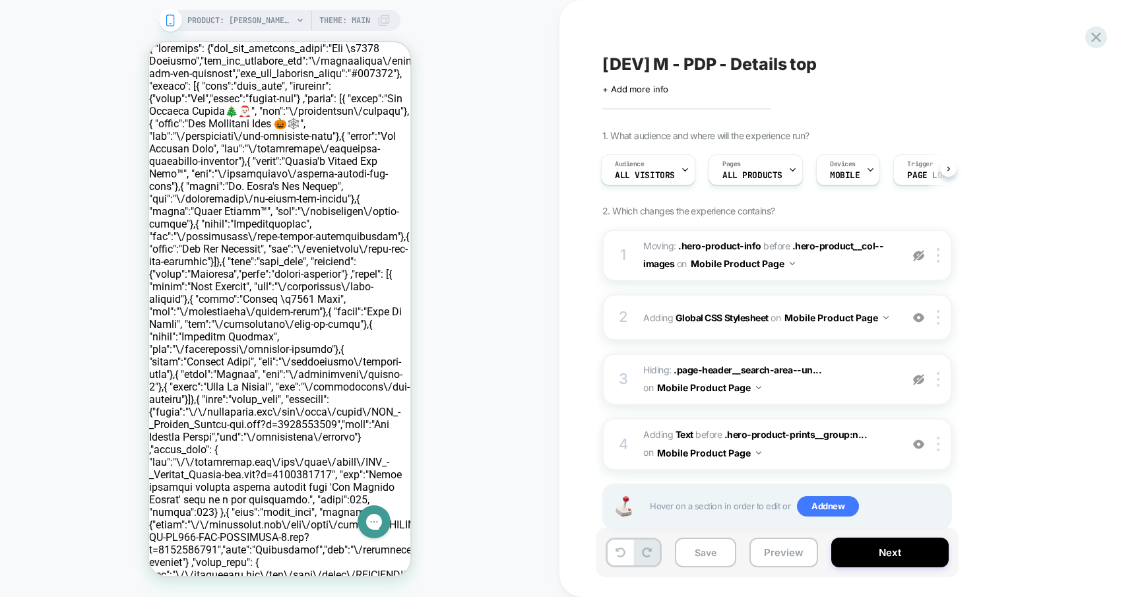
scroll to position [0, 2]
click at [915, 251] on img at bounding box center [918, 255] width 11 height 11
click at [177, 16] on span at bounding box center [170, 20] width 23 height 23
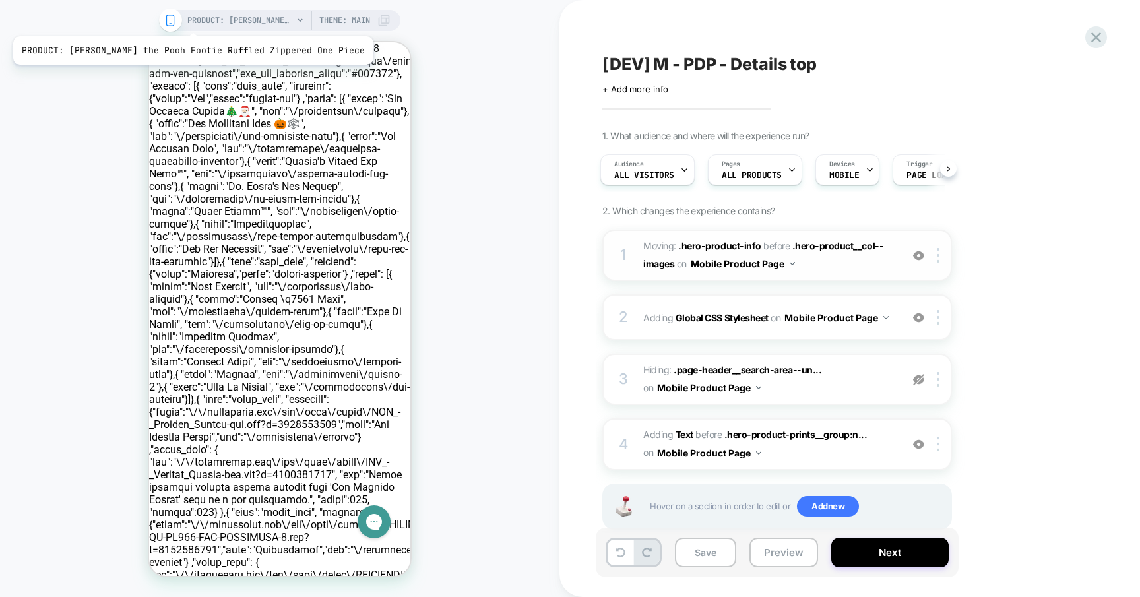
click at [189, 20] on span "PRODUCT: [PERSON_NAME] the Pooh Footie Ruffled Zippered One Piece" at bounding box center [240, 20] width 106 height 21
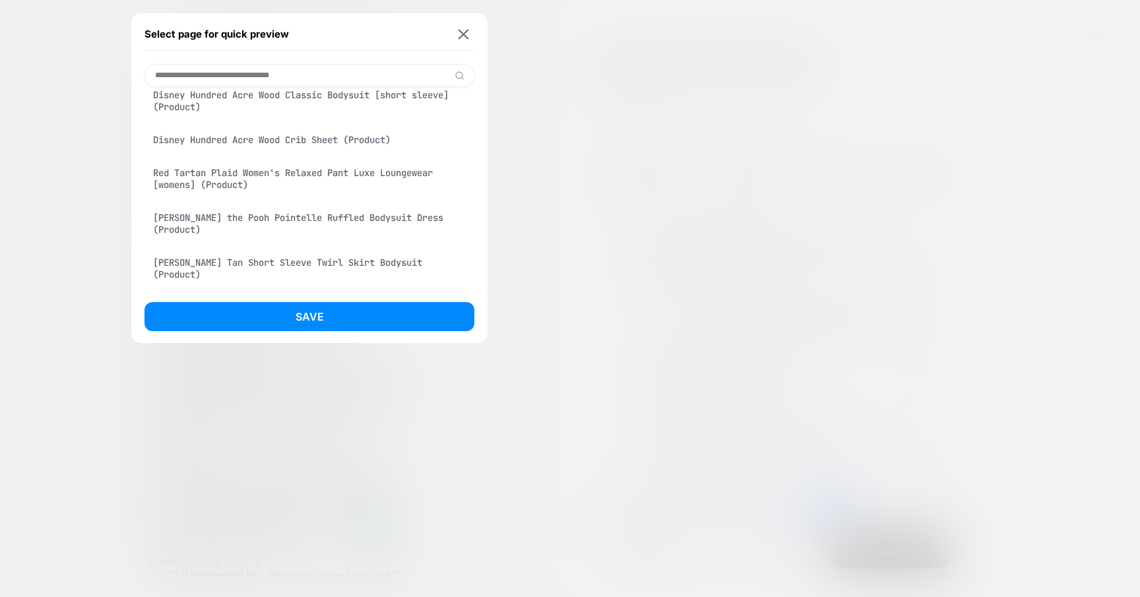
scroll to position [3023, 0]
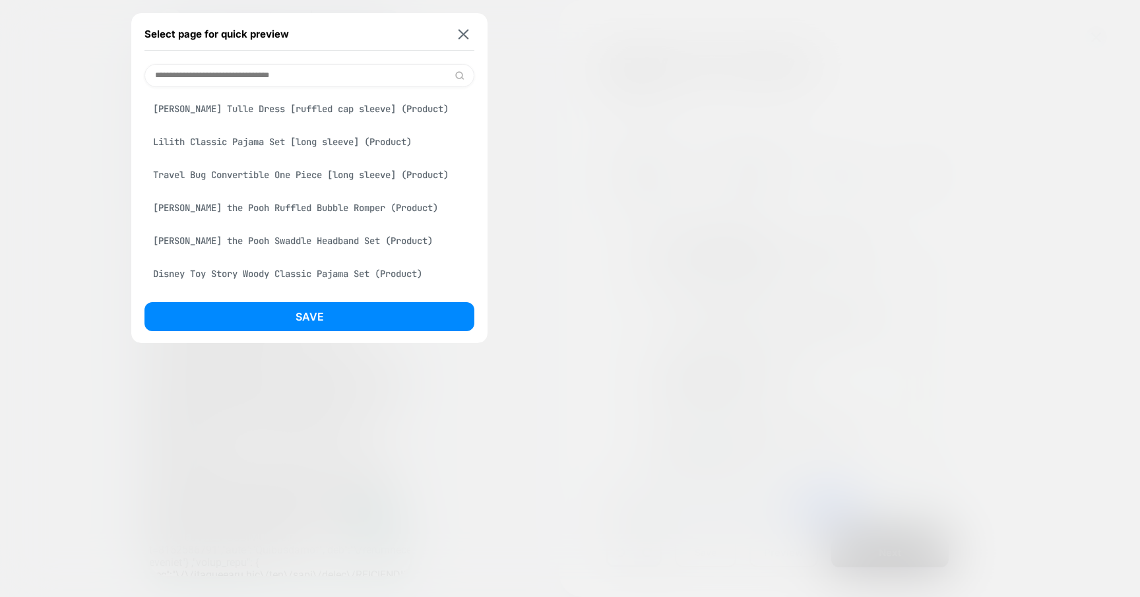
click at [211, 187] on div "Travel Bug Convertible One Piece [long sleeve] (Product)" at bounding box center [309, 174] width 330 height 25
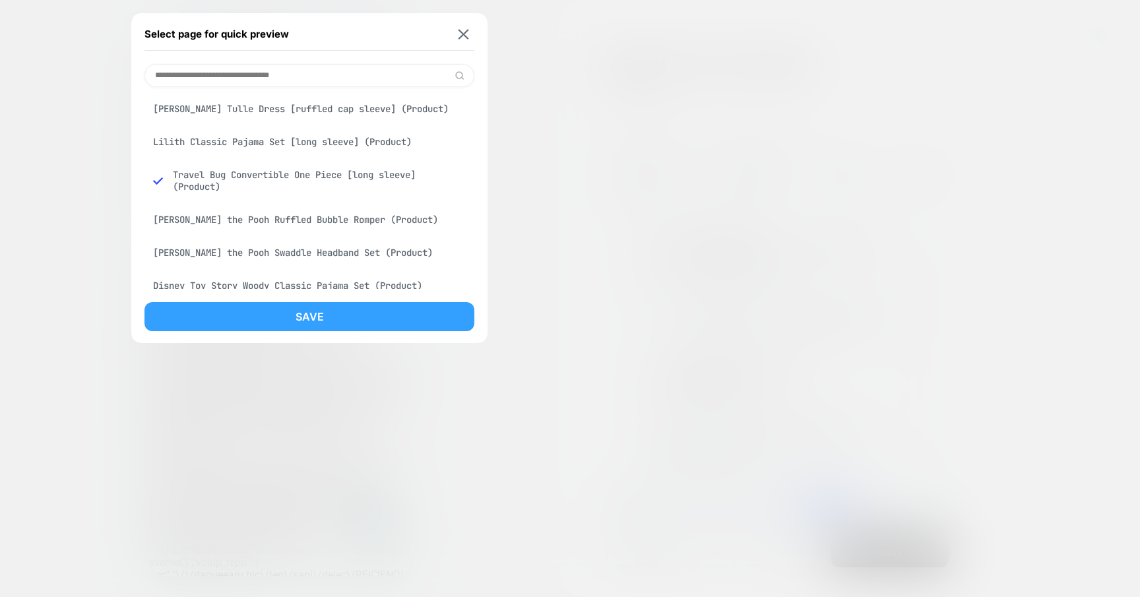
click at [263, 306] on button "Save" at bounding box center [309, 316] width 330 height 29
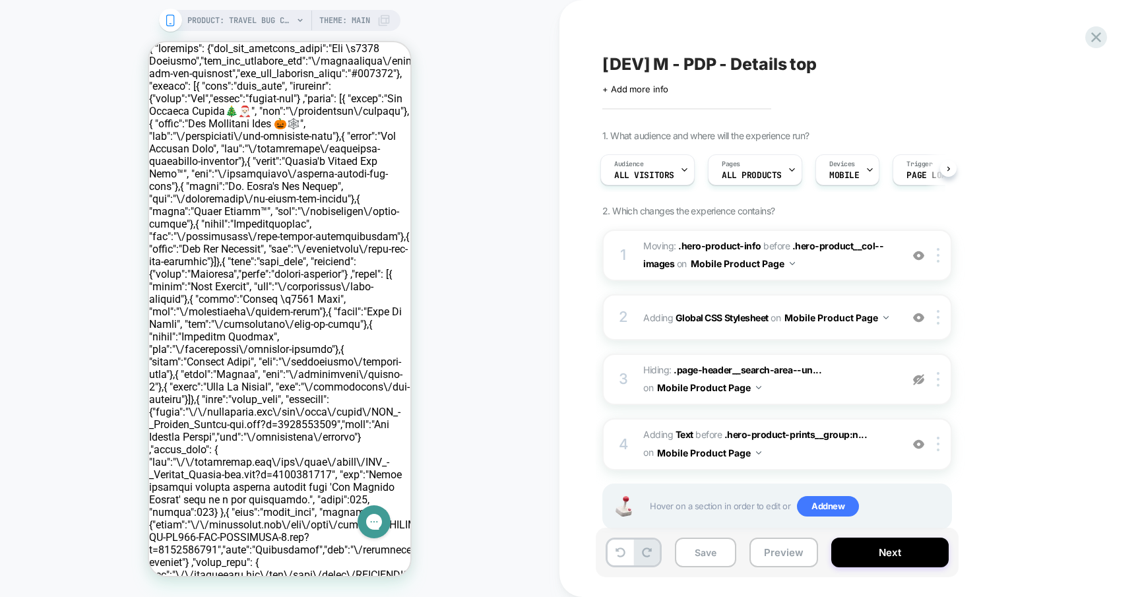
scroll to position [0, 3]
click at [248, 14] on span "PRODUCT: Travel Bug Convertible One Piece [long sleeve]" at bounding box center [240, 20] width 106 height 21
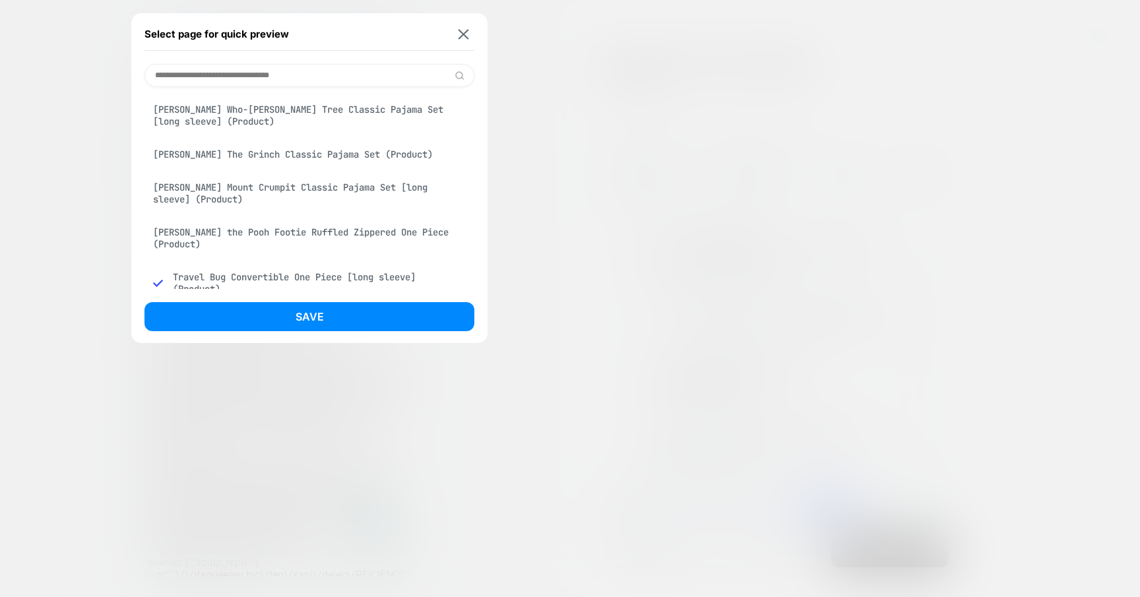
click at [256, 92] on div "[PERSON_NAME] Who-[PERSON_NAME] Tree Classic Pajama Set [long sleeve] (Product)…" at bounding box center [309, 188] width 330 height 202
click at [252, 81] on input at bounding box center [309, 75] width 330 height 23
paste input "**********"
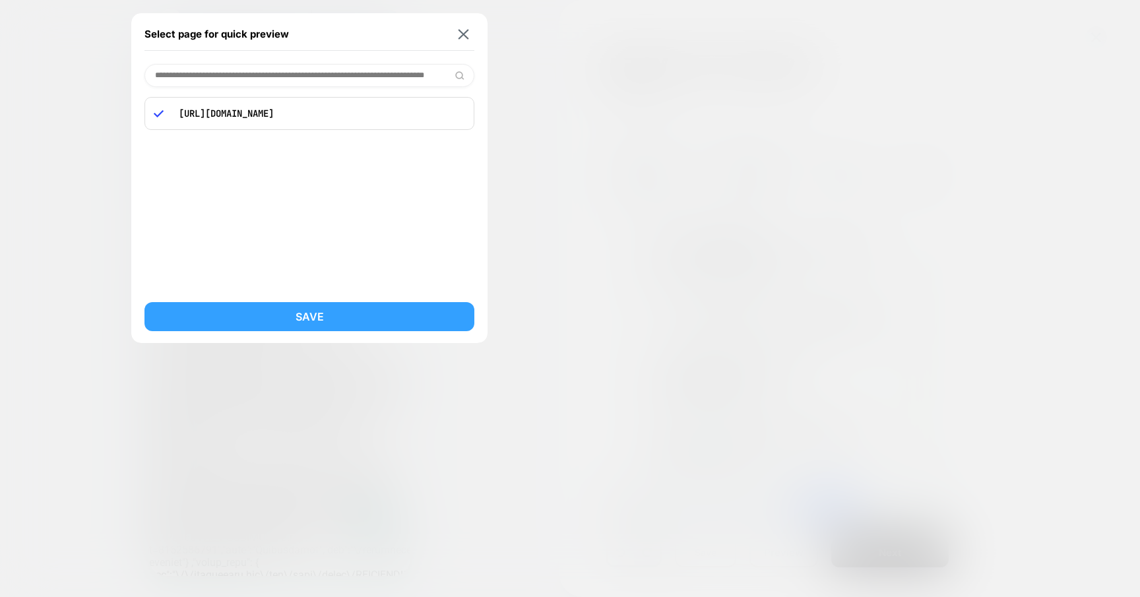
type input "**********"
click at [258, 311] on button "Save" at bounding box center [309, 316] width 330 height 29
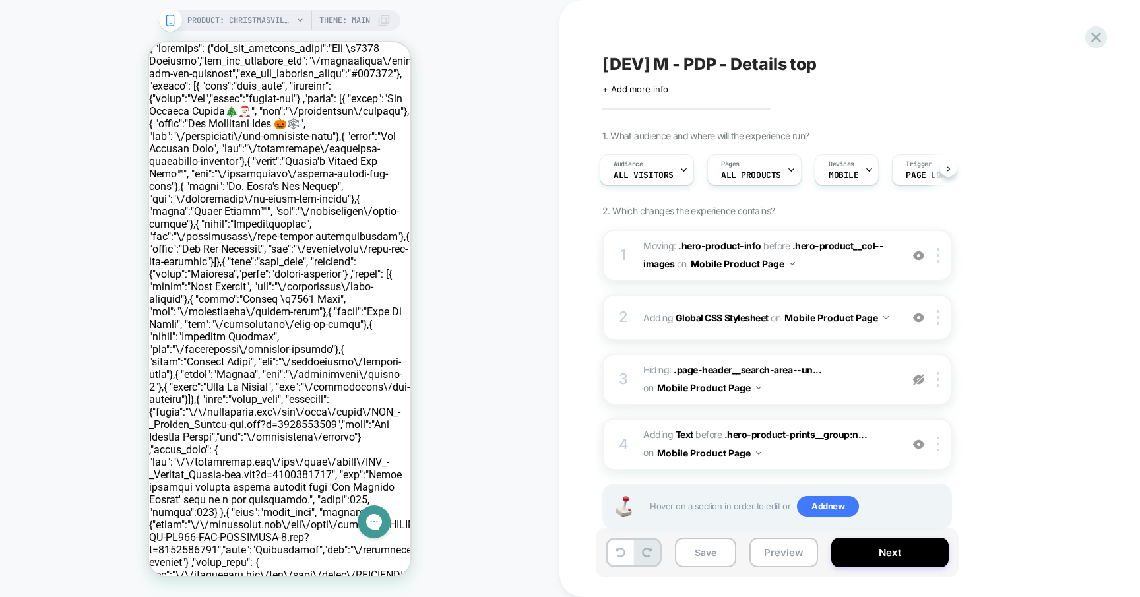
scroll to position [0, 3]
click at [1096, 32] on icon at bounding box center [1096, 37] width 18 height 18
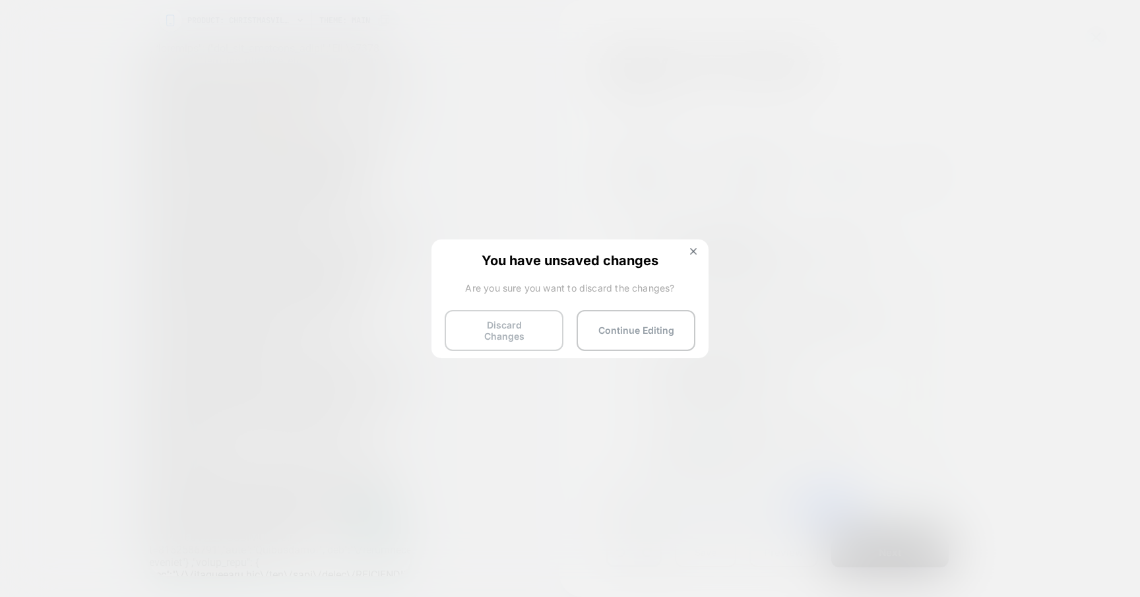
click at [508, 335] on button "Discard Changes" at bounding box center [504, 330] width 119 height 41
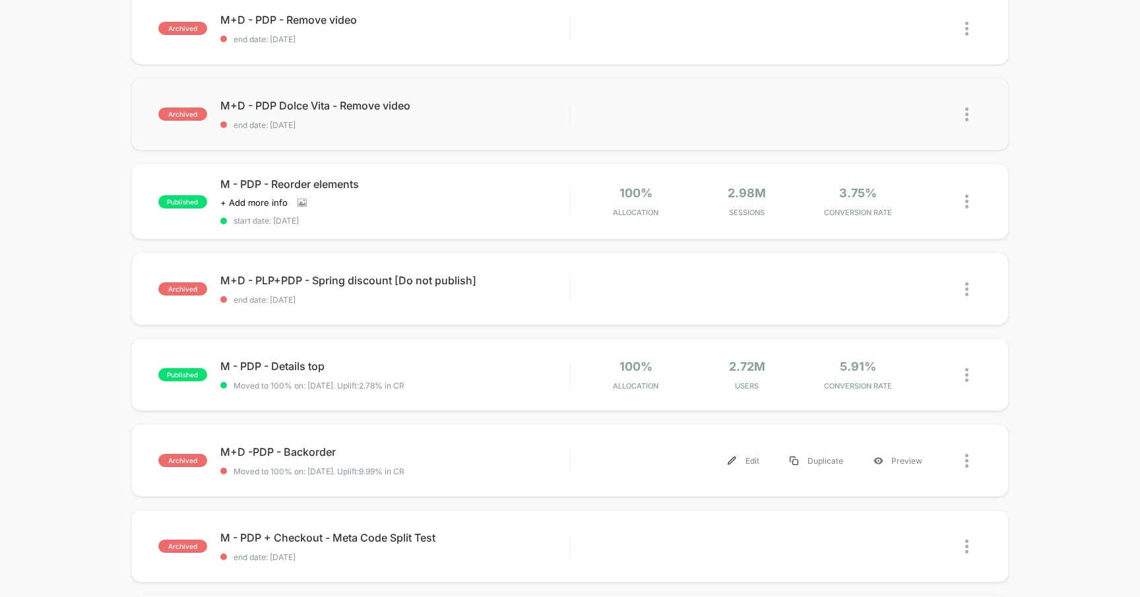
scroll to position [352, 0]
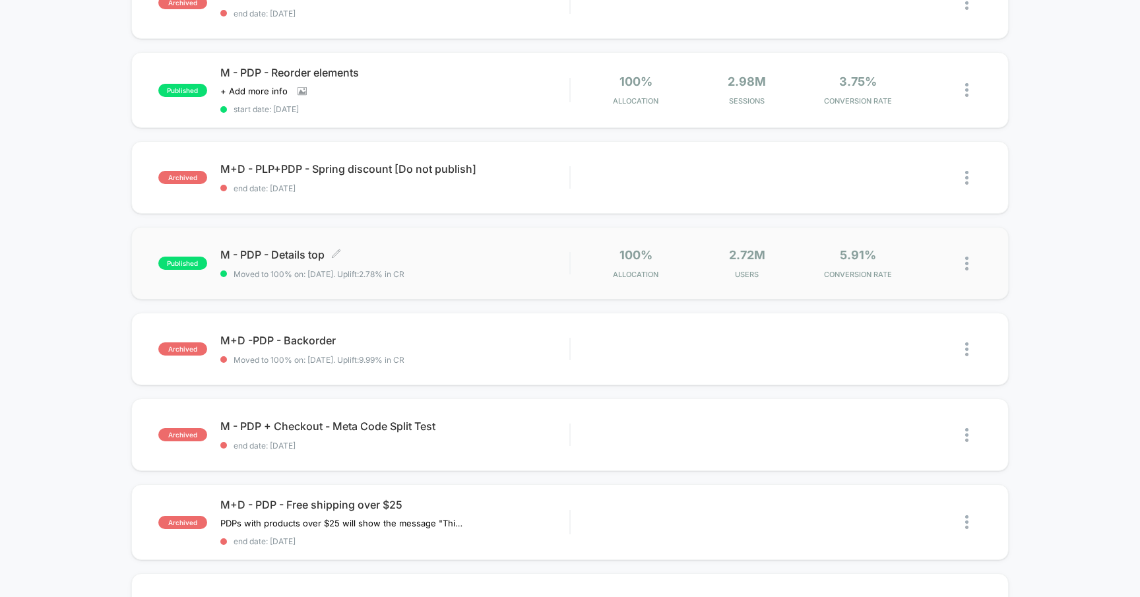
click at [286, 249] on span "M - PDP - Details top Click to edit experience details" at bounding box center [395, 254] width 350 height 13
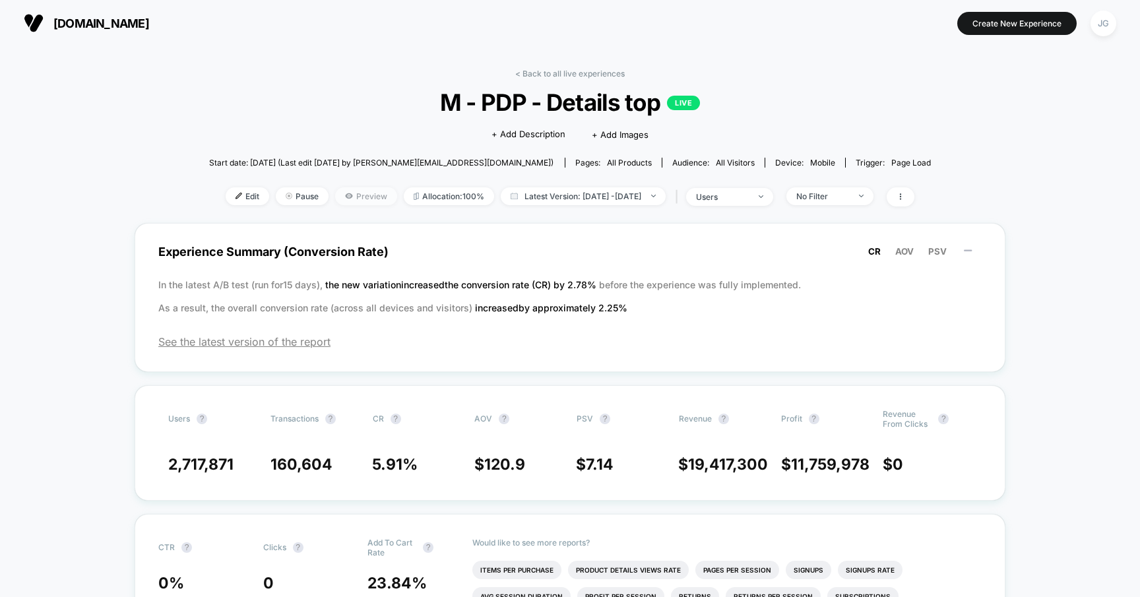
click at [346, 197] on span "Preview" at bounding box center [366, 196] width 62 height 18
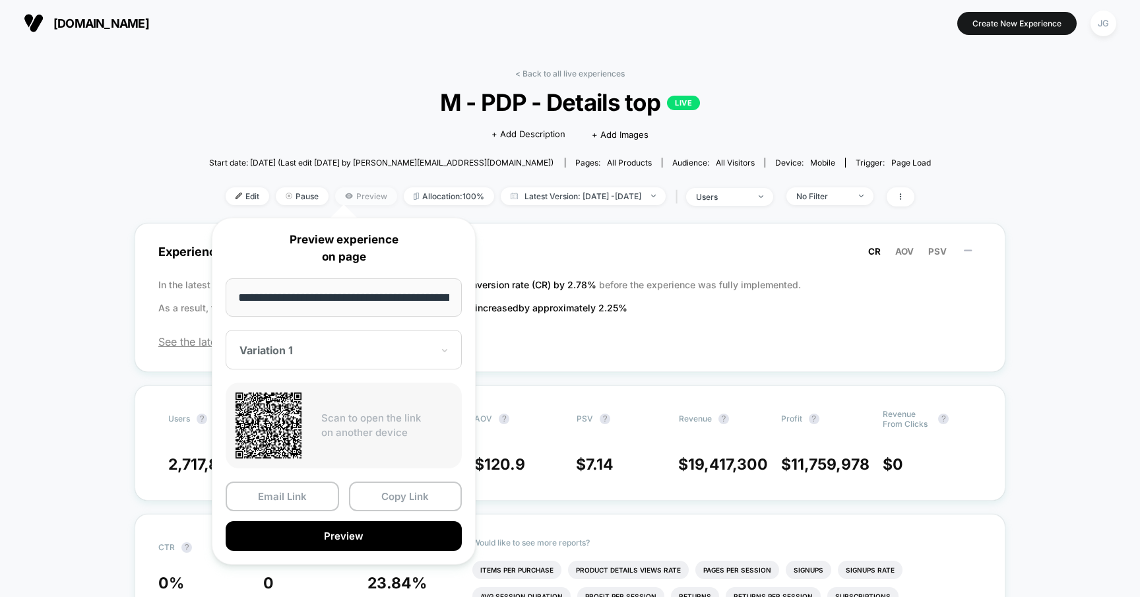
scroll to position [0, 116]
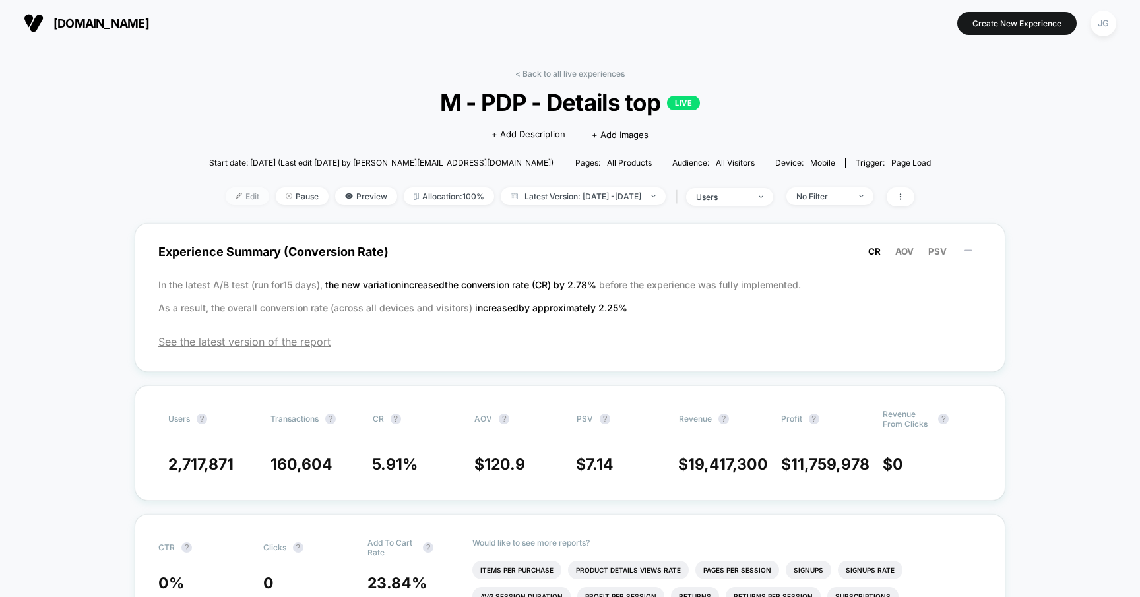
click at [229, 199] on span "Edit" at bounding box center [248, 196] width 44 height 18
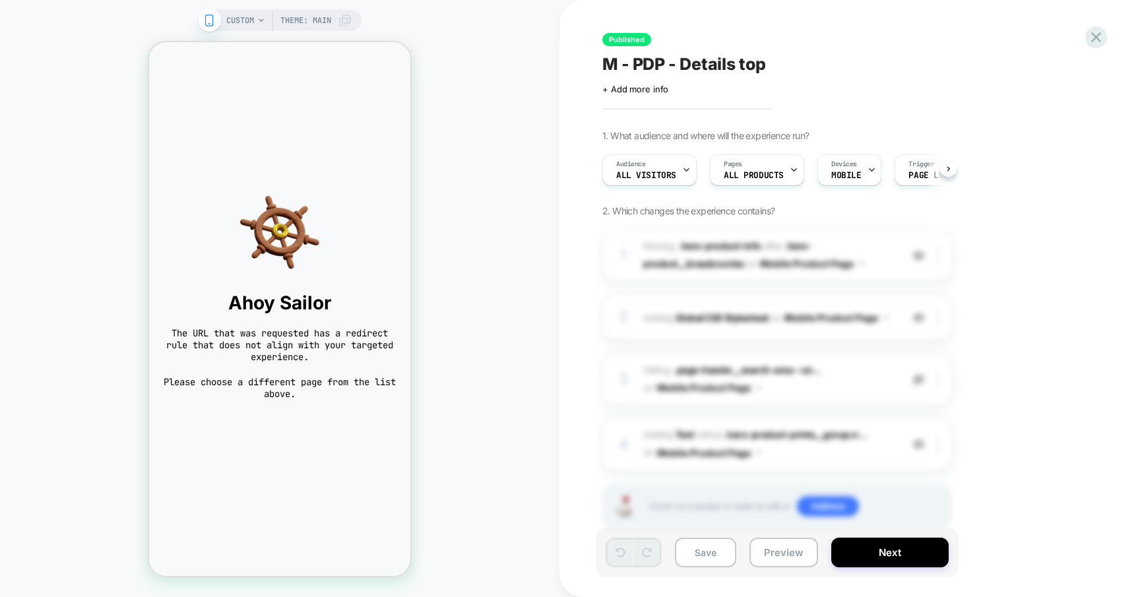
scroll to position [0, 1]
click at [217, 16] on span at bounding box center [209, 20] width 23 height 23
click at [241, 26] on span "CUSTOM" at bounding box center [240, 20] width 28 height 21
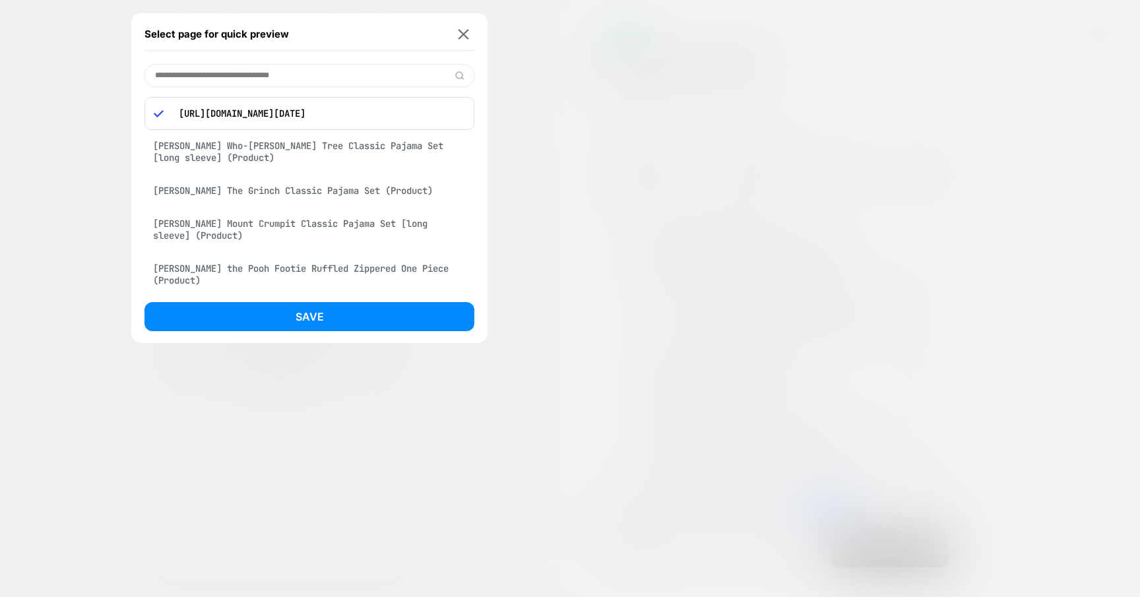
click at [240, 69] on input at bounding box center [309, 75] width 330 height 23
paste input "**********"
type input "**********"
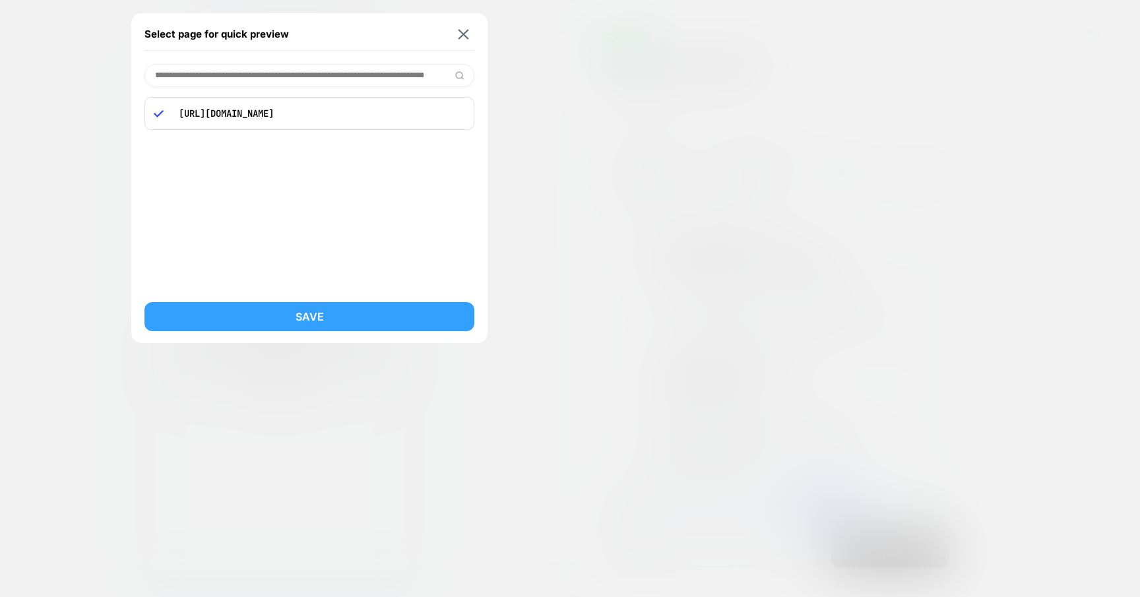
click at [304, 319] on button "Save" at bounding box center [309, 316] width 330 height 29
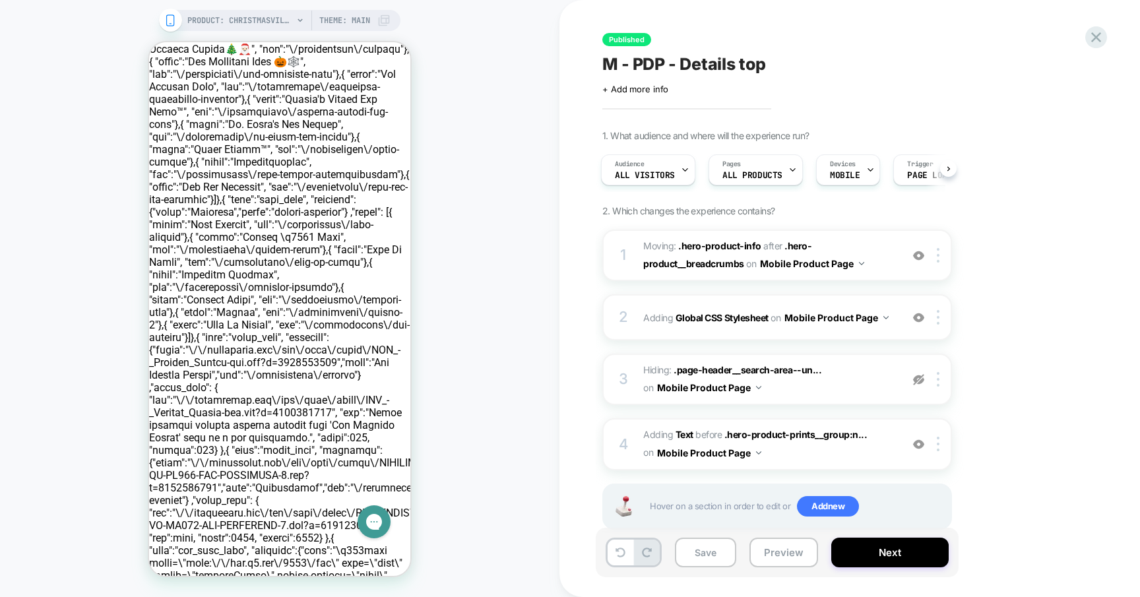
scroll to position [0, 0]
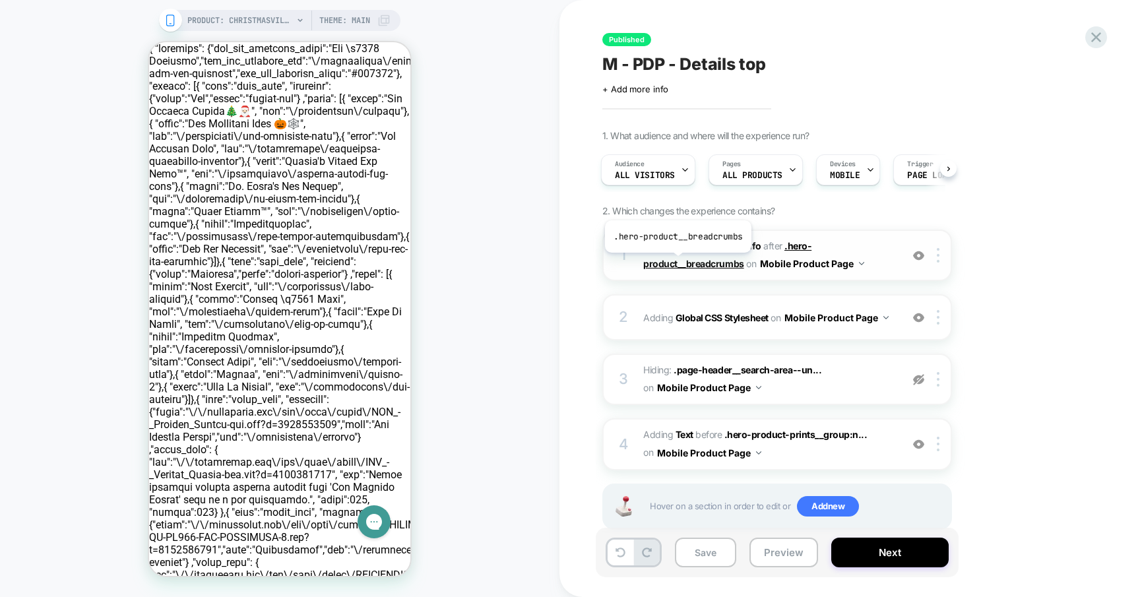
click at [676, 263] on span ".hero-product__breadcrumbs" at bounding box center [727, 254] width 168 height 29
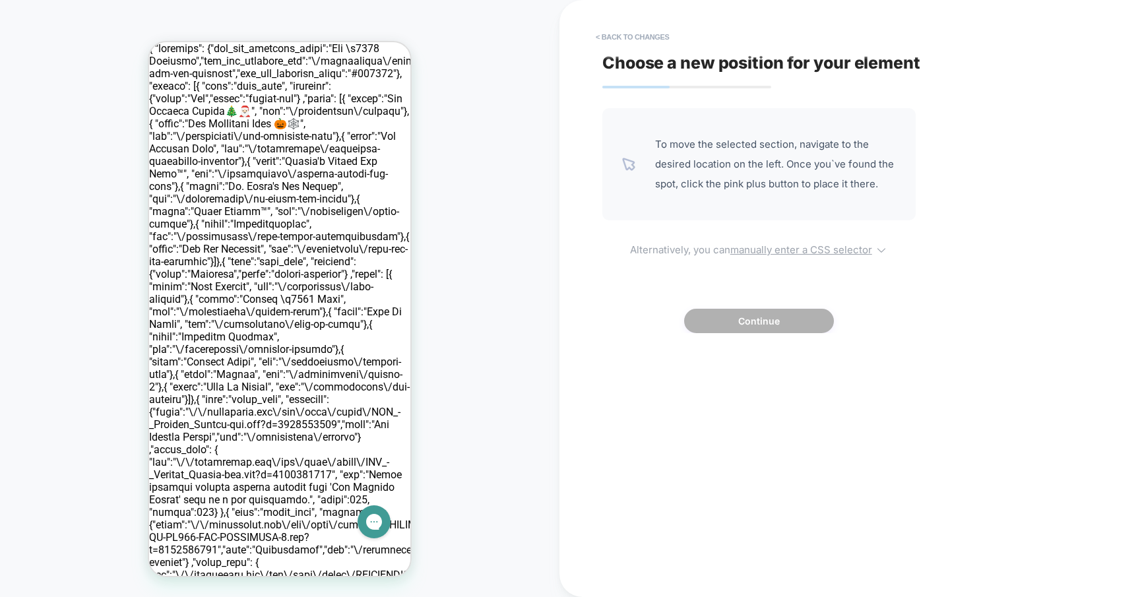
click at [754, 250] on u "manually enter a CSS selector" at bounding box center [801, 249] width 142 height 13
select select "*******"
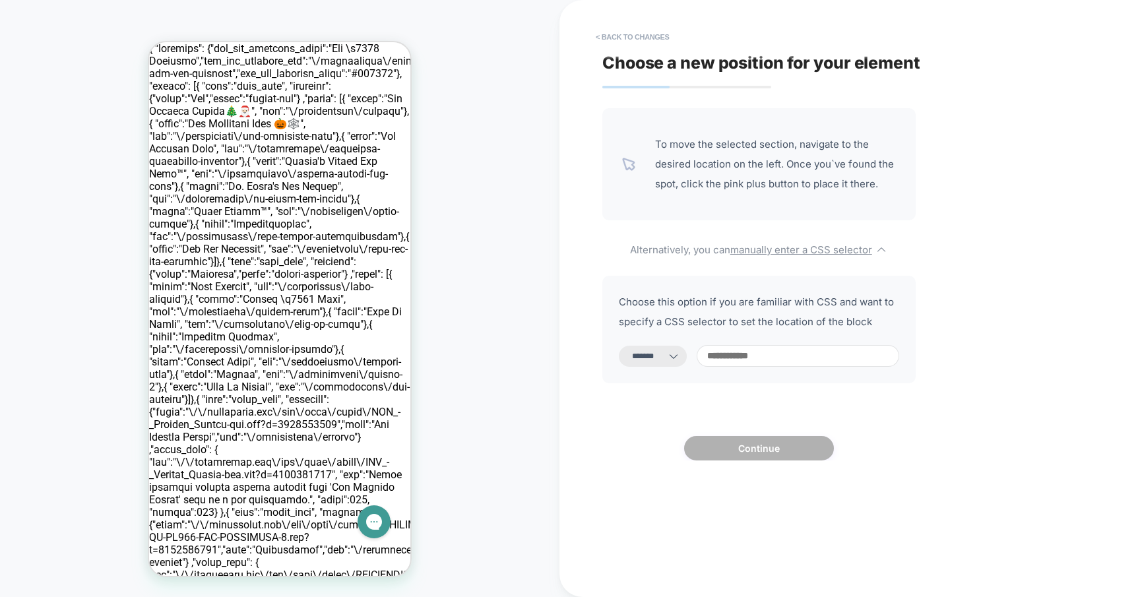
click at [750, 350] on input at bounding box center [797, 356] width 202 height 22
paste input "**********"
type input "**********"
select select "*********"
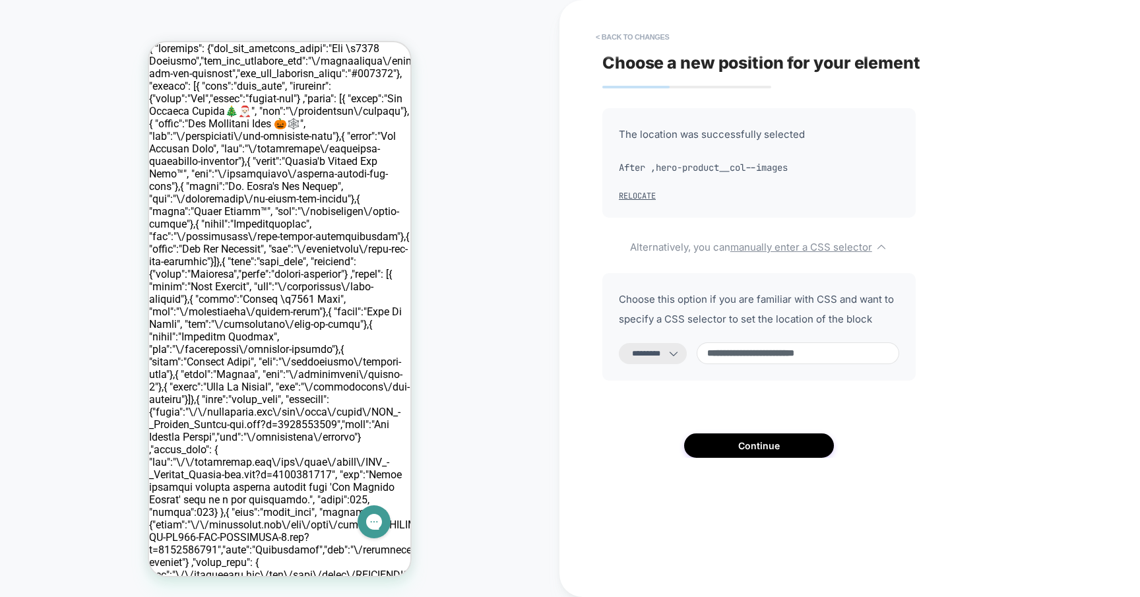
click at [729, 352] on input "**********" at bounding box center [797, 353] width 202 height 22
type input "**********"
click at [662, 352] on select "**********" at bounding box center [653, 353] width 68 height 21
select select "**********"
click at [619, 343] on select "**********" at bounding box center [653, 353] width 68 height 21
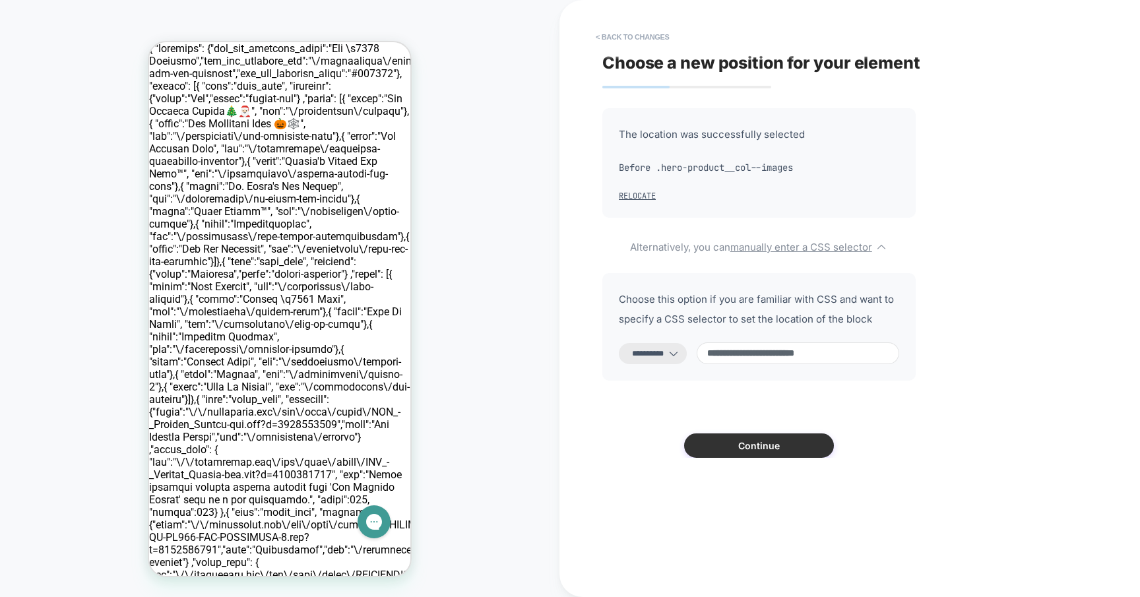
click at [735, 452] on button "Continue" at bounding box center [759, 445] width 150 height 24
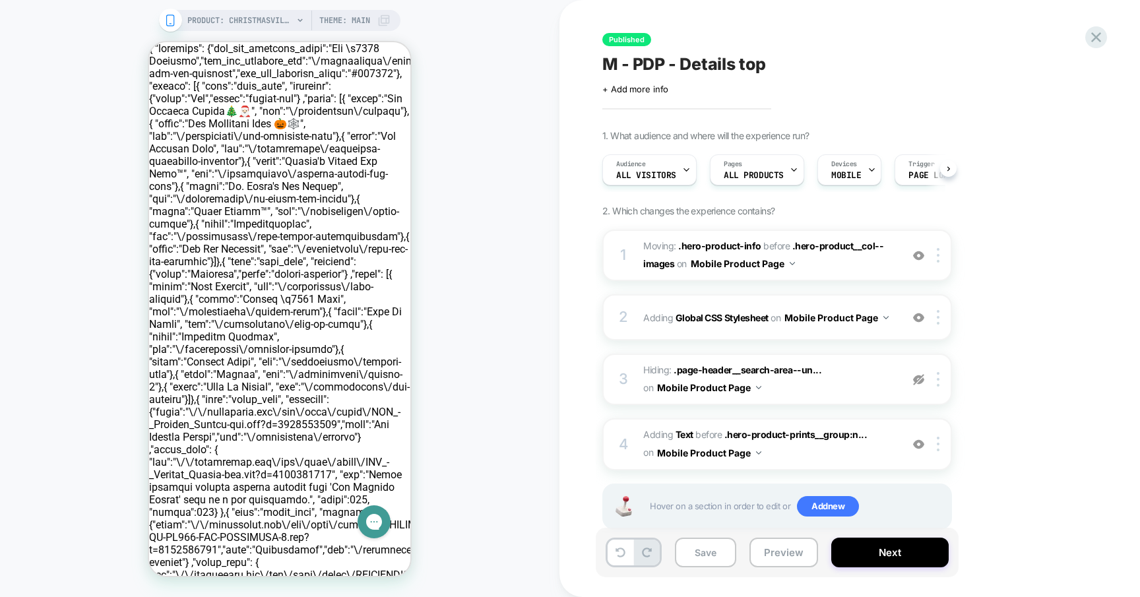
scroll to position [0, 1]
click at [722, 560] on button "Save" at bounding box center [705, 553] width 61 height 30
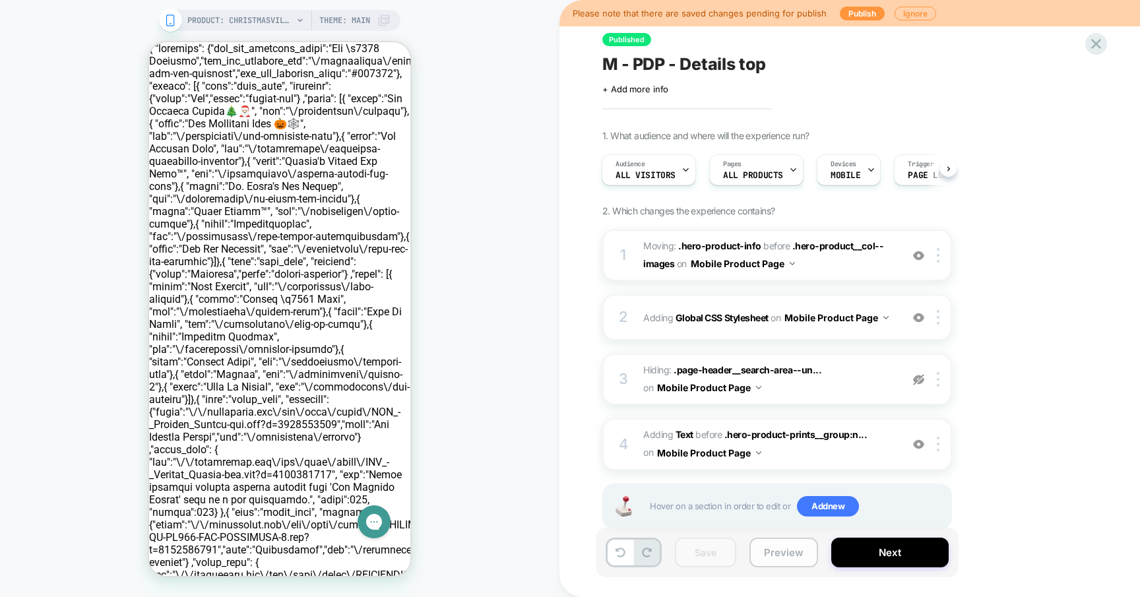
click at [760, 555] on button "Preview" at bounding box center [783, 553] width 69 height 30
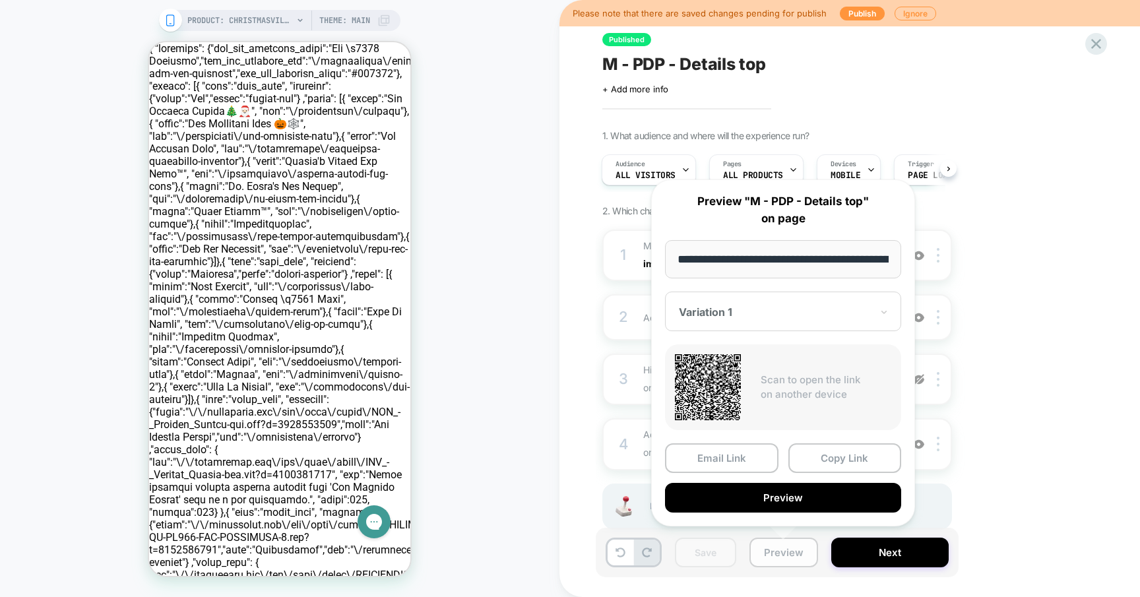
scroll to position [0, 354]
click at [828, 305] on div "Variation 1" at bounding box center [774, 313] width 195 height 16
click at [818, 315] on div at bounding box center [775, 312] width 193 height 13
click at [819, 456] on button "Copy Link" at bounding box center [844, 459] width 113 height 30
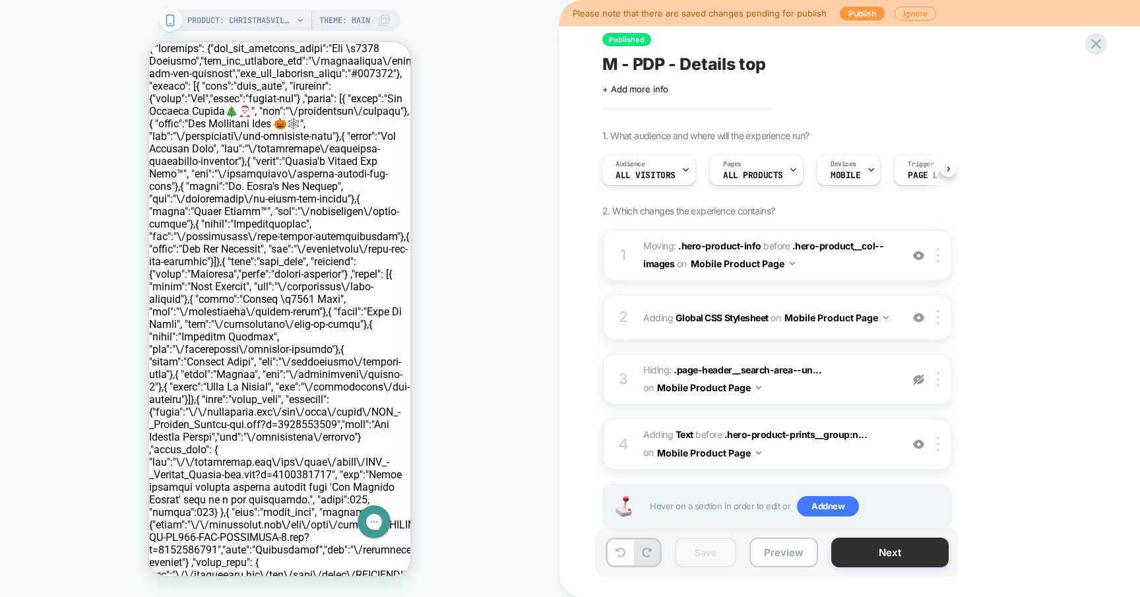
click at [860, 559] on button "Next" at bounding box center [889, 553] width 117 height 30
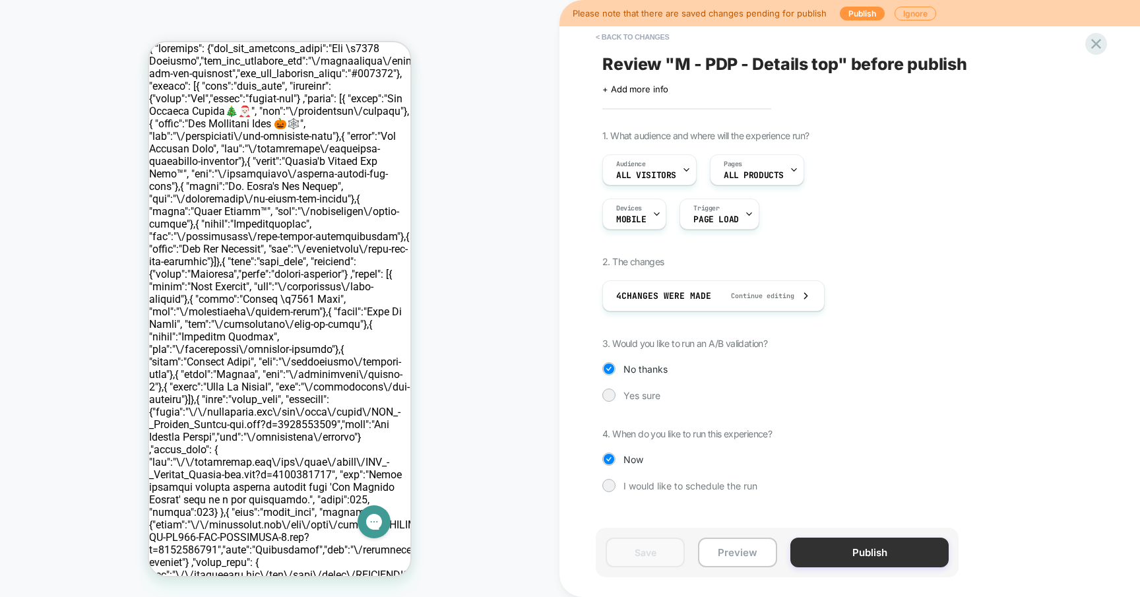
click at [853, 560] on button "Publish" at bounding box center [869, 553] width 158 height 30
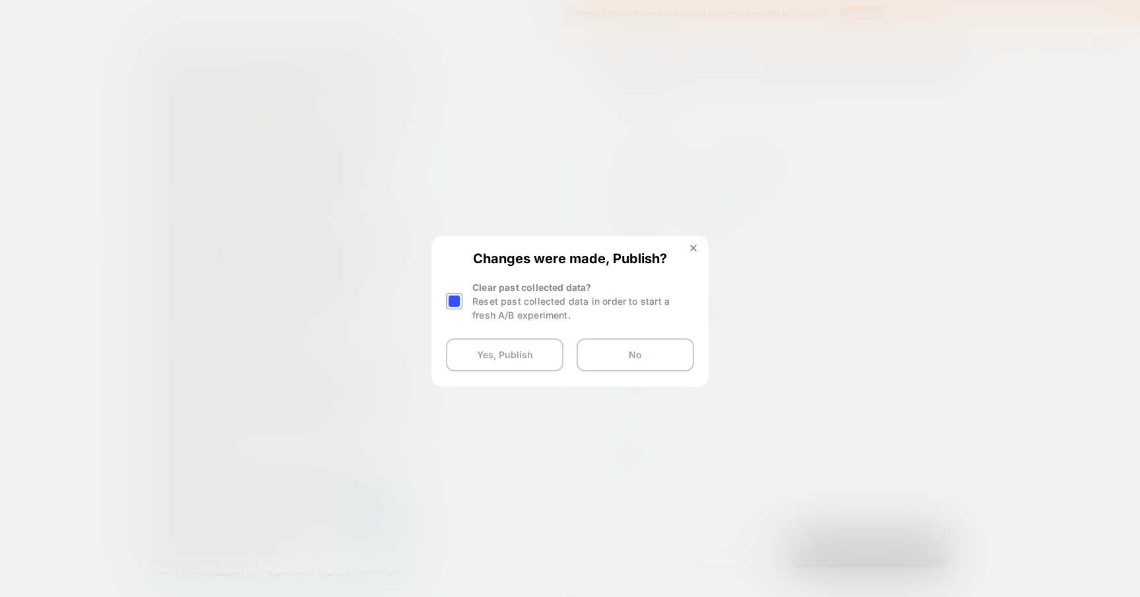
click at [457, 298] on div at bounding box center [454, 301] width 16 height 16
click at [512, 357] on button "Yes, Publish" at bounding box center [504, 354] width 117 height 33
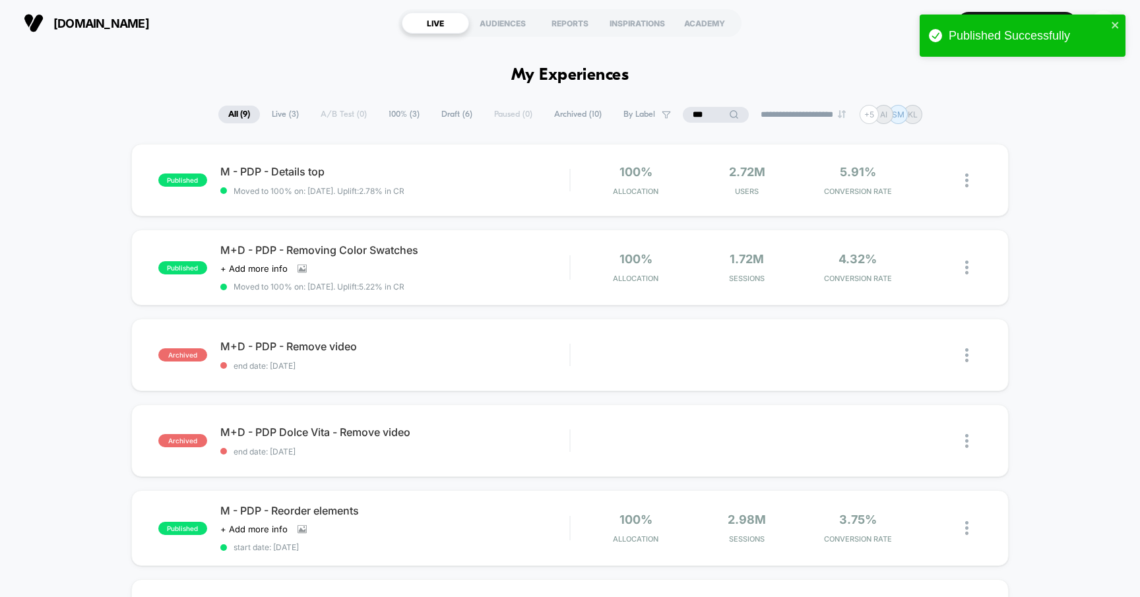
click at [438, 113] on span "Draft ( 6 )" at bounding box center [456, 115] width 51 height 18
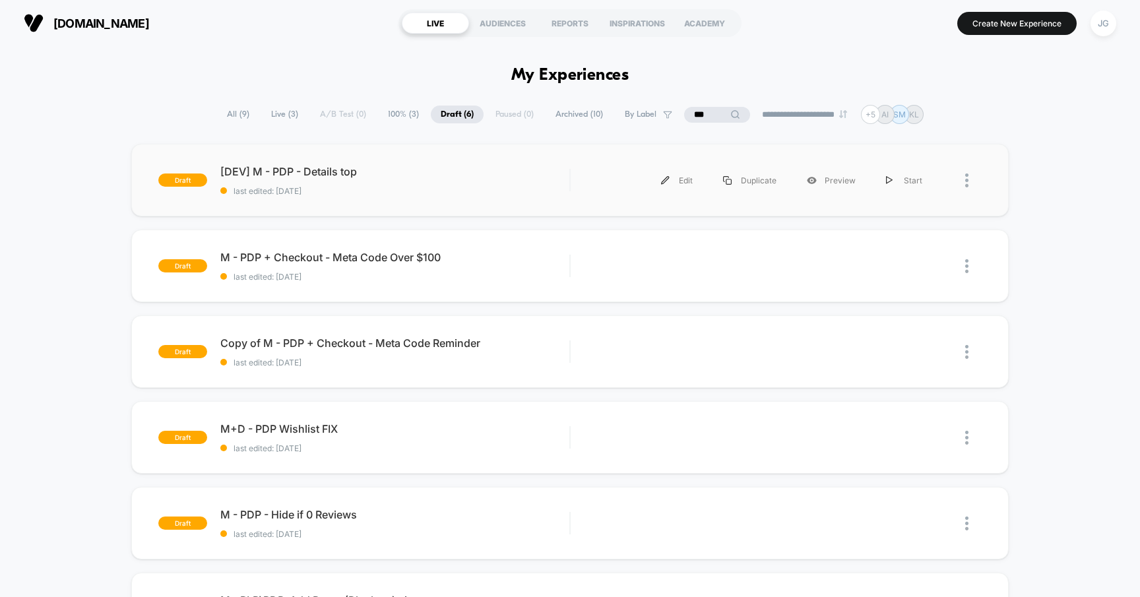
click at [969, 181] on div at bounding box center [973, 181] width 16 height 30
click at [904, 235] on div "Delete" at bounding box center [899, 242] width 119 height 30
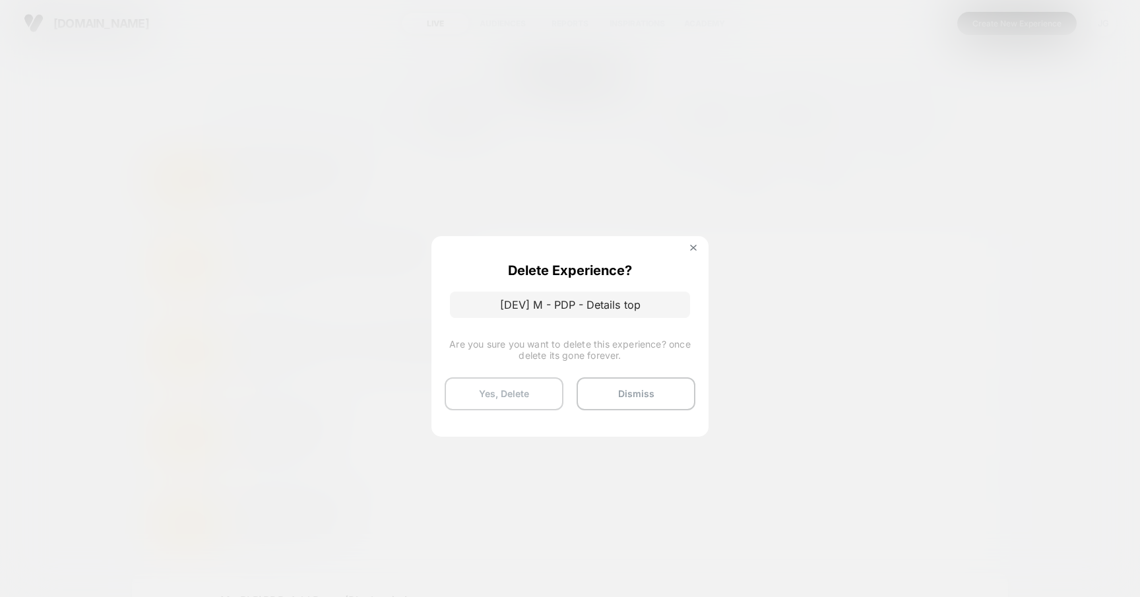
click at [528, 390] on button "Yes, Delete" at bounding box center [504, 393] width 119 height 33
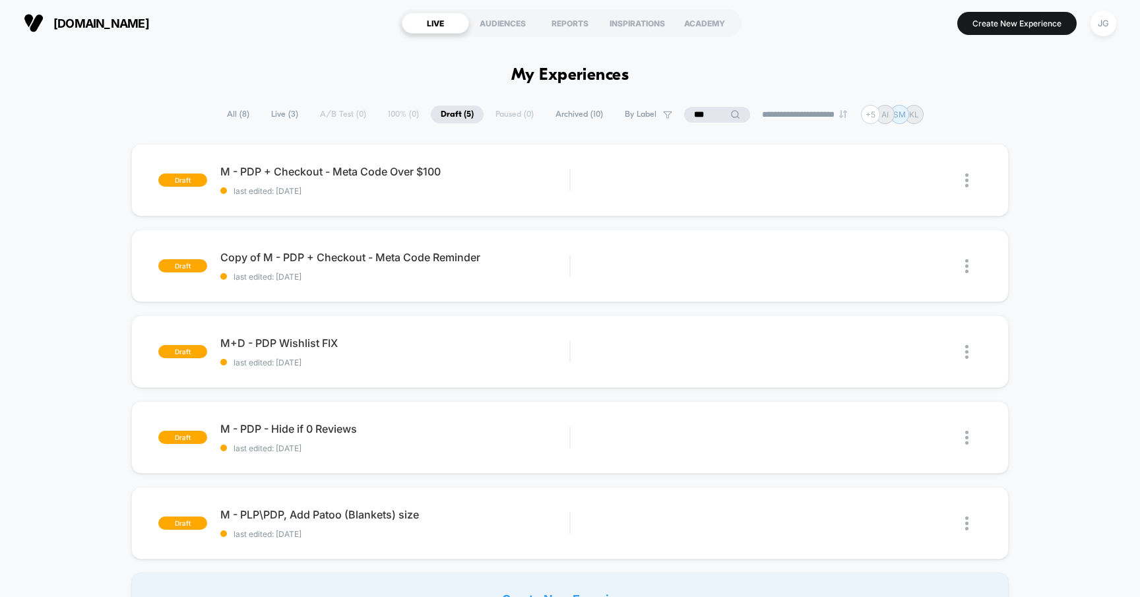
click at [237, 108] on span "All ( 8 )" at bounding box center [238, 115] width 42 height 18
